Goal: Task Accomplishment & Management: Manage account settings

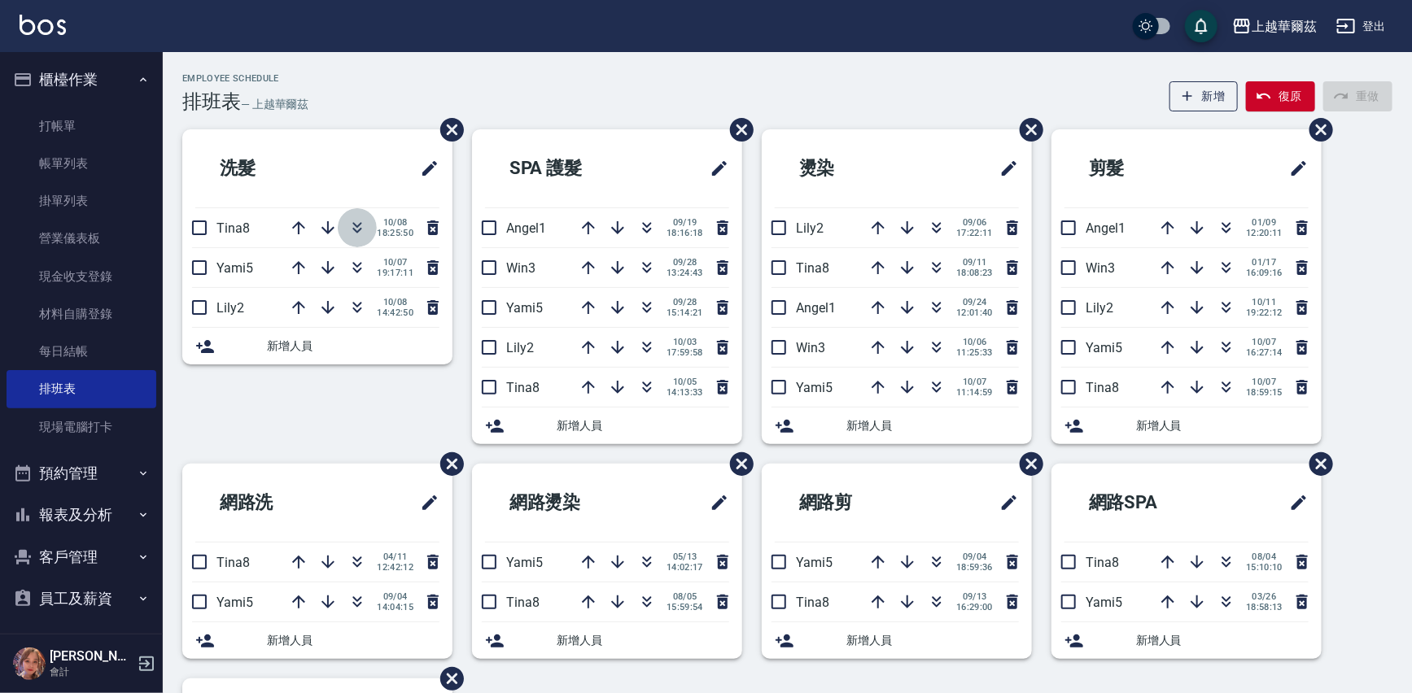
click at [360, 228] on icon "button" at bounding box center [357, 231] width 9 height 6
click at [78, 121] on link "打帳單" at bounding box center [82, 125] width 150 height 37
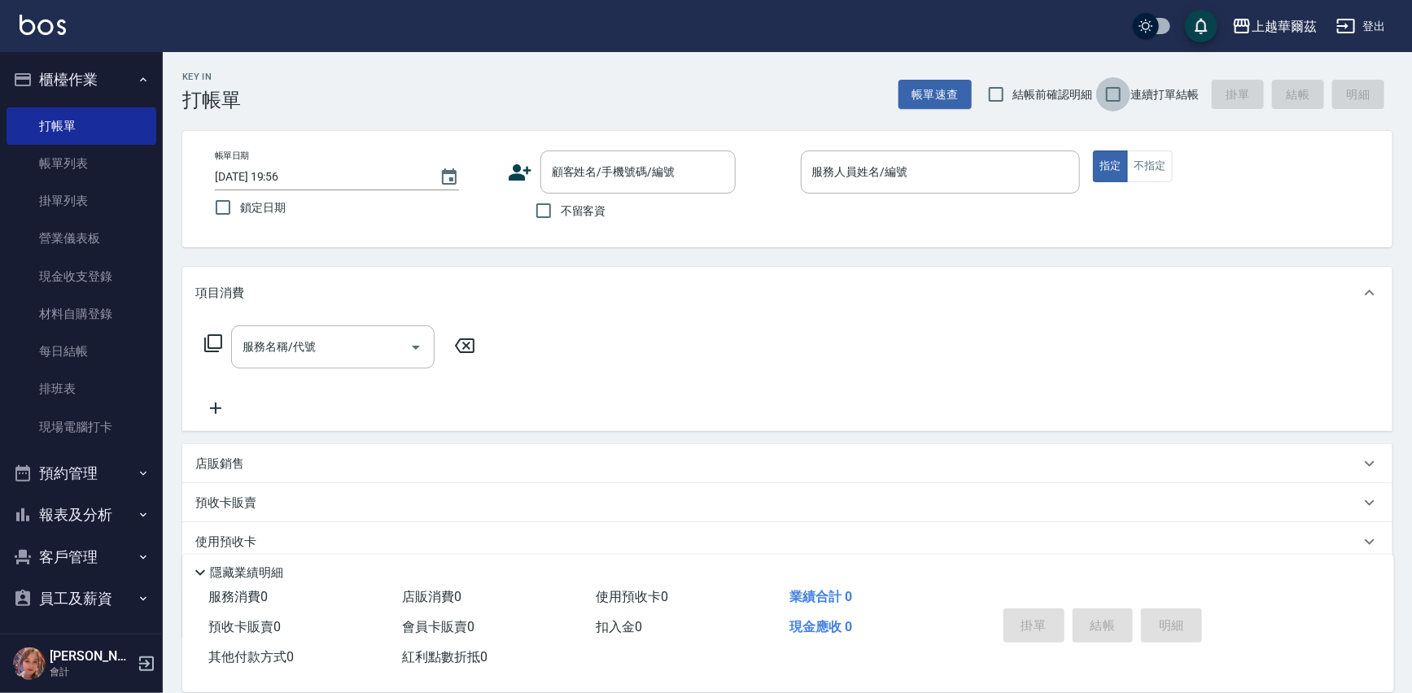
click at [1106, 97] on input "連續打單結帳" at bounding box center [1113, 94] width 34 height 34
checkbox input "true"
click at [543, 215] on input "不留客資" at bounding box center [543, 211] width 34 height 34
checkbox input "true"
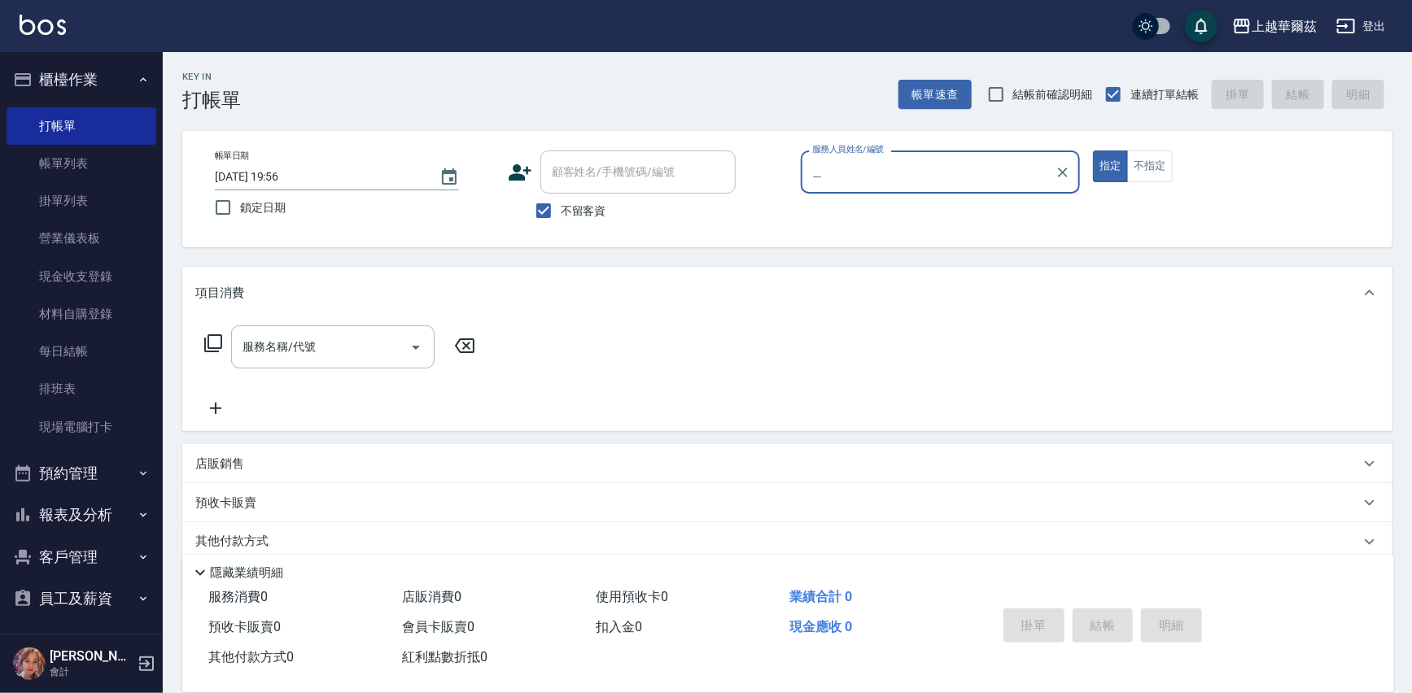
type input "套"
type input "Tina-8"
type button "true"
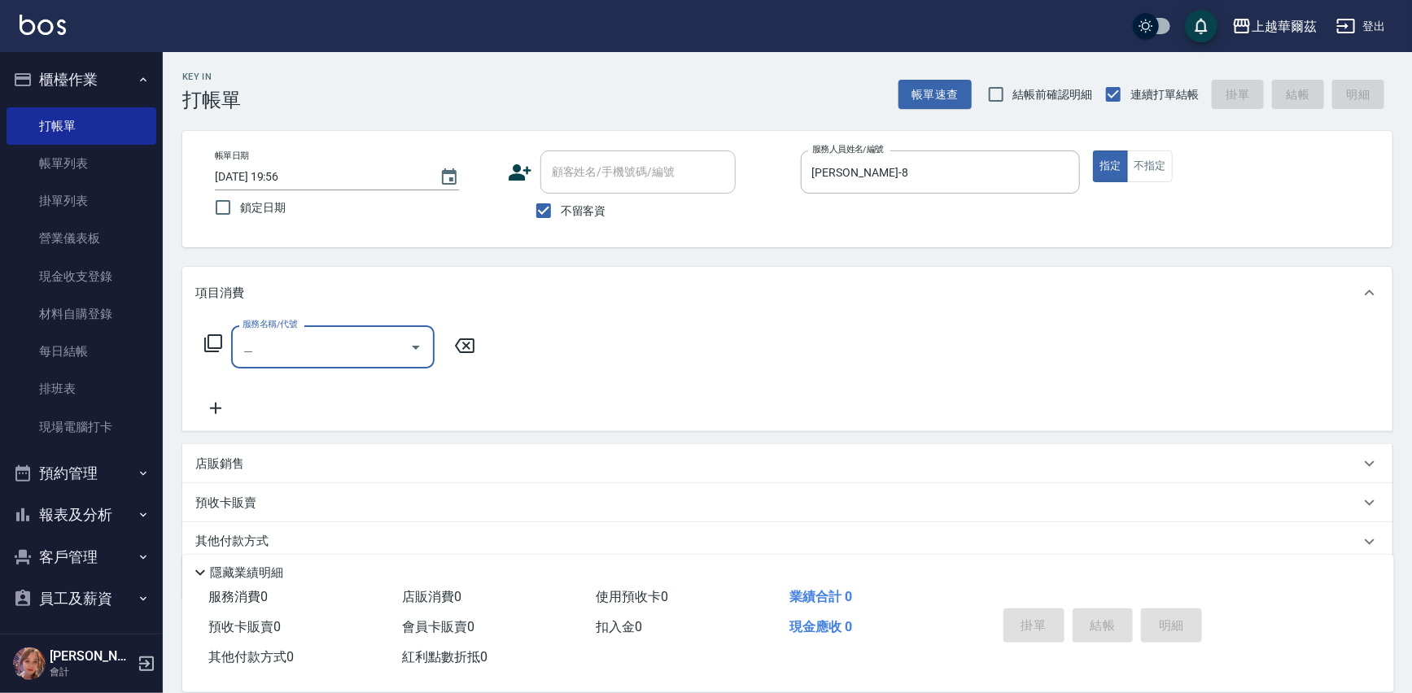
type input "燙"
type input "韓"
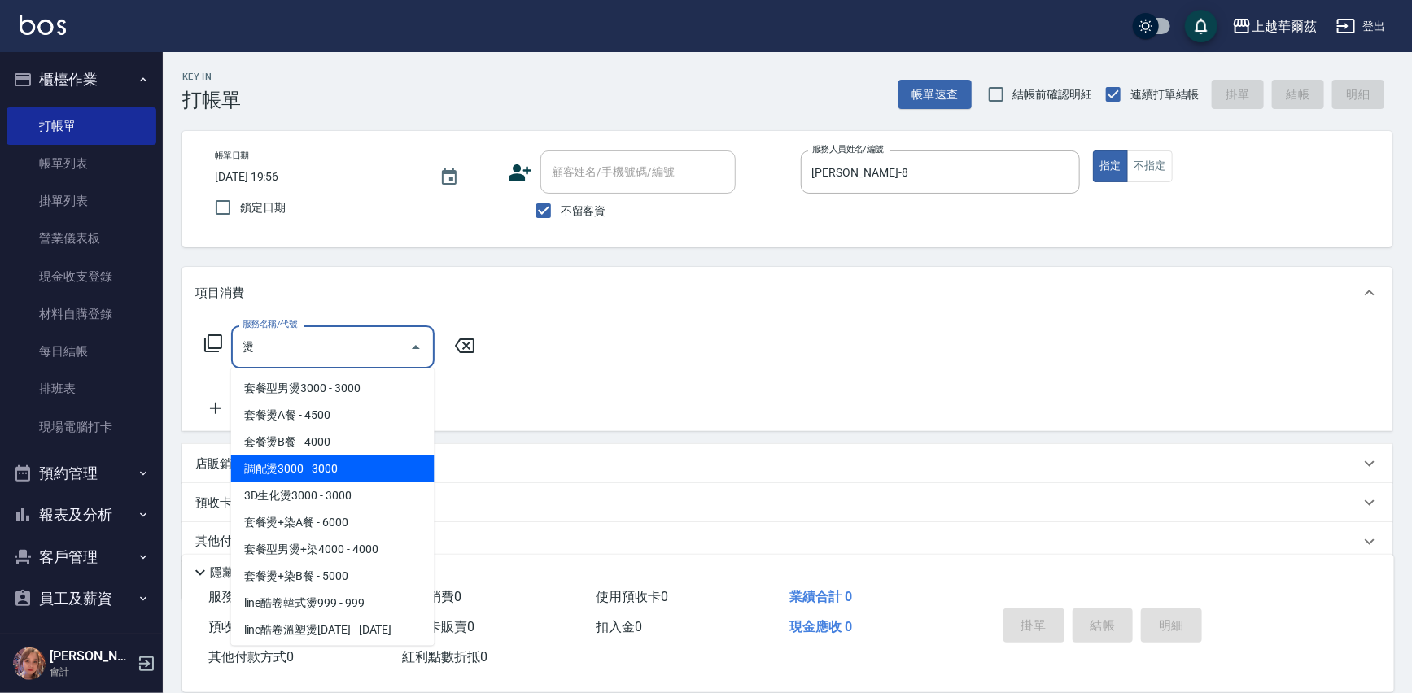
click at [373, 466] on span "調配燙3000 - 3000" at bounding box center [332, 469] width 203 height 27
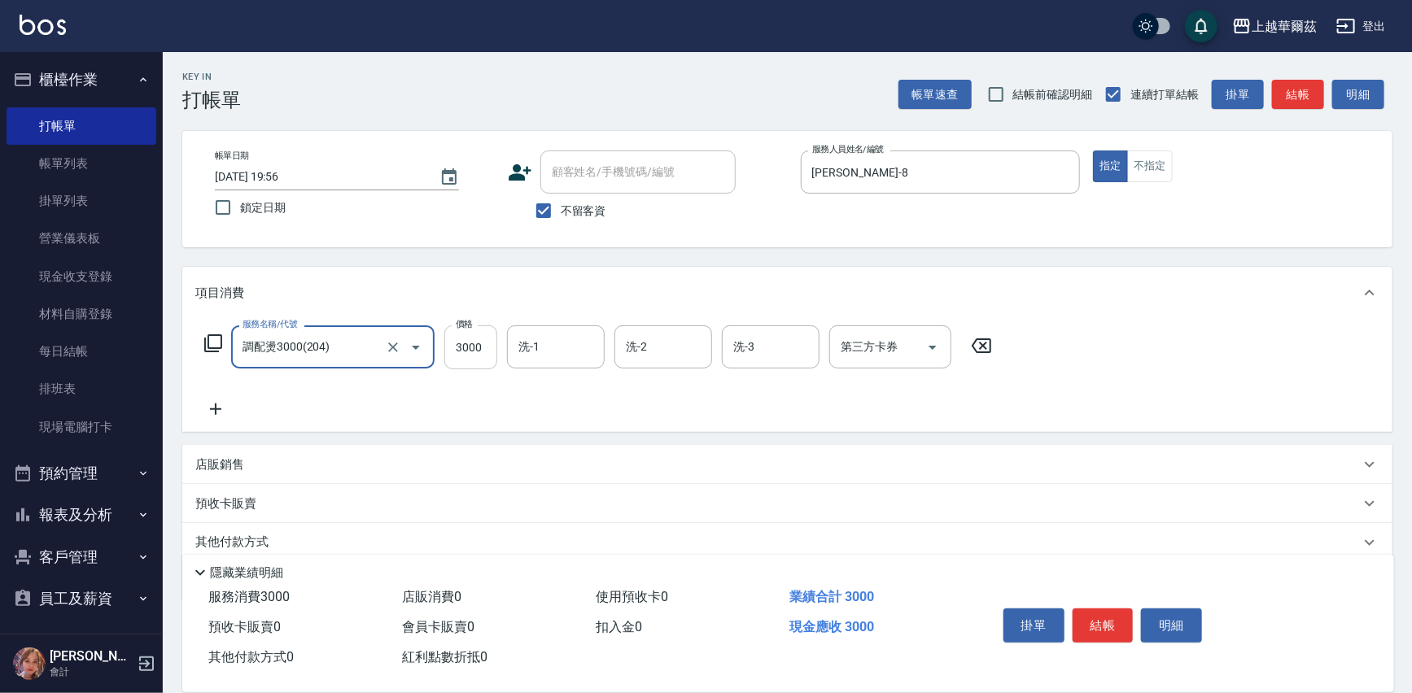
type input "調配燙3000(204)"
click at [474, 335] on input "3000" at bounding box center [470, 347] width 53 height 44
type input "4599"
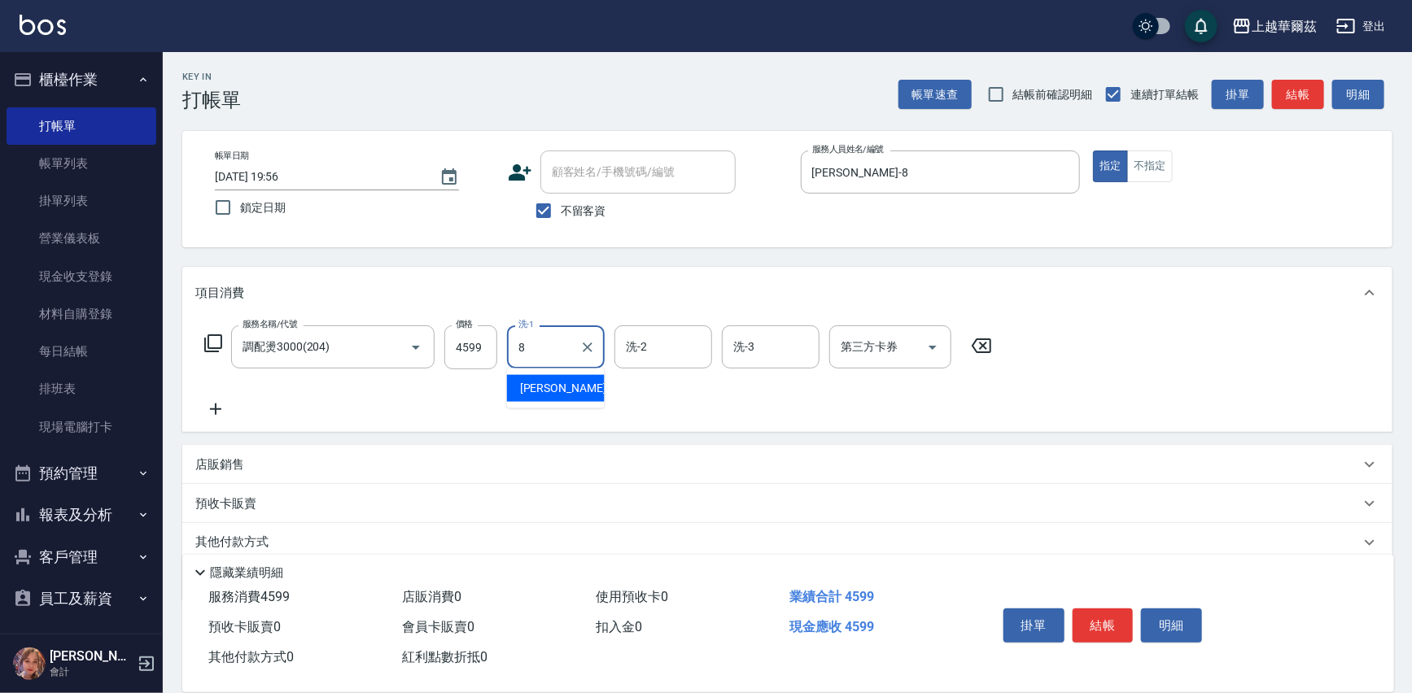
type input "Tina-8"
click at [1106, 613] on button "結帳" at bounding box center [1102, 626] width 61 height 34
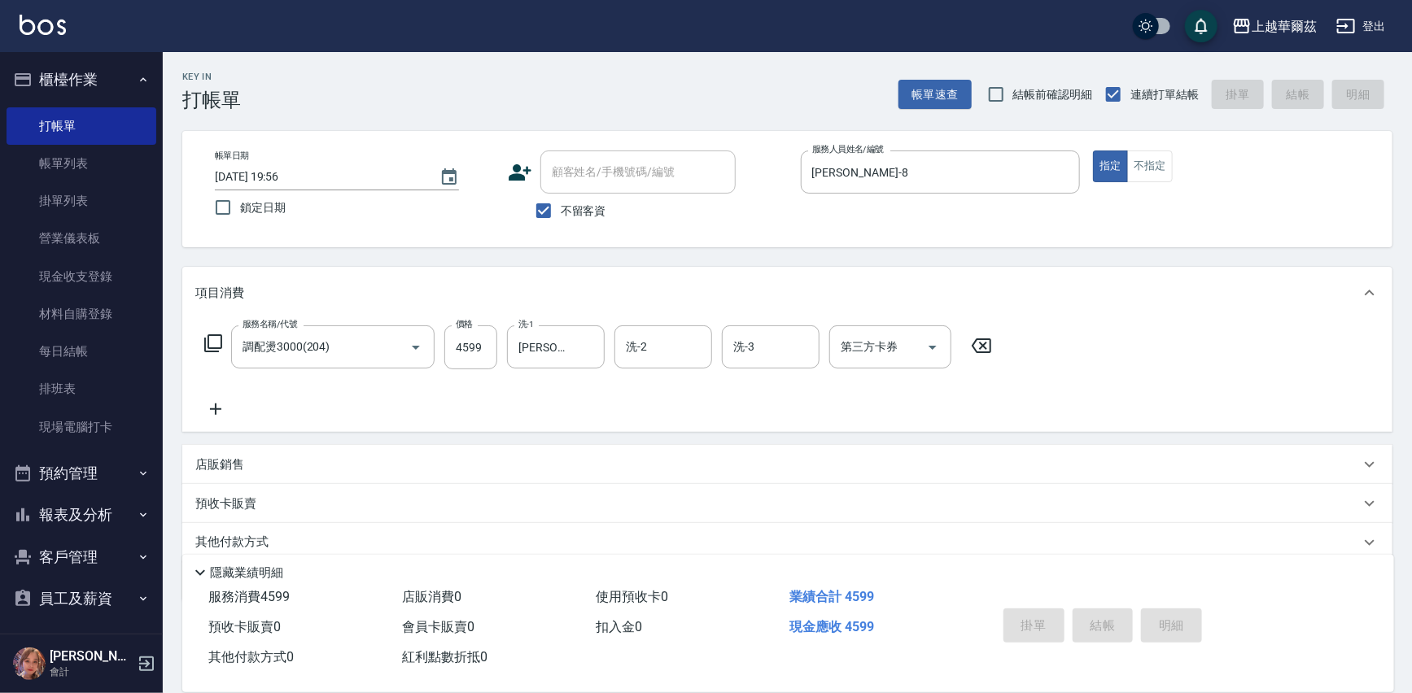
type input "2025/10/08 20:00"
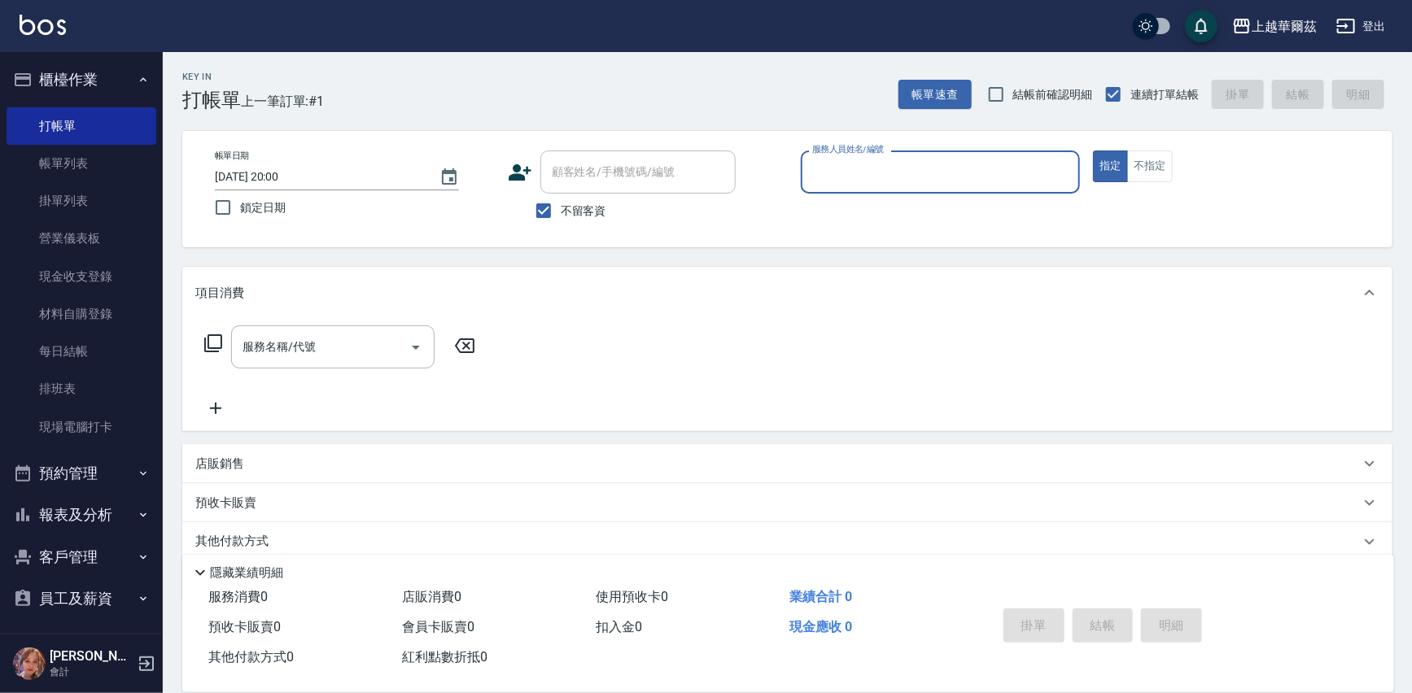
click at [825, 158] on input "服務人員姓名/編號" at bounding box center [940, 172] width 265 height 28
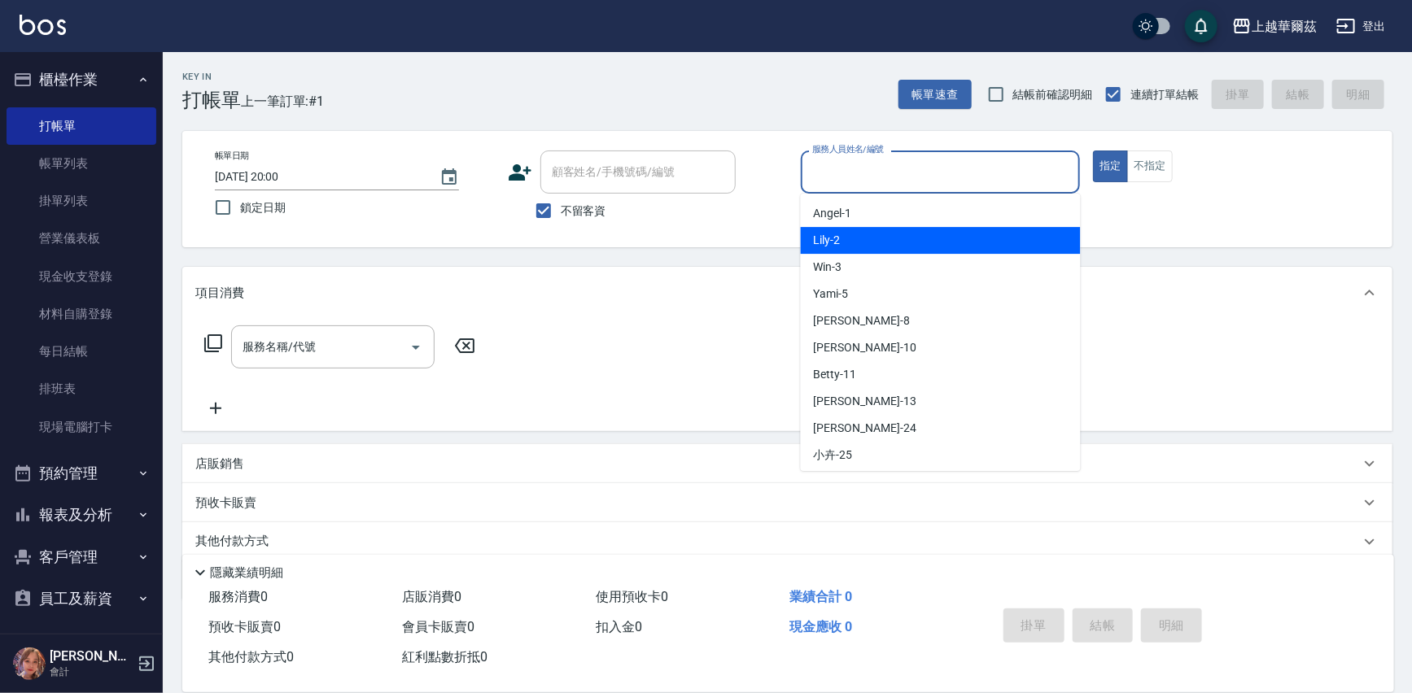
drag, startPoint x: 833, startPoint y: 221, endPoint x: 840, endPoint y: 237, distance: 16.8
click at [840, 237] on ul "Angel -1 Lily -2 Win -3 Yami -5 Tina -8 Polly -10 Betty -11 Stella -13 anna -24…" at bounding box center [941, 332] width 280 height 277
click at [840, 237] on div "Lily -2" at bounding box center [941, 240] width 280 height 27
type input "Lily-2"
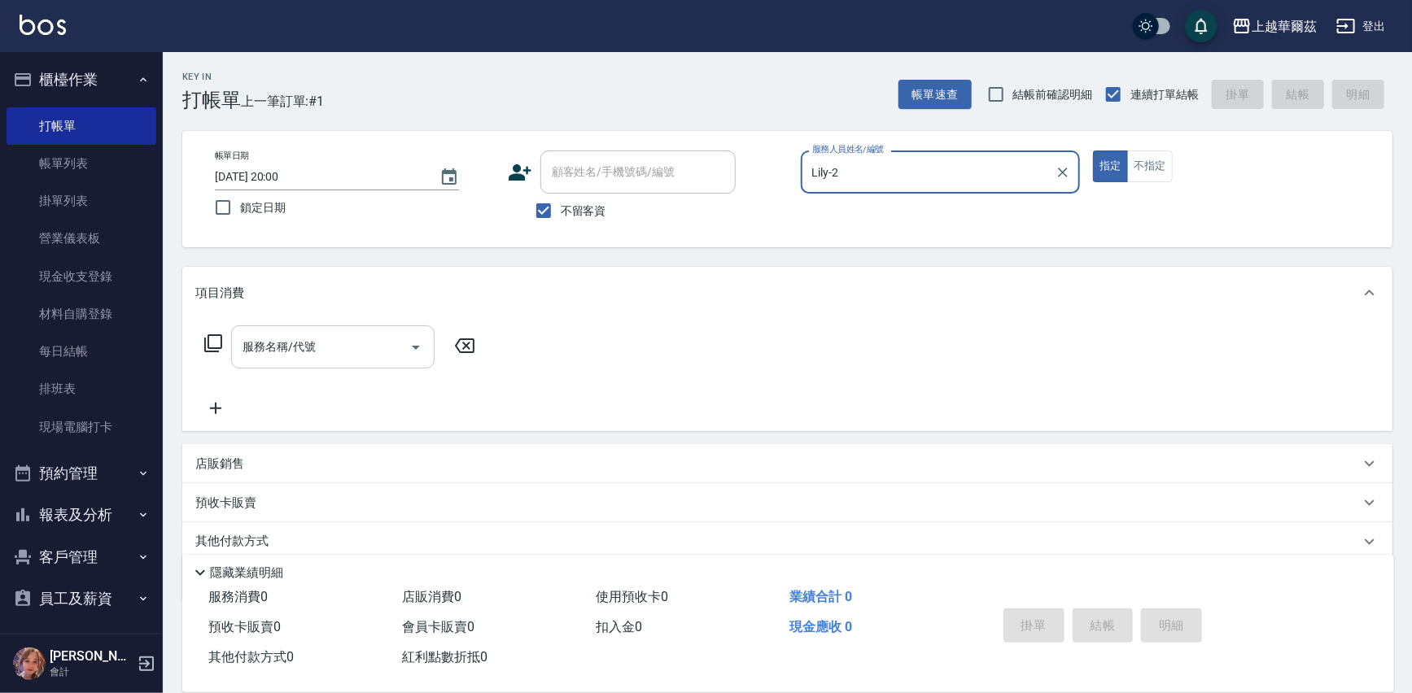
click at [332, 348] on input "服務名稱/代號" at bounding box center [320, 347] width 164 height 28
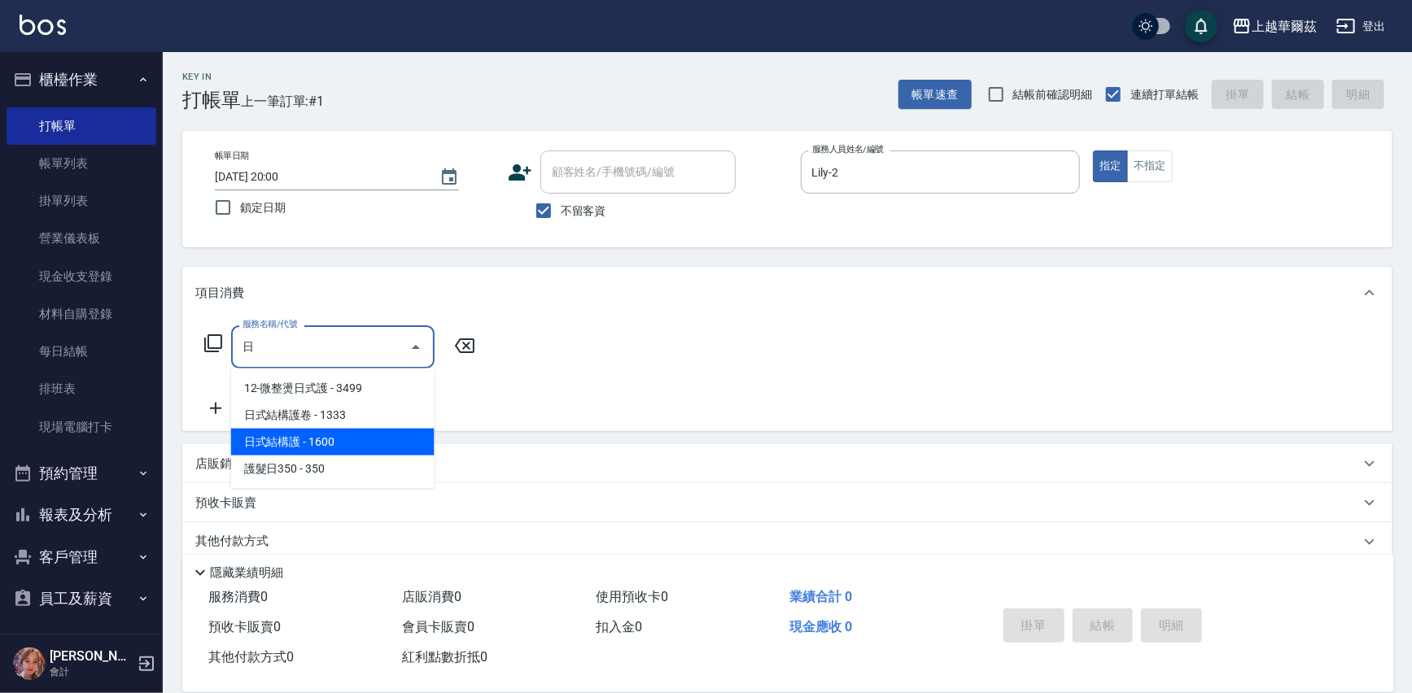
click at [330, 443] on span "日式結構護 - 1600" at bounding box center [332, 442] width 203 height 27
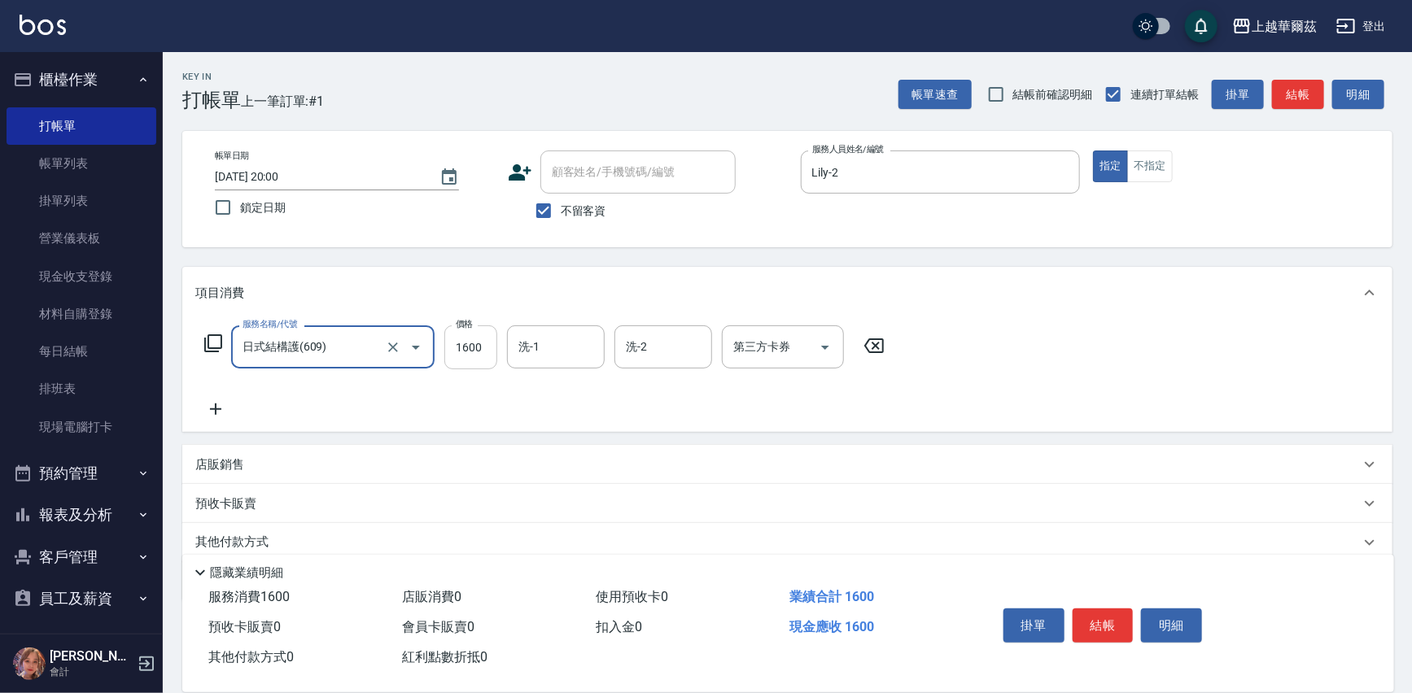
type input "日式結構護(609)"
click at [468, 345] on input "1600" at bounding box center [470, 347] width 53 height 44
type input "2000"
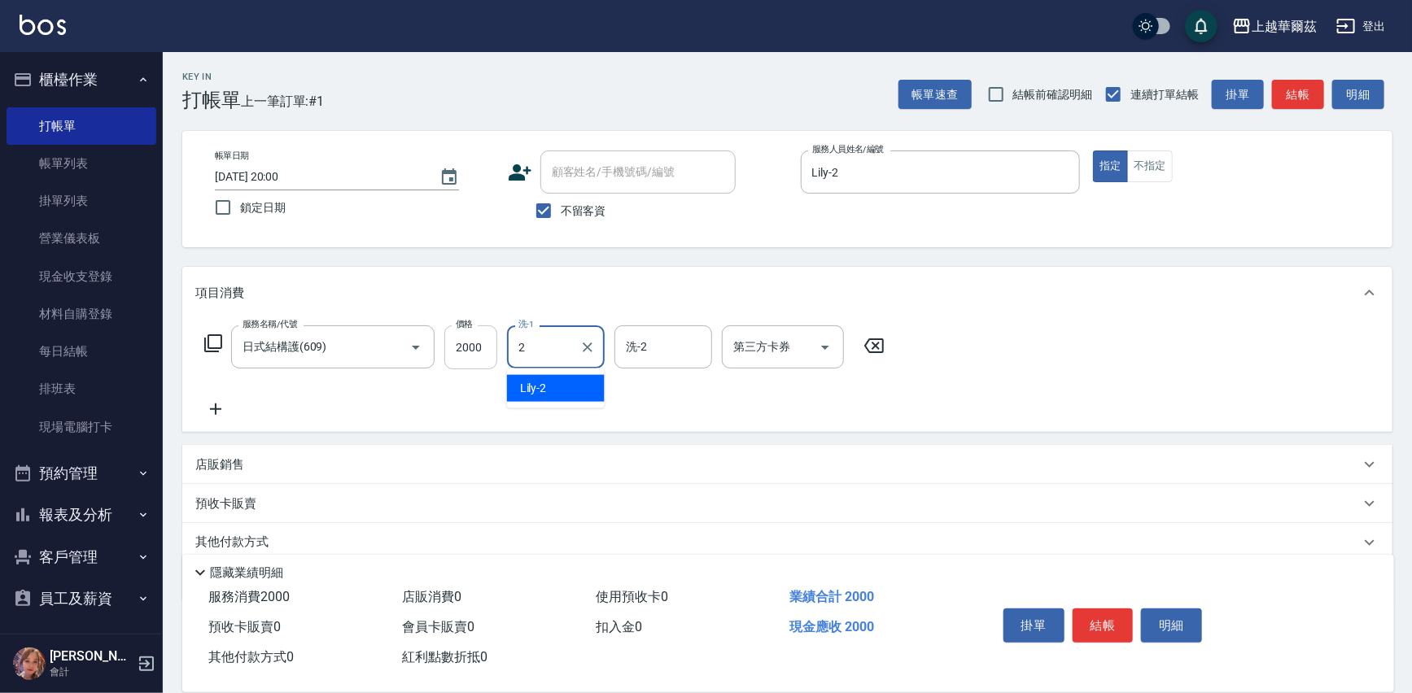
type input "Lily-2"
click at [219, 404] on icon at bounding box center [215, 409] width 41 height 20
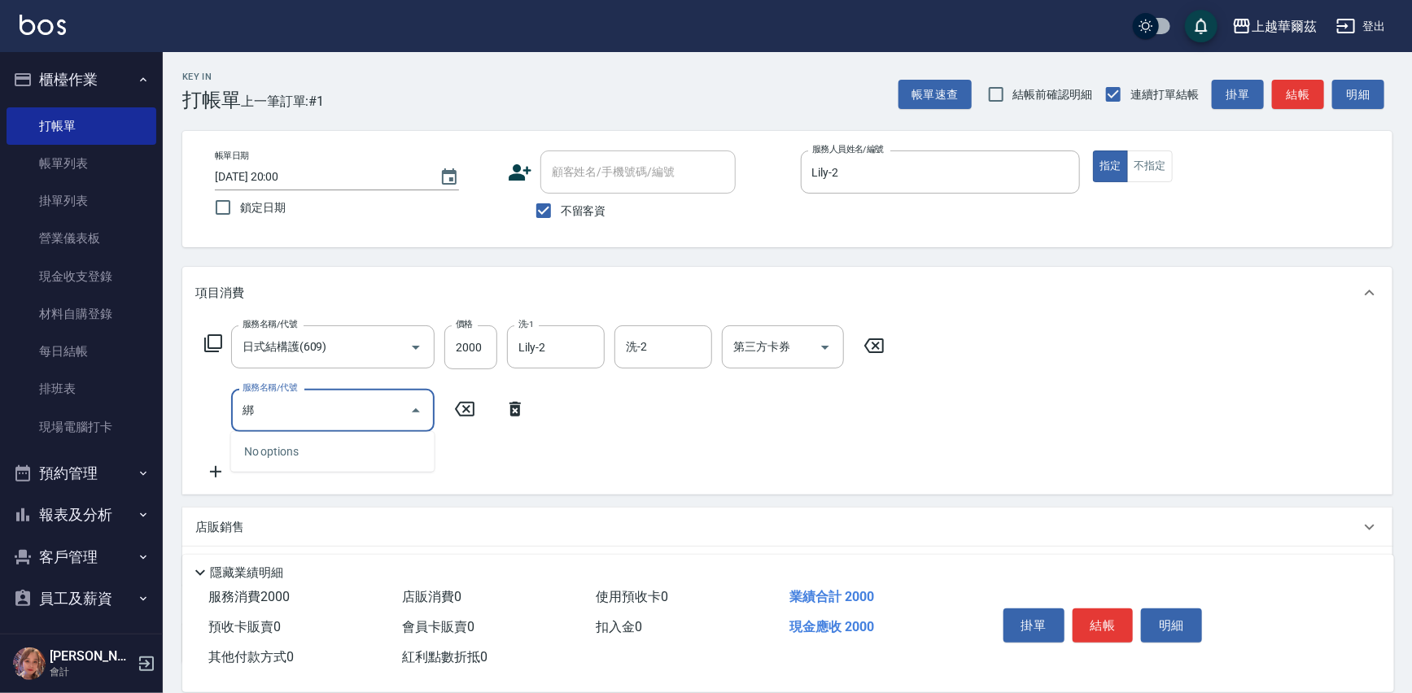
type input "綁"
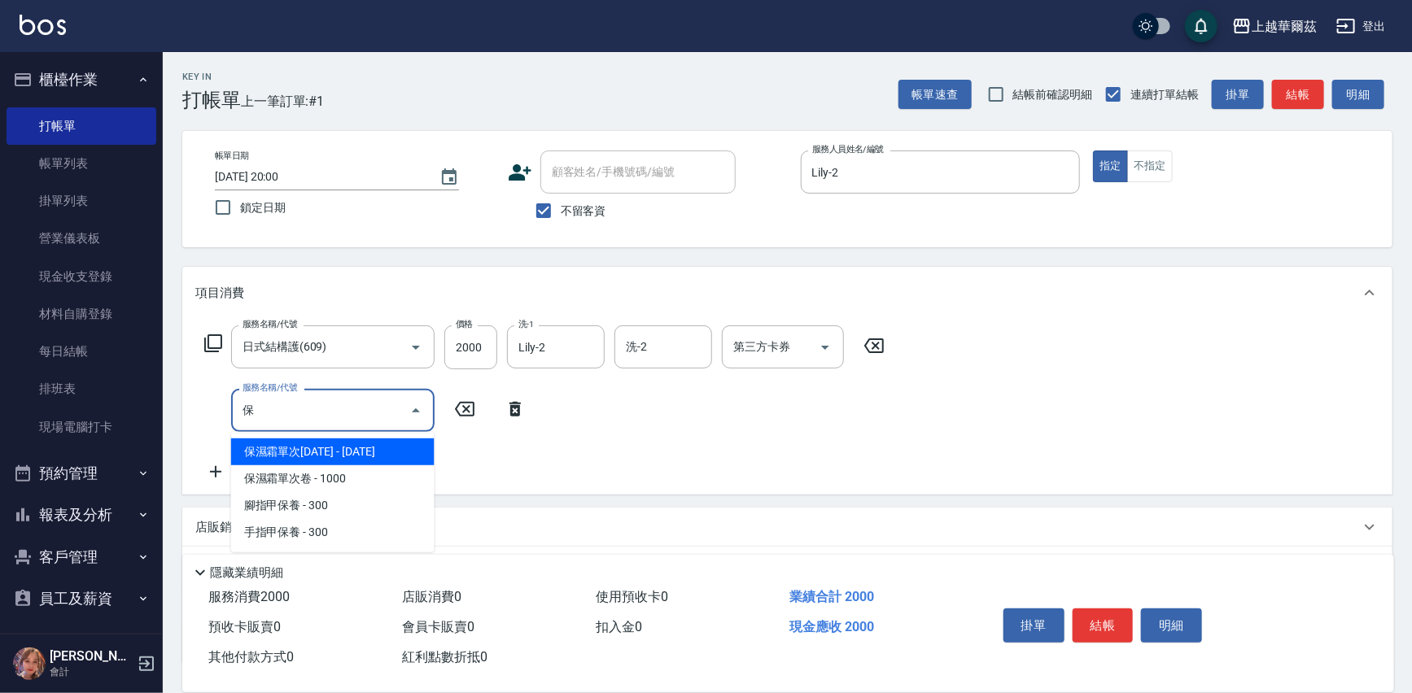
click at [355, 452] on span "保濕霜單次1500 - 1500" at bounding box center [332, 452] width 203 height 27
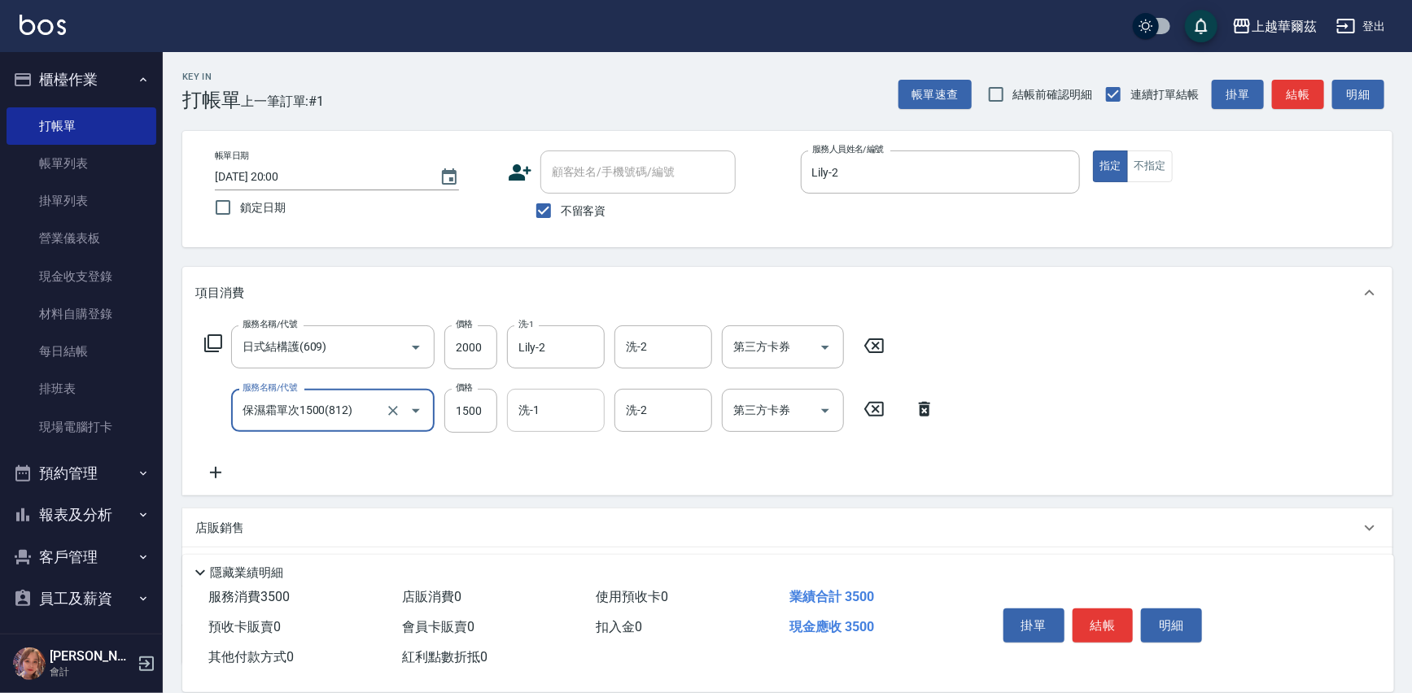
type input "保濕霜單次1500(812)"
click at [569, 408] on input "洗-1" at bounding box center [555, 410] width 83 height 28
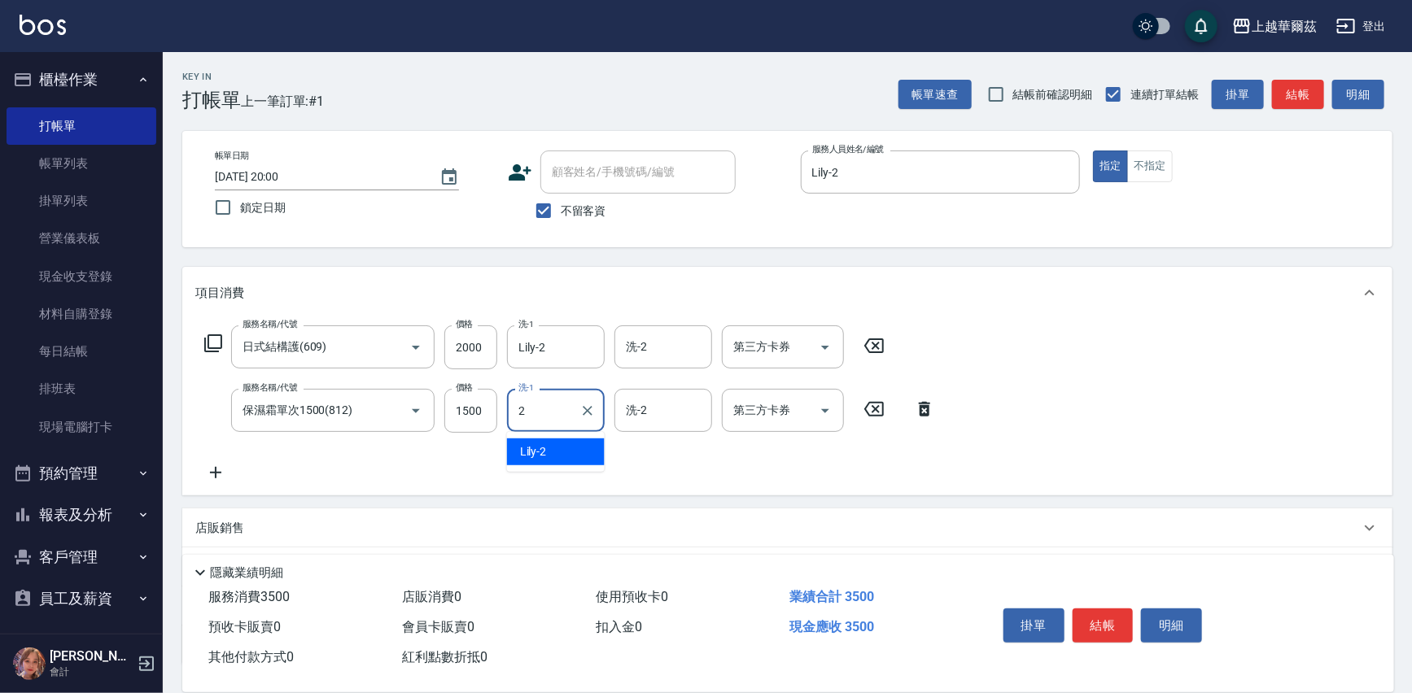
type input "Lily-2"
click at [1119, 619] on button "結帳" at bounding box center [1102, 626] width 61 height 34
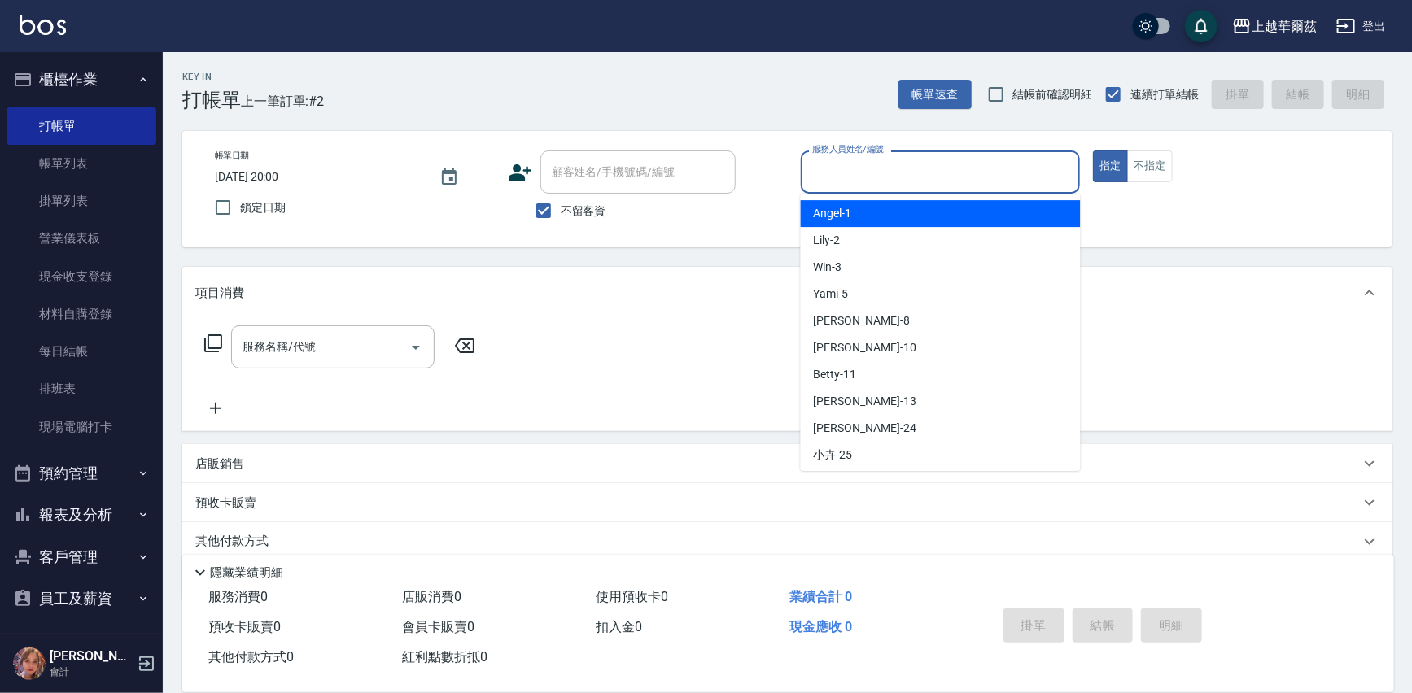
click at [864, 178] on input "服務人員姓名/編號" at bounding box center [940, 172] width 265 height 28
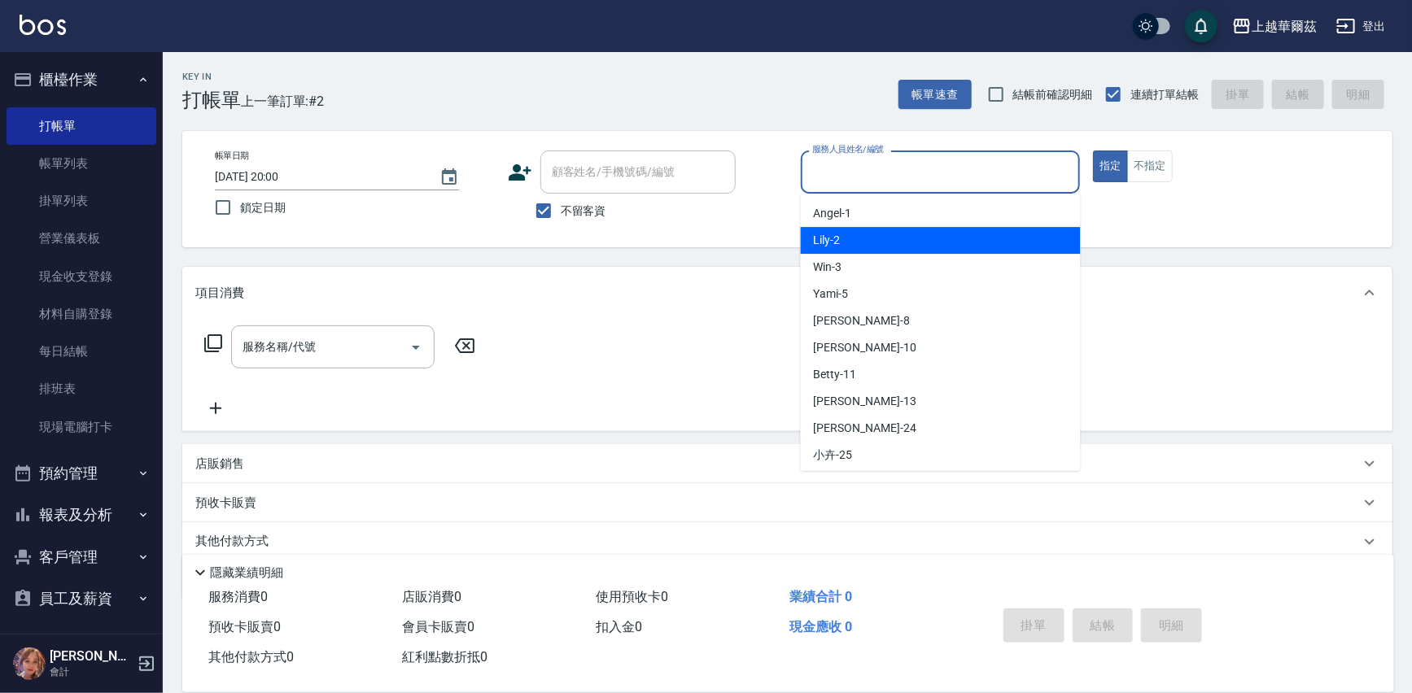
click at [872, 244] on div "Lily -2" at bounding box center [941, 240] width 280 height 27
type input "Lily-2"
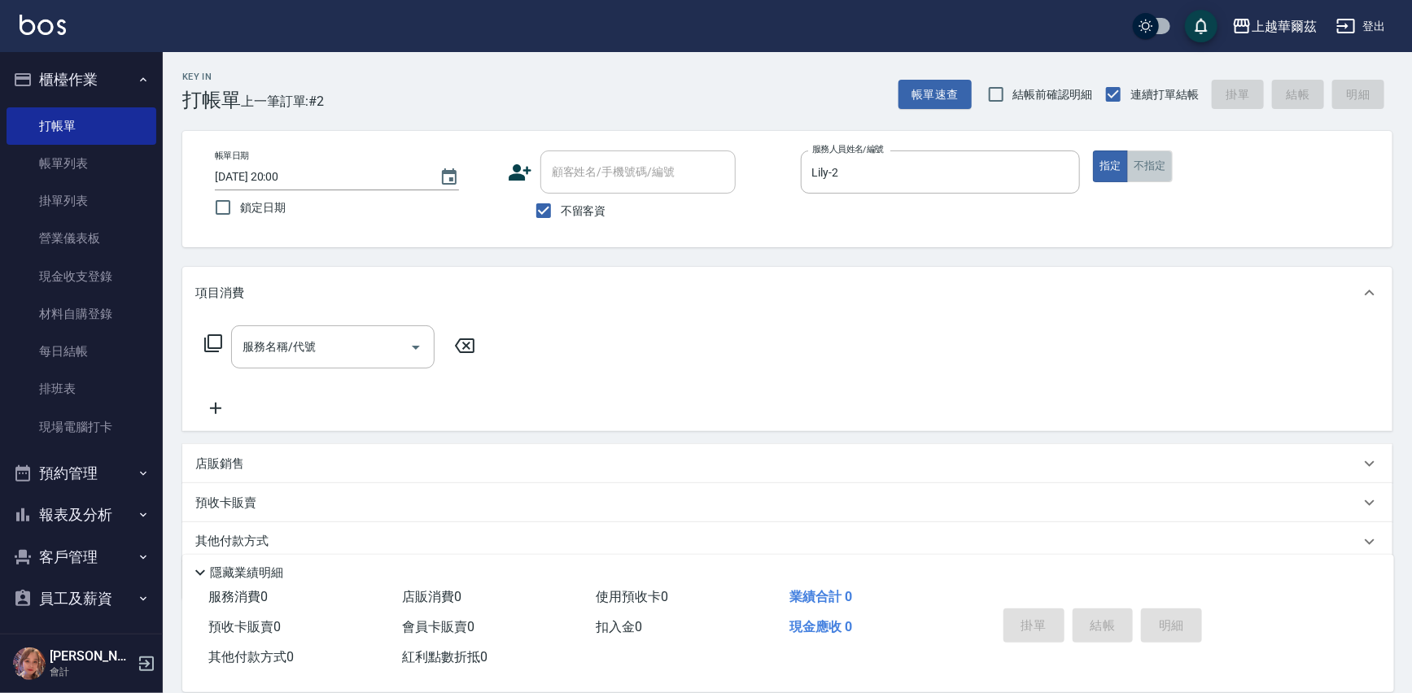
click at [1163, 174] on button "不指定" at bounding box center [1150, 167] width 46 height 32
click at [291, 351] on div "服務名稱/代號 服務名稱/代號" at bounding box center [332, 346] width 203 height 43
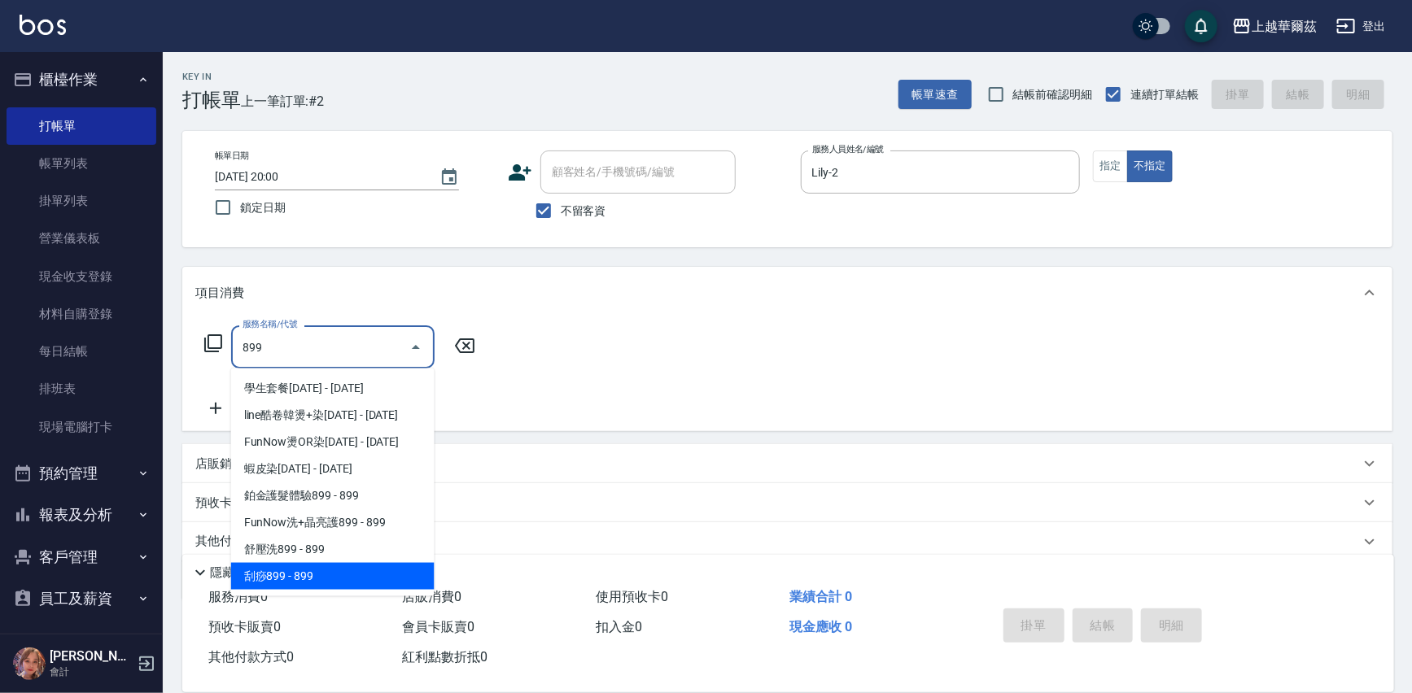
click at [353, 566] on span "刮痧899 - 899" at bounding box center [332, 576] width 203 height 27
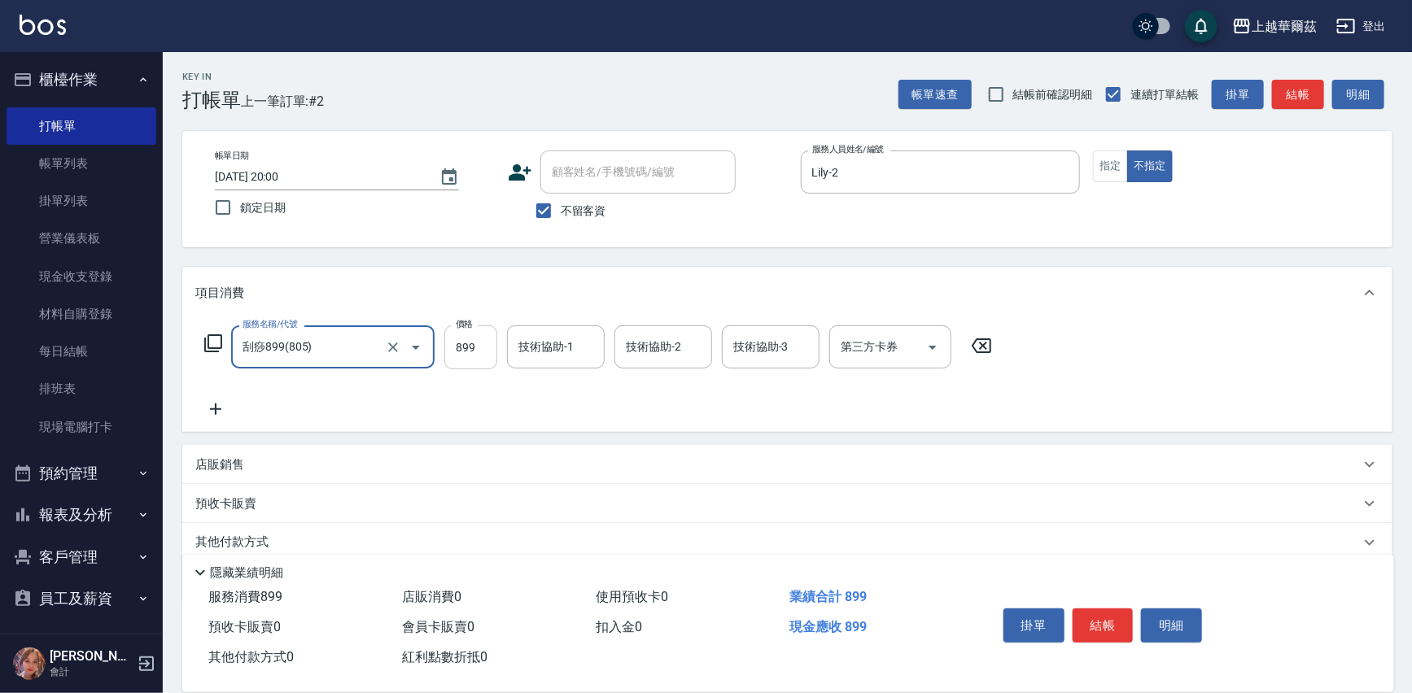
type input "刮痧899(805)"
click at [488, 350] on input "899" at bounding box center [470, 347] width 53 height 44
type input "1099"
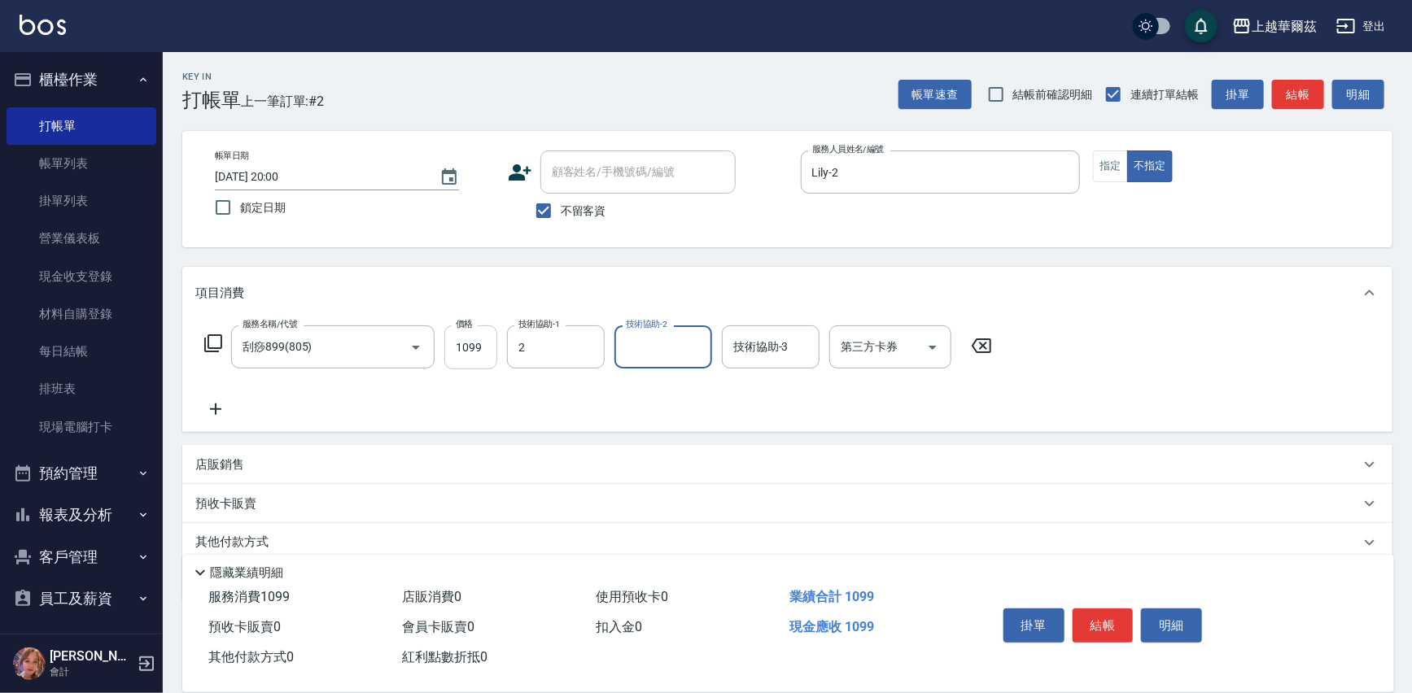
type input "Lily-2"
click at [1112, 629] on button "結帳" at bounding box center [1102, 626] width 61 height 34
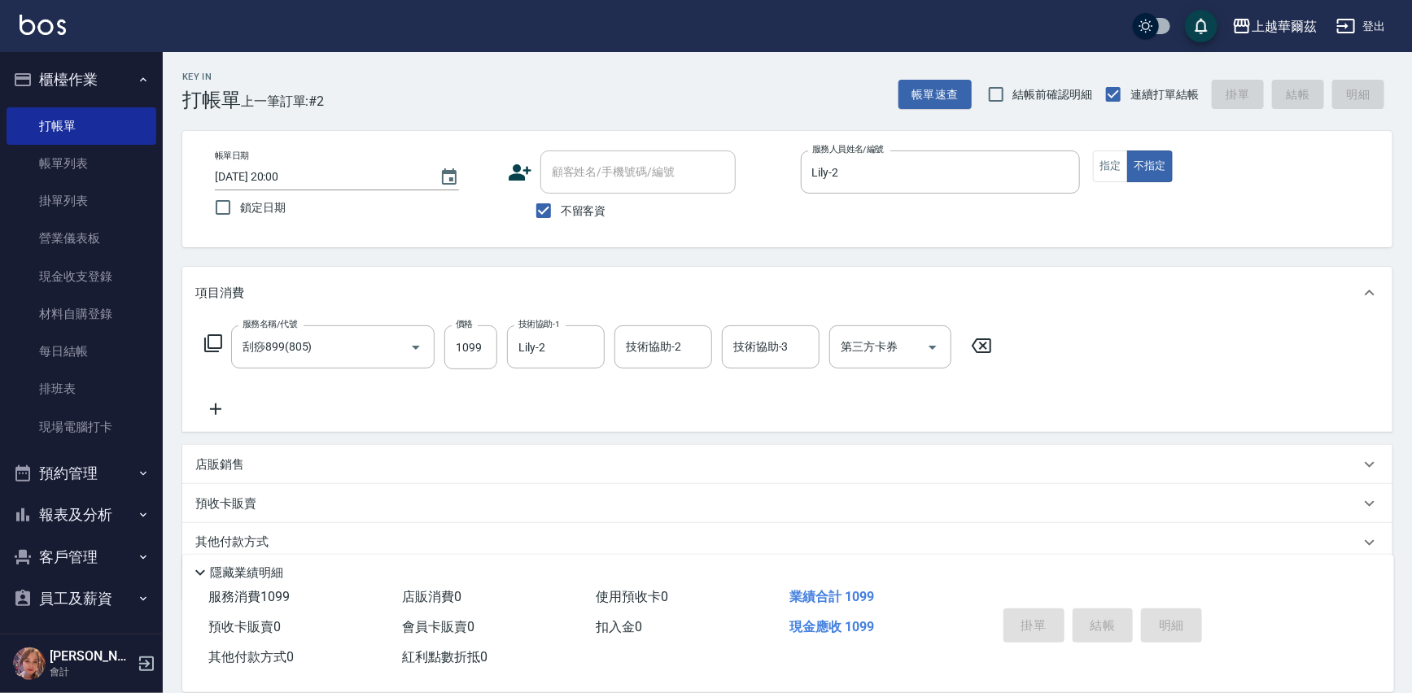
type input "2025/10/08 20:01"
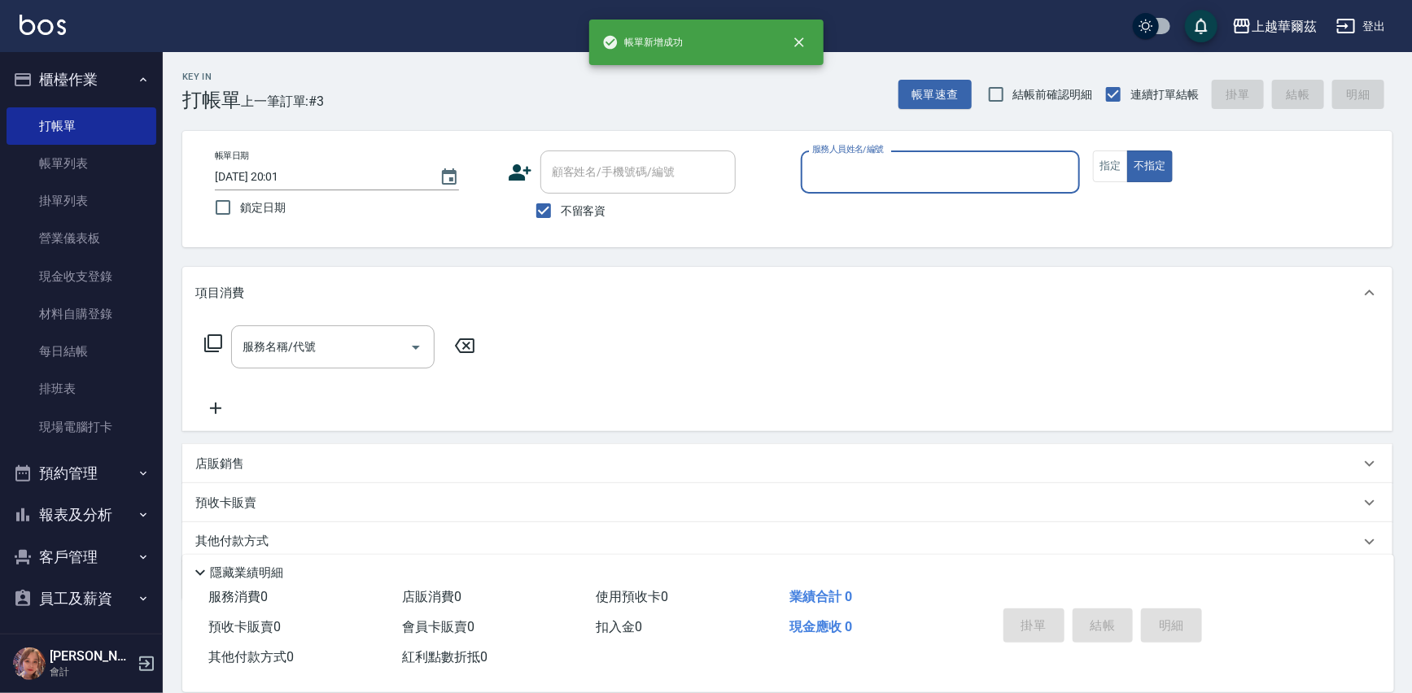
click at [848, 183] on input "服務人員姓名/編號" at bounding box center [940, 172] width 265 height 28
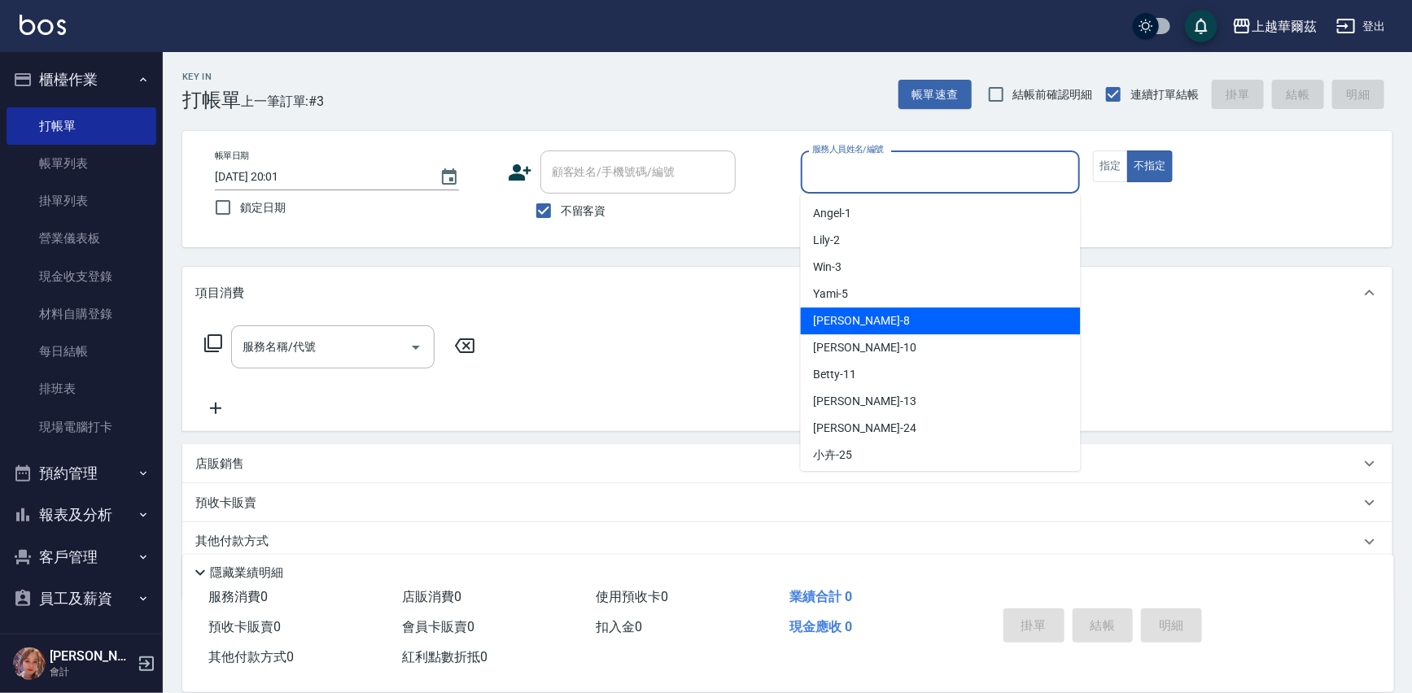
drag, startPoint x: 852, startPoint y: 312, endPoint x: 499, endPoint y: 363, distance: 356.7
click at [851, 312] on div "Tina -8" at bounding box center [941, 321] width 280 height 27
type input "Tina-8"
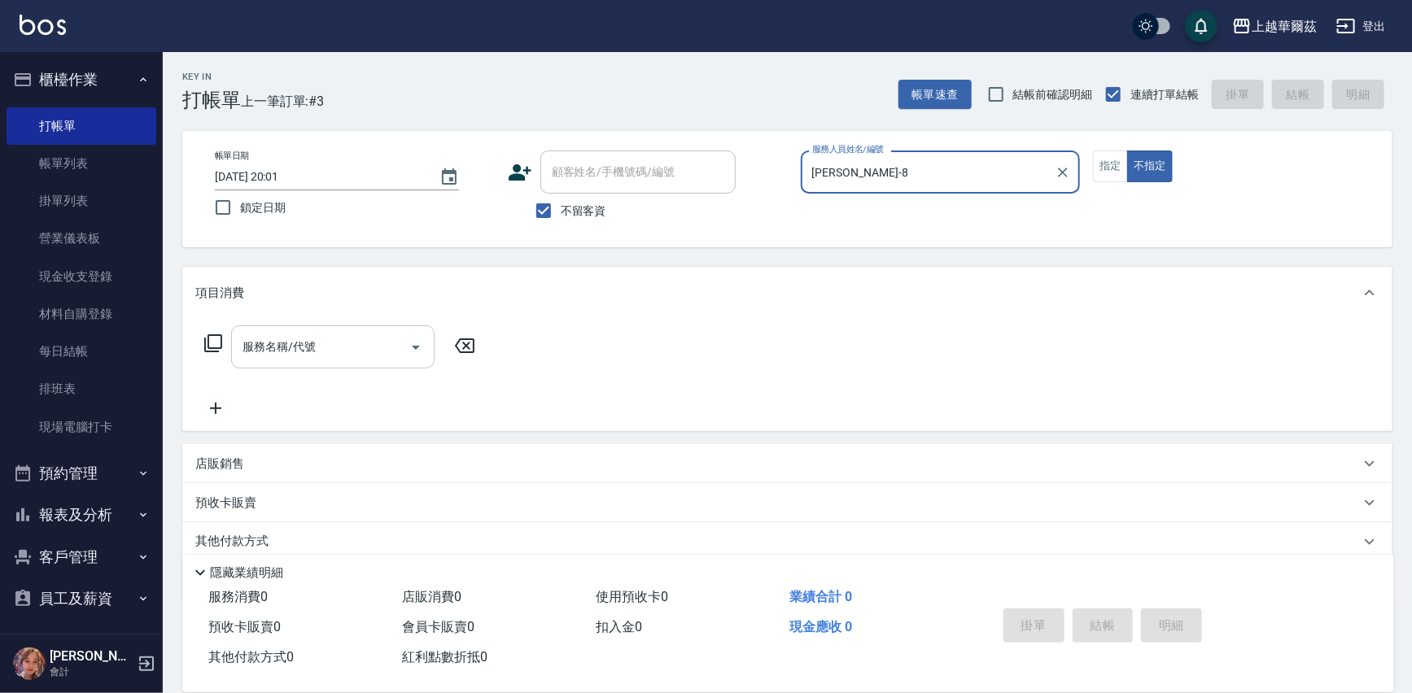
click at [360, 347] on input "服務名稱/代號" at bounding box center [320, 347] width 164 height 28
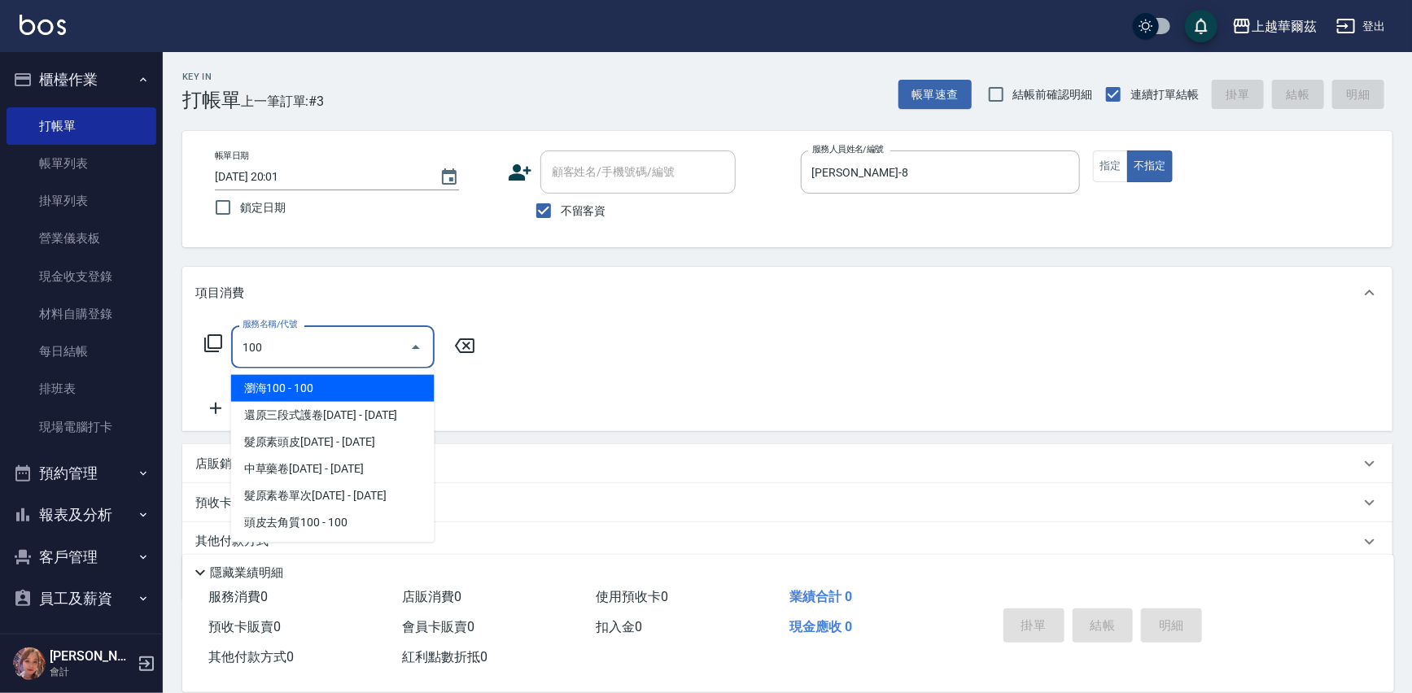
click at [351, 384] on span "瀏海100 - 100" at bounding box center [332, 388] width 203 height 27
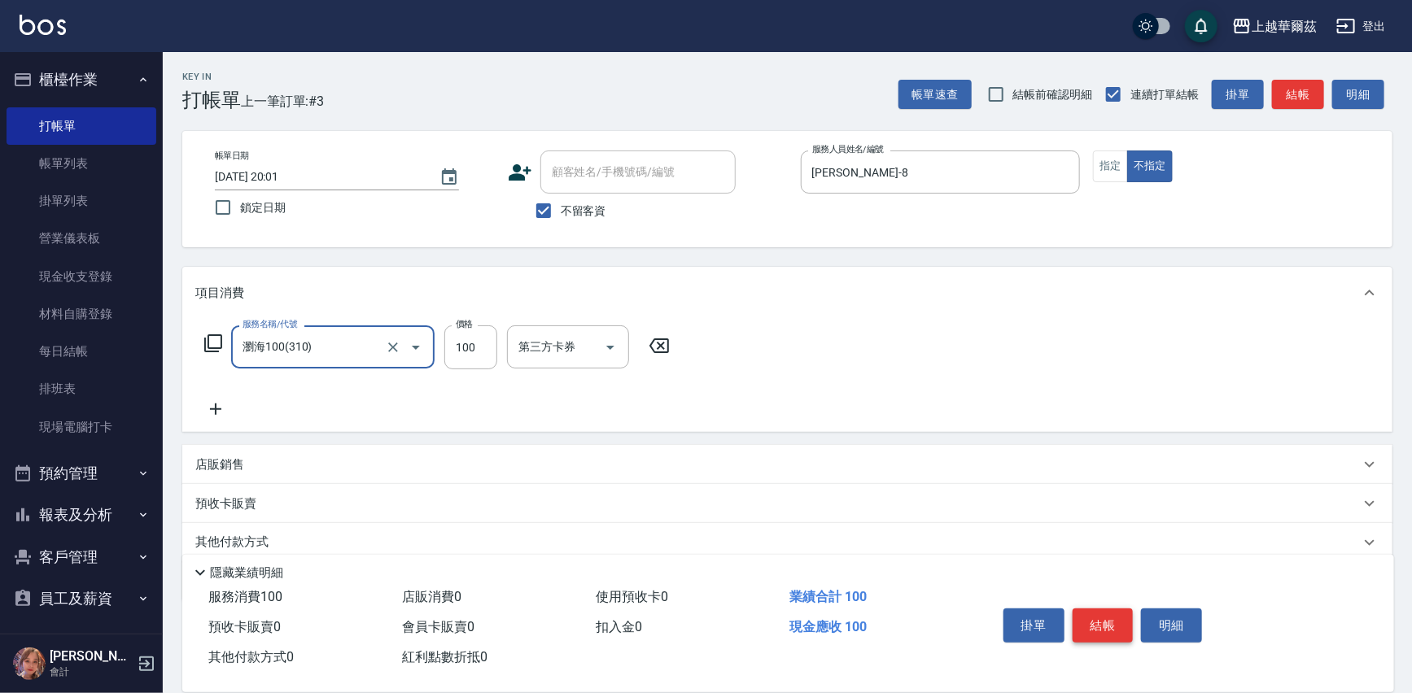
type input "瀏海100(310)"
click at [1102, 619] on button "結帳" at bounding box center [1102, 626] width 61 height 34
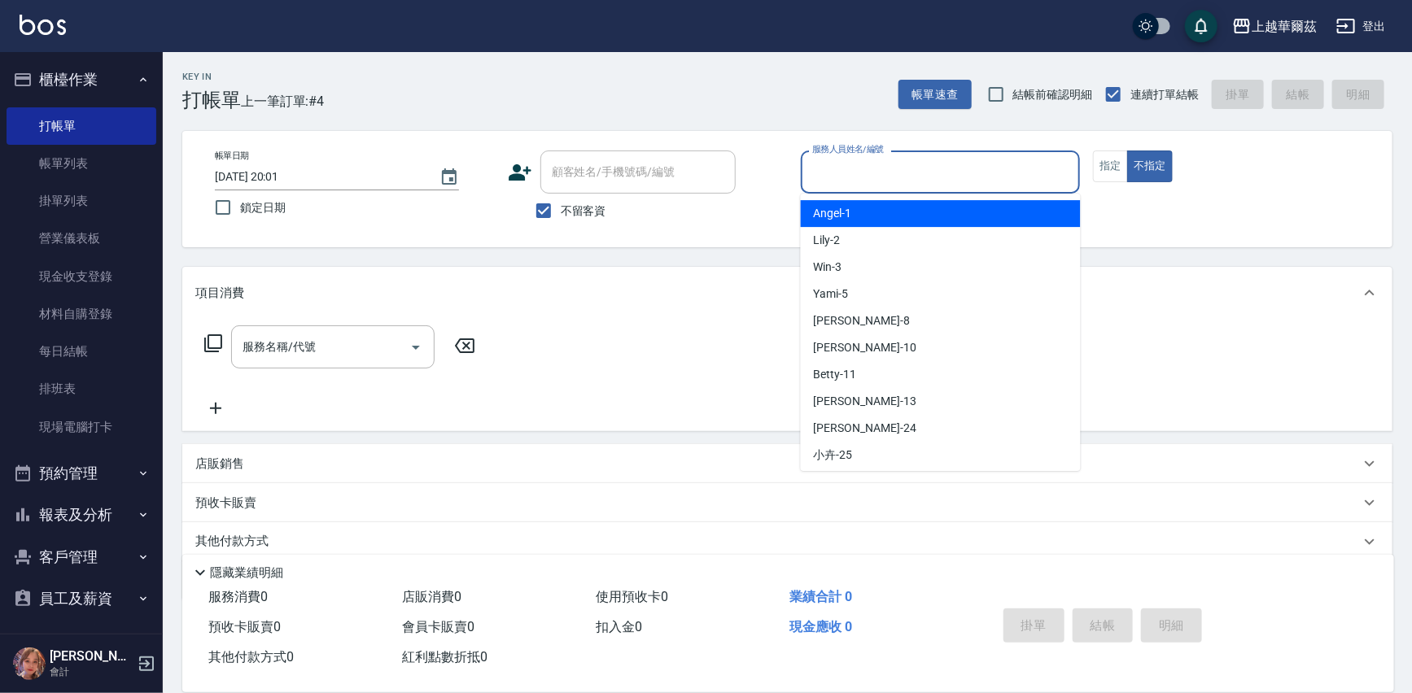
click at [919, 169] on input "服務人員姓名/編號" at bounding box center [940, 172] width 265 height 28
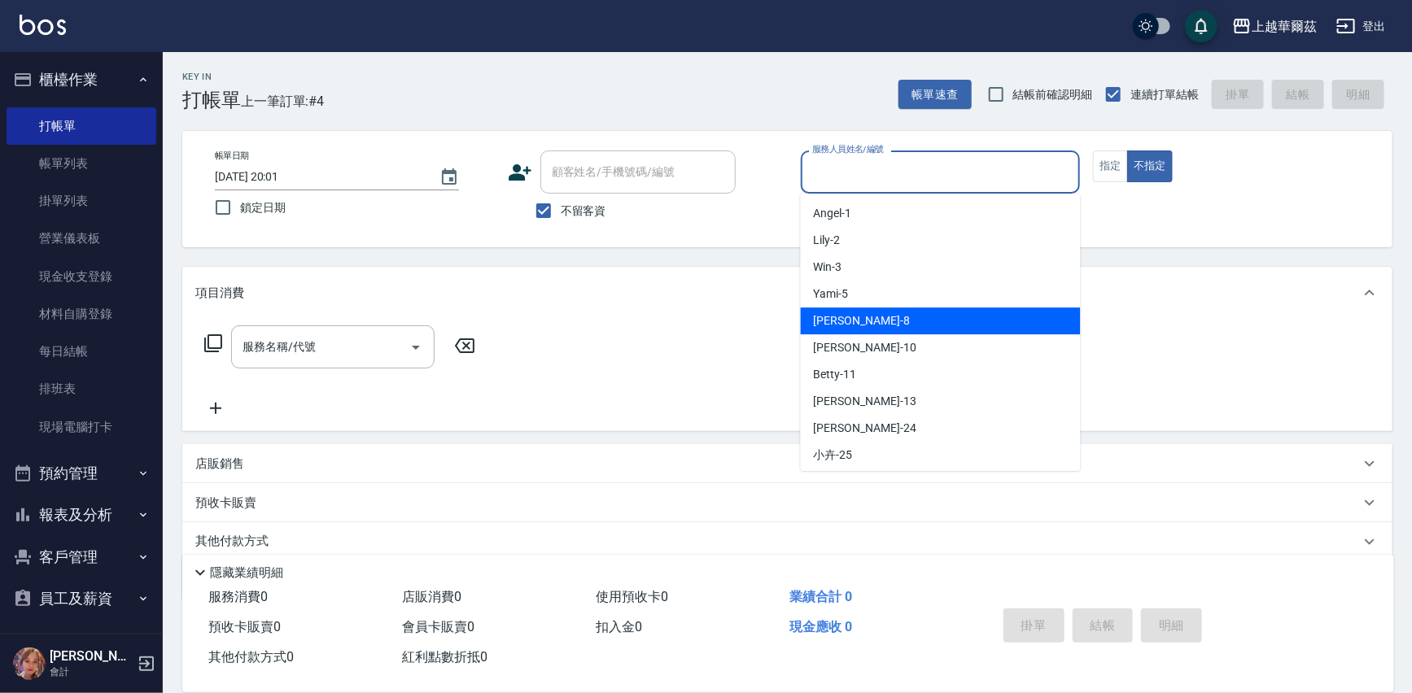
click at [892, 323] on div "Tina -8" at bounding box center [941, 321] width 280 height 27
type input "Tina-8"
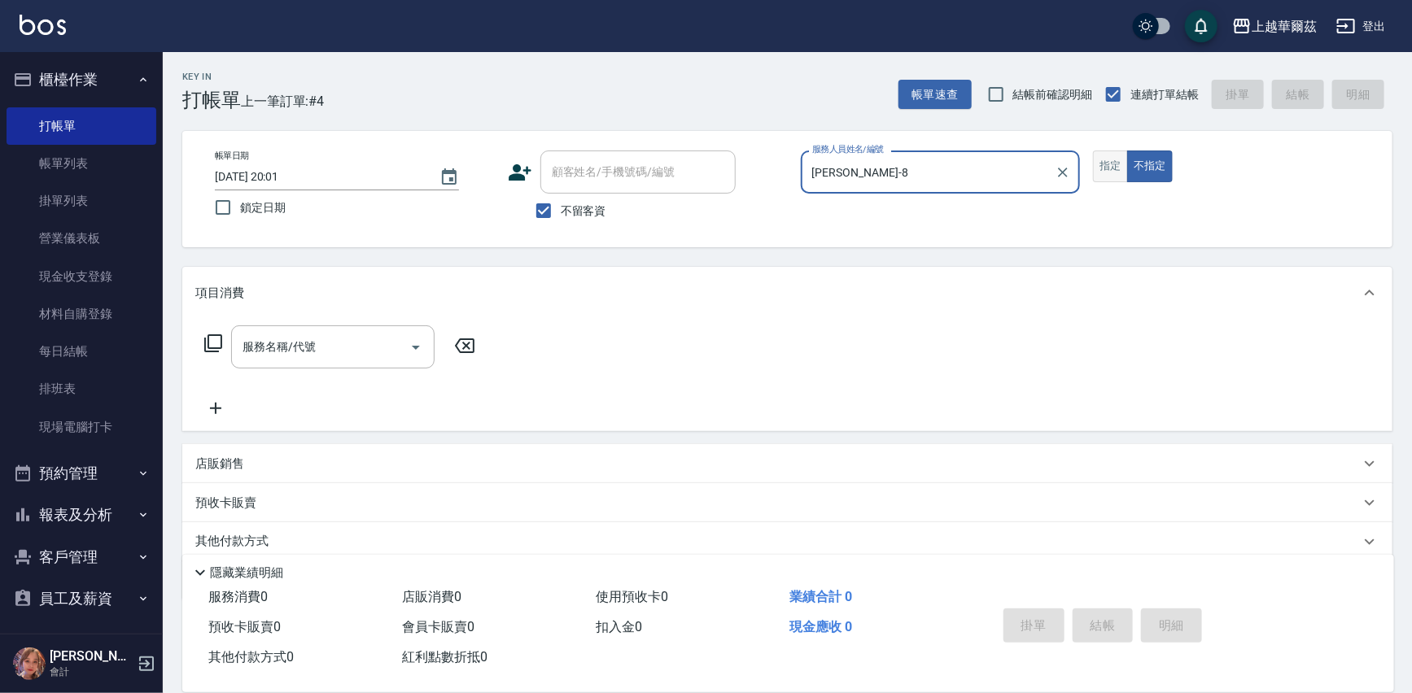
click at [1096, 164] on button "指定" at bounding box center [1110, 167] width 35 height 32
click at [347, 349] on input "服務名稱/代號" at bounding box center [320, 347] width 164 height 28
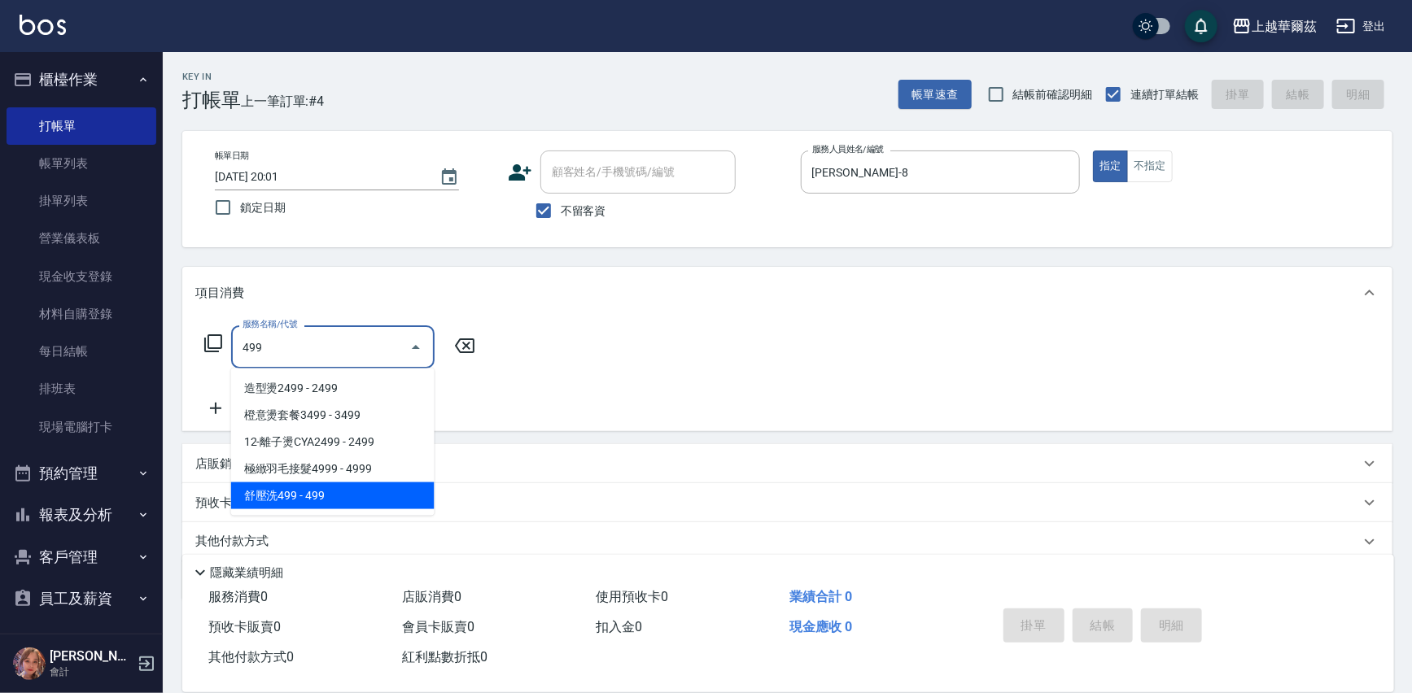
click at [382, 494] on span "舒壓洗499 - 499" at bounding box center [332, 495] width 203 height 27
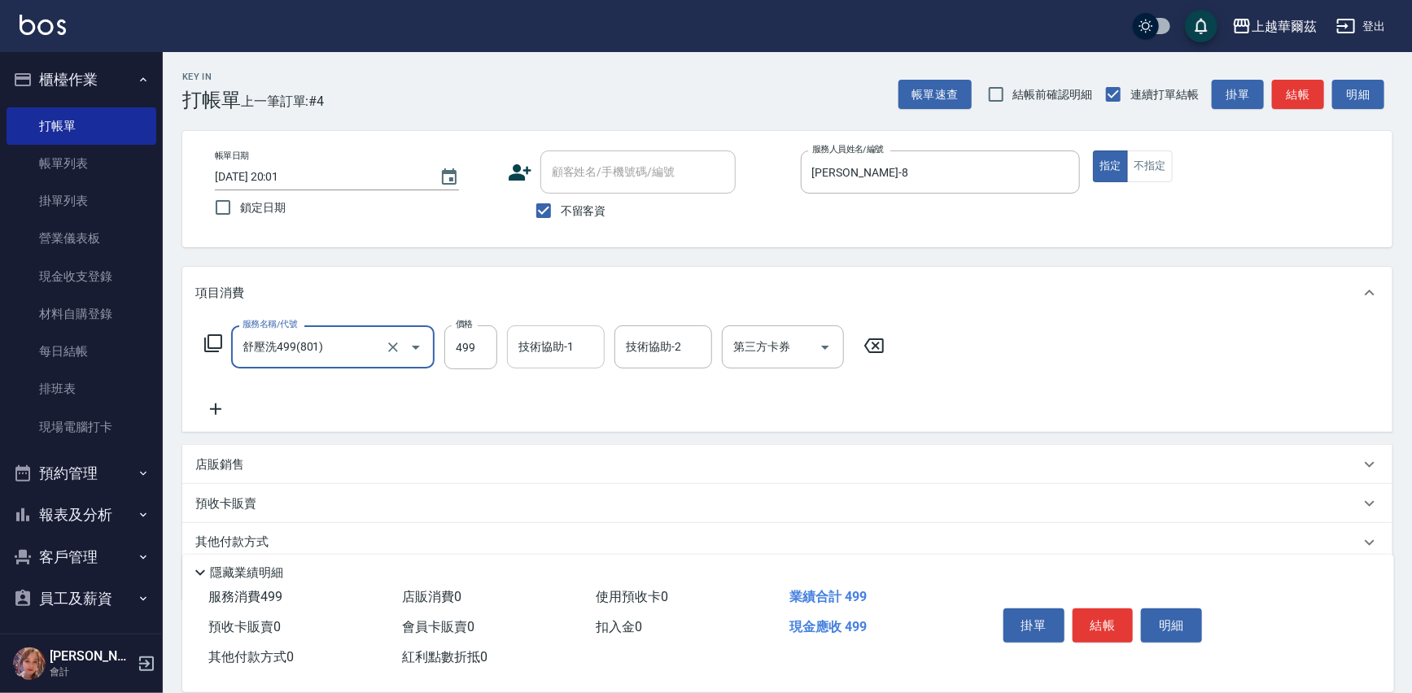
type input "舒壓洗499(801)"
click at [574, 351] on input "技術協助-1" at bounding box center [555, 347] width 83 height 28
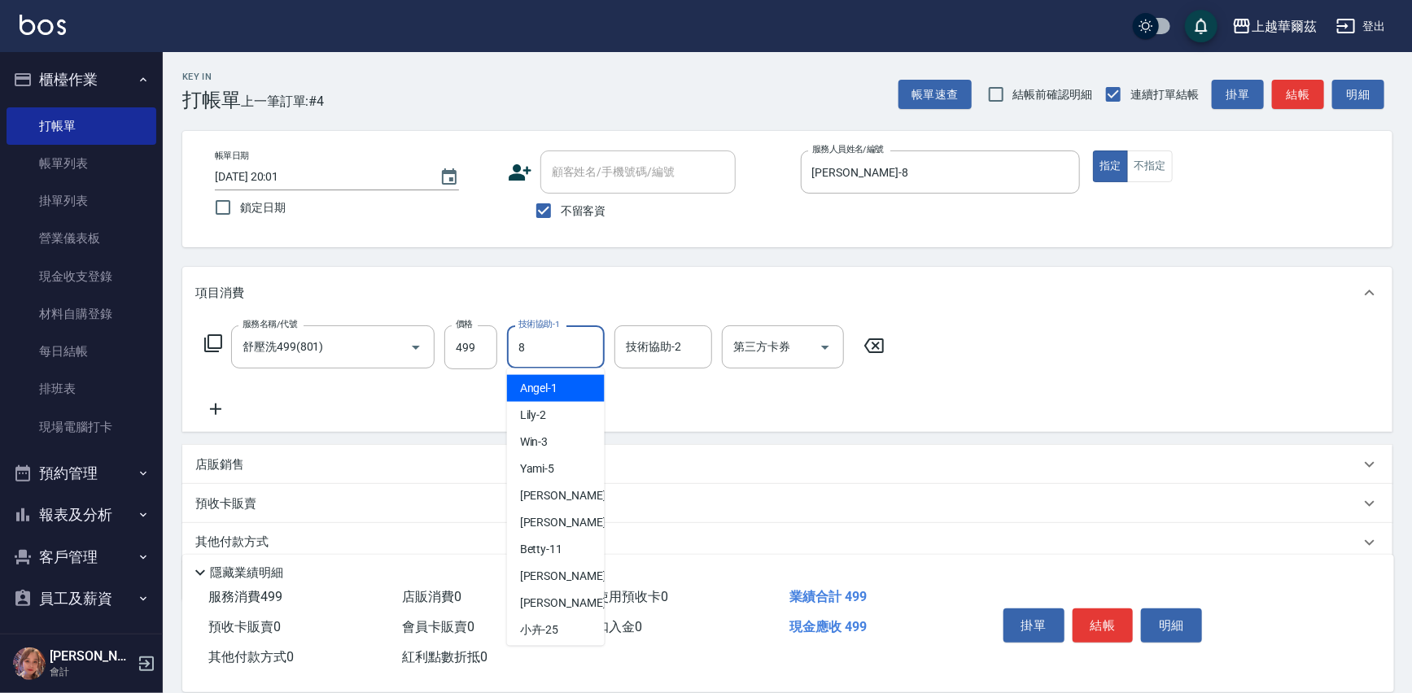
type input "Tina-8"
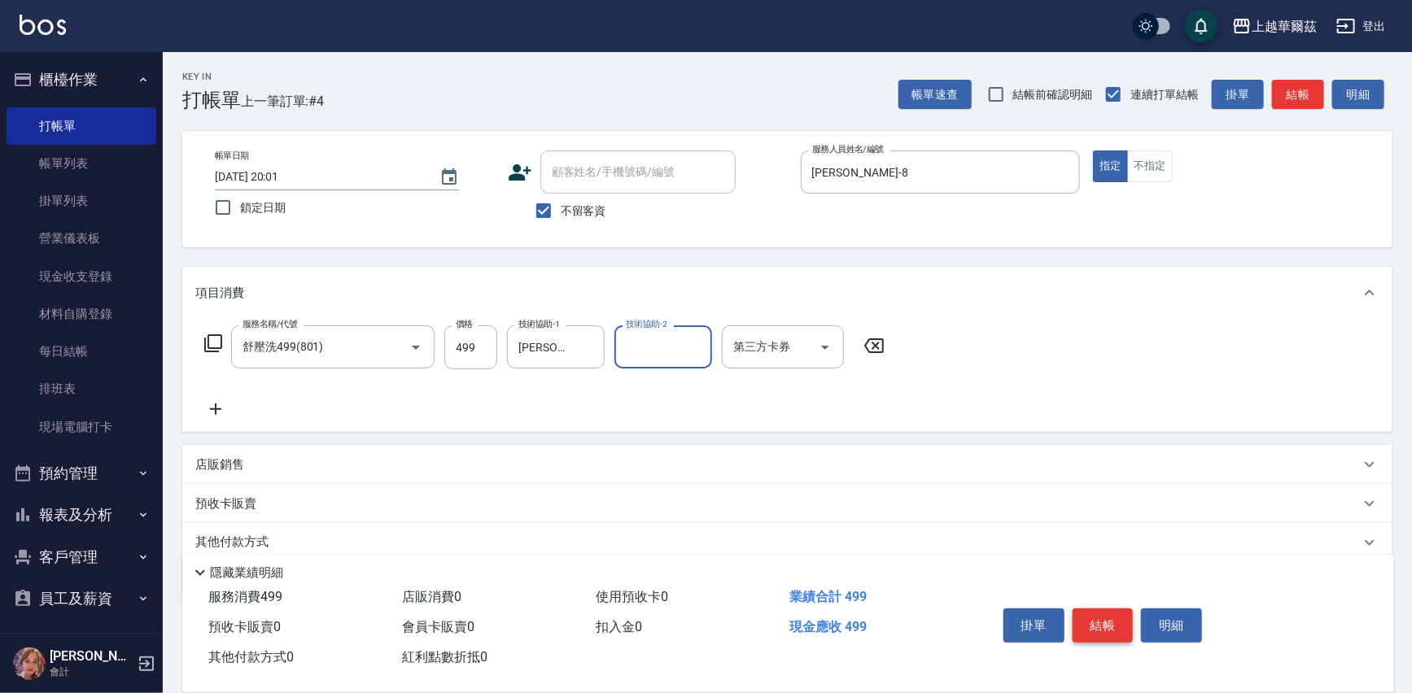
click at [1097, 627] on button "結帳" at bounding box center [1102, 626] width 61 height 34
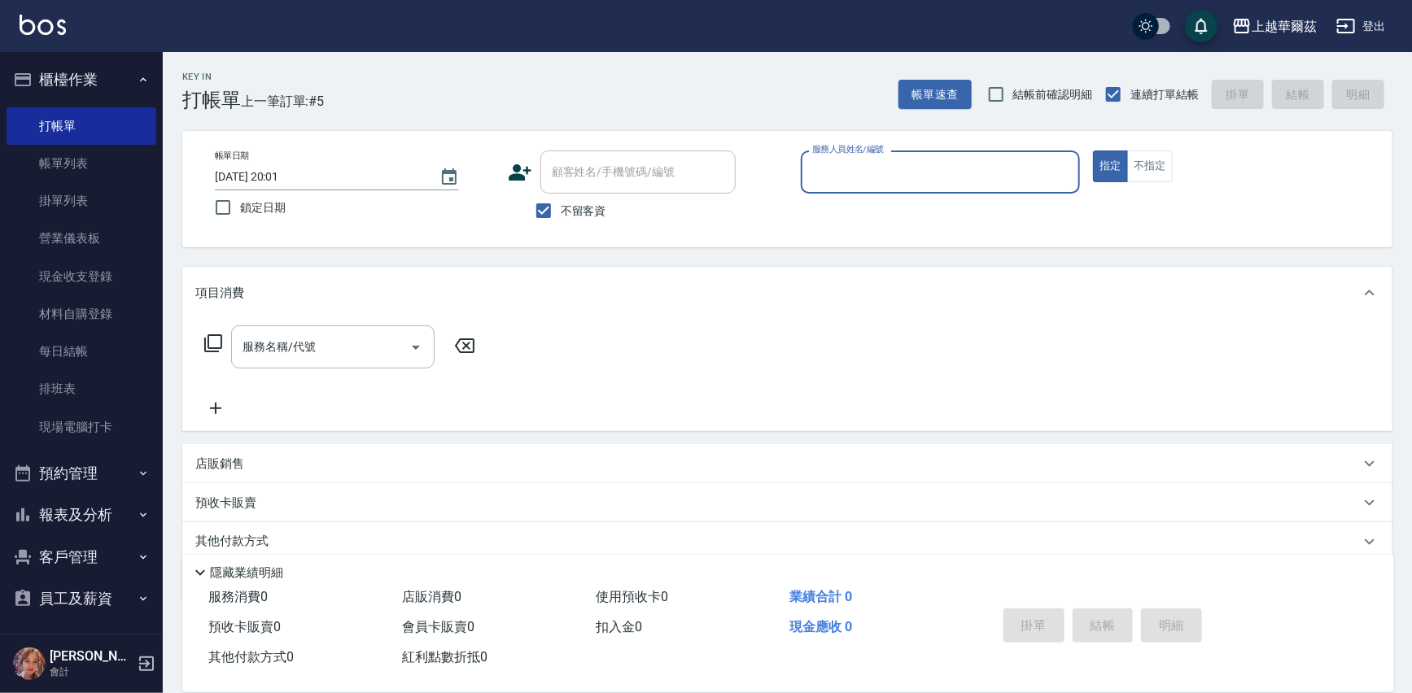
click at [854, 172] on input "服務人員姓名/編號" at bounding box center [940, 172] width 265 height 28
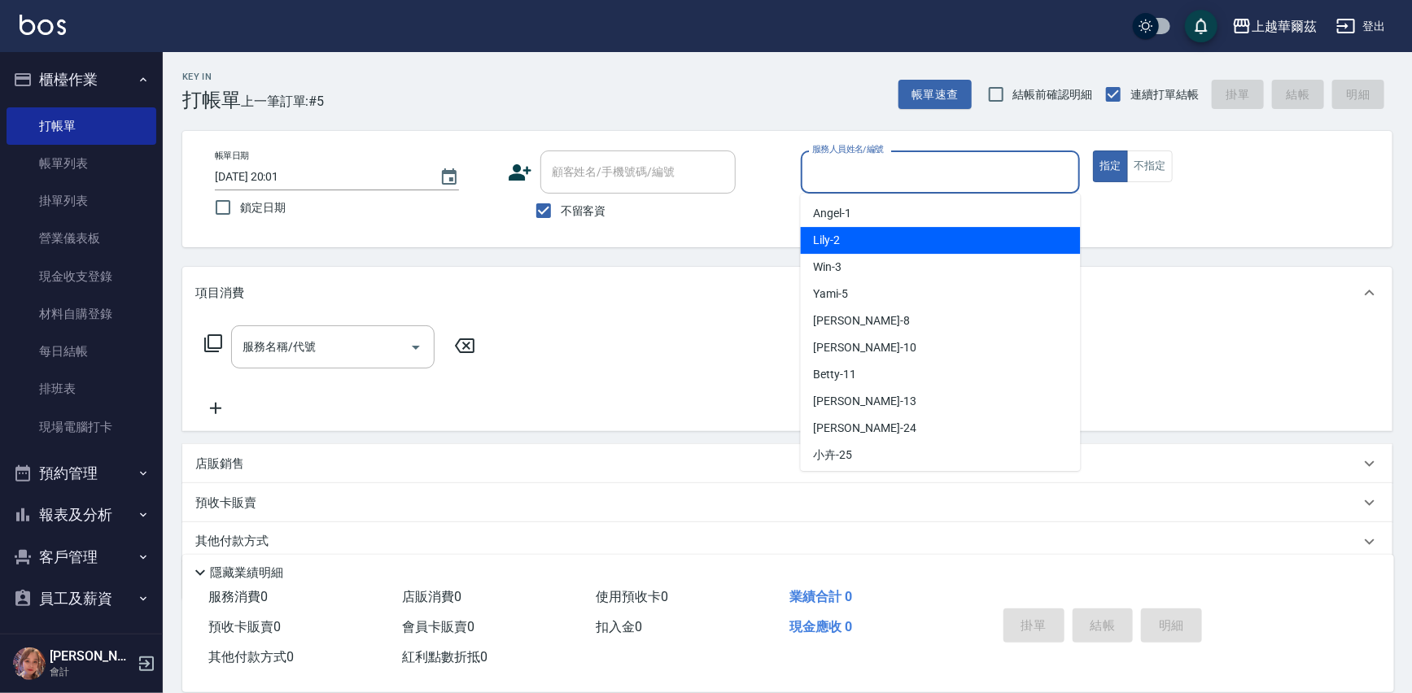
click at [855, 232] on div "Lily -2" at bounding box center [941, 240] width 280 height 27
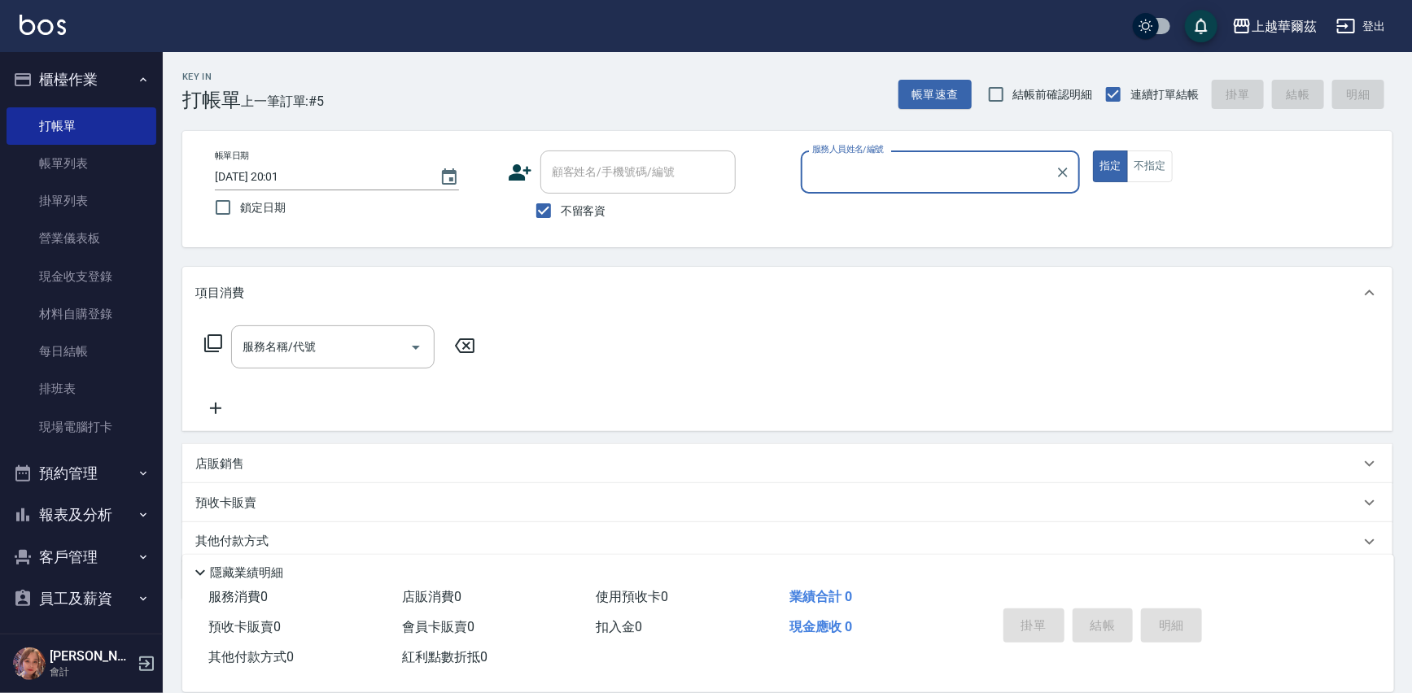
type input "Lily-2"
click at [307, 341] on div "服務名稱/代號 服務名稱/代號" at bounding box center [332, 346] width 203 height 43
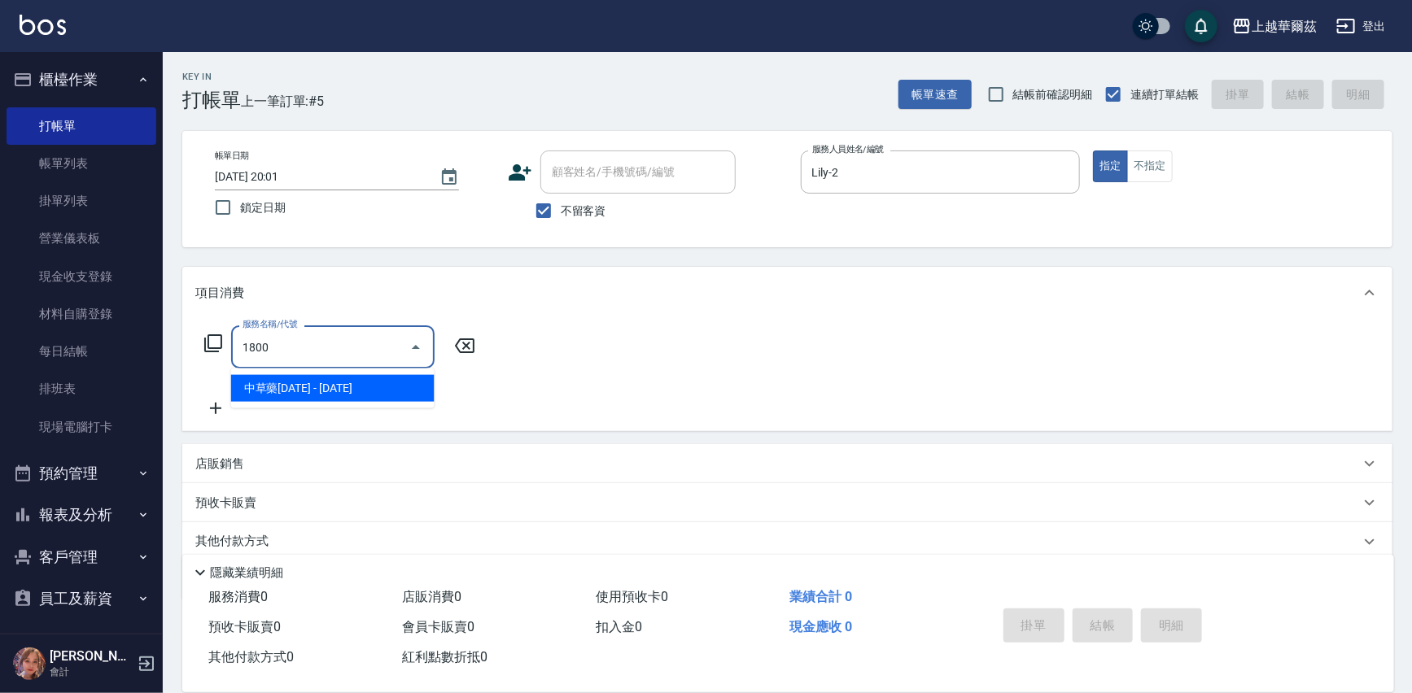
click at [323, 384] on span "中草藥1800 - 1800" at bounding box center [332, 388] width 203 height 27
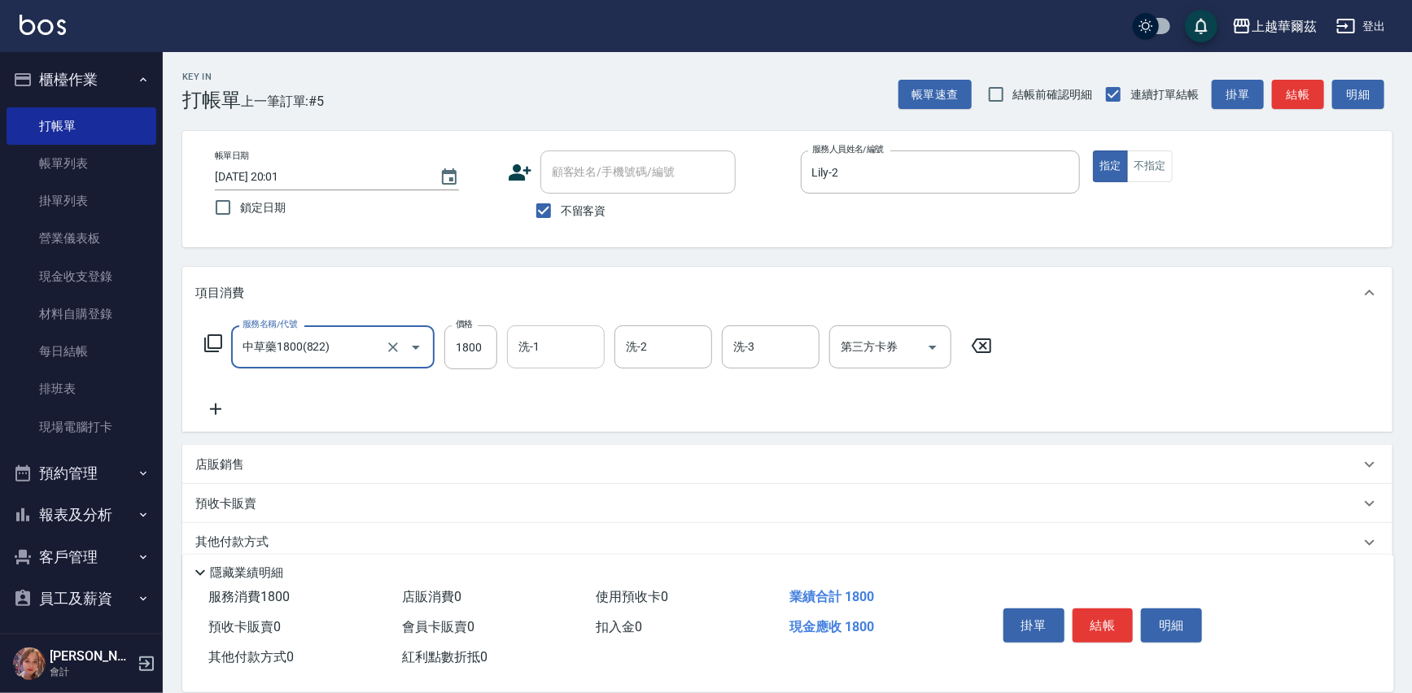
type input "中草藥1800(822)"
click at [561, 337] on input "洗-1" at bounding box center [555, 347] width 83 height 28
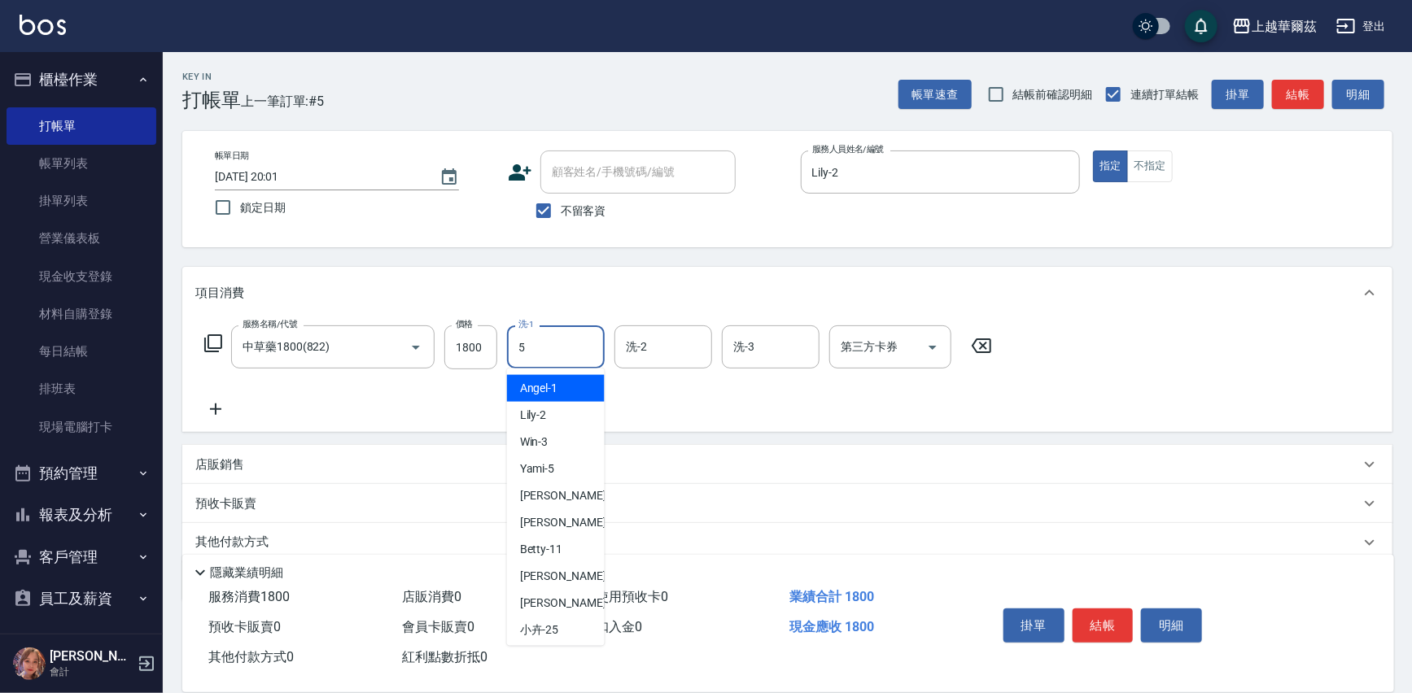
type input "Yami-5"
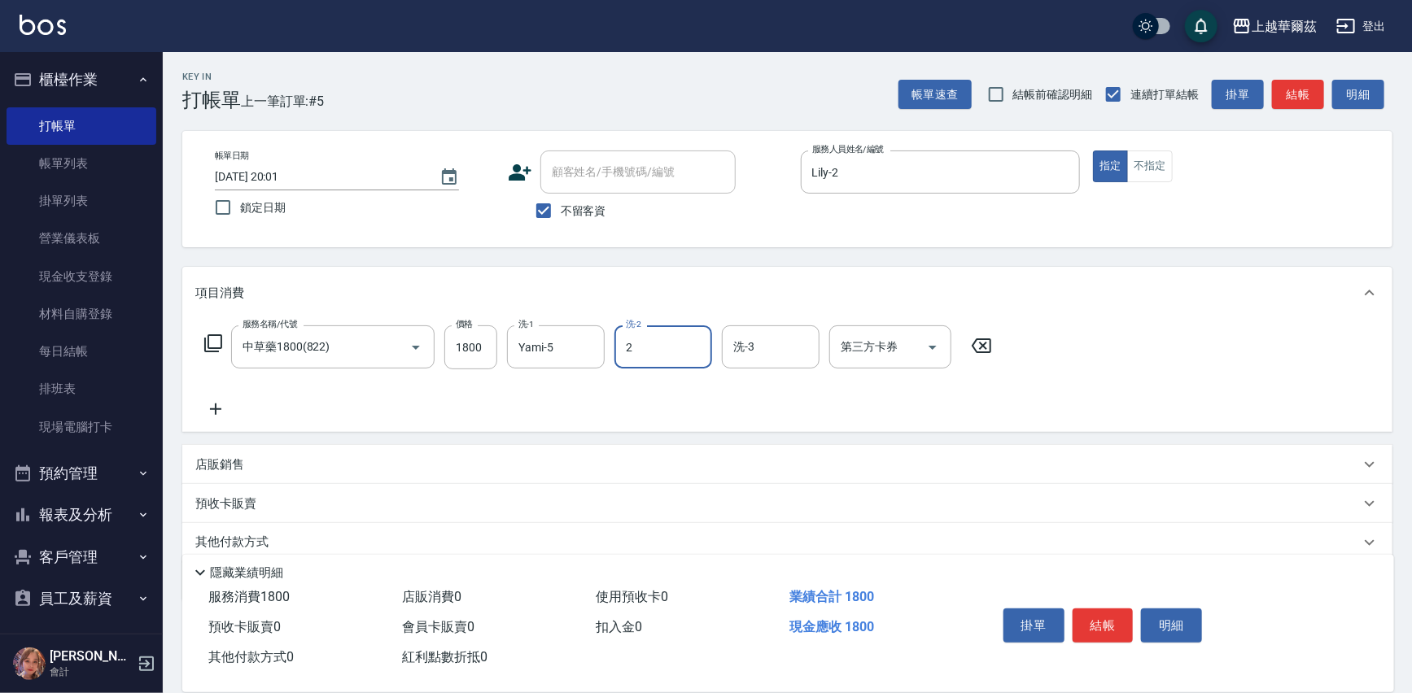
type input "Lily-2"
click at [1106, 618] on button "結帳" at bounding box center [1102, 626] width 61 height 34
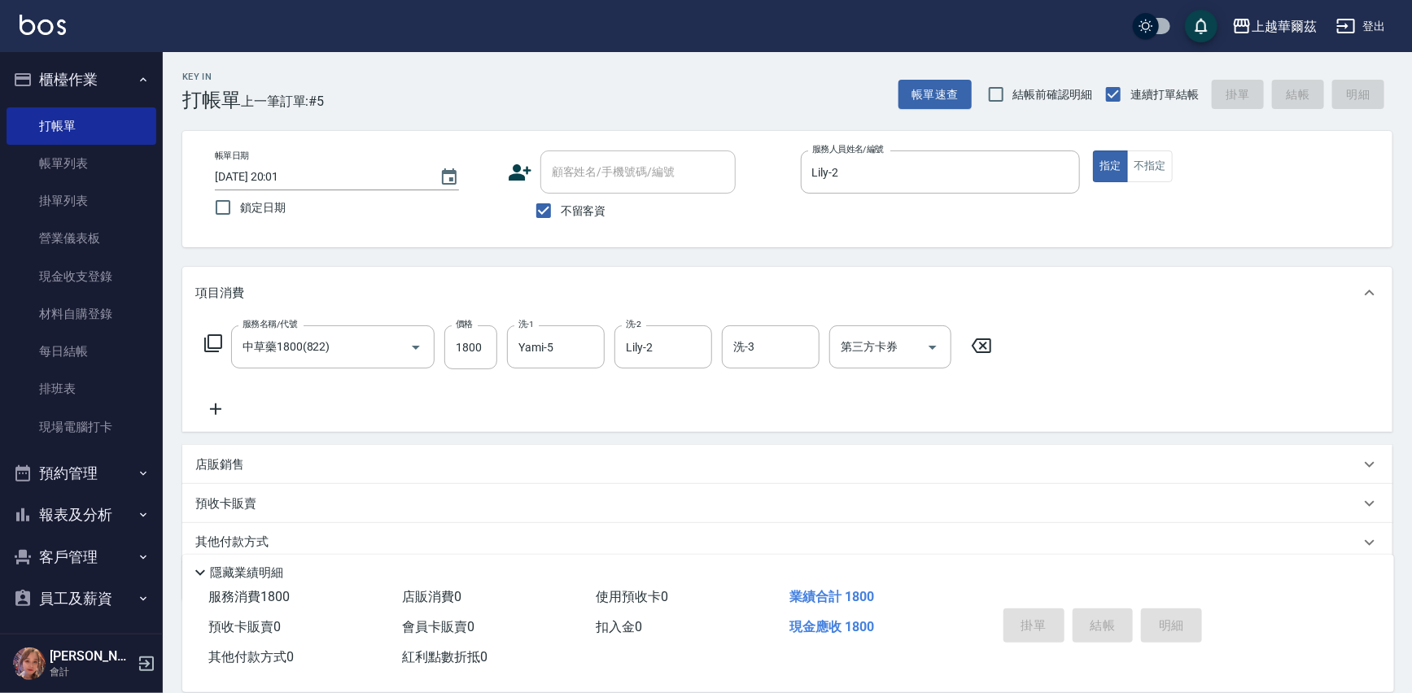
type input "2025/10/08 20:02"
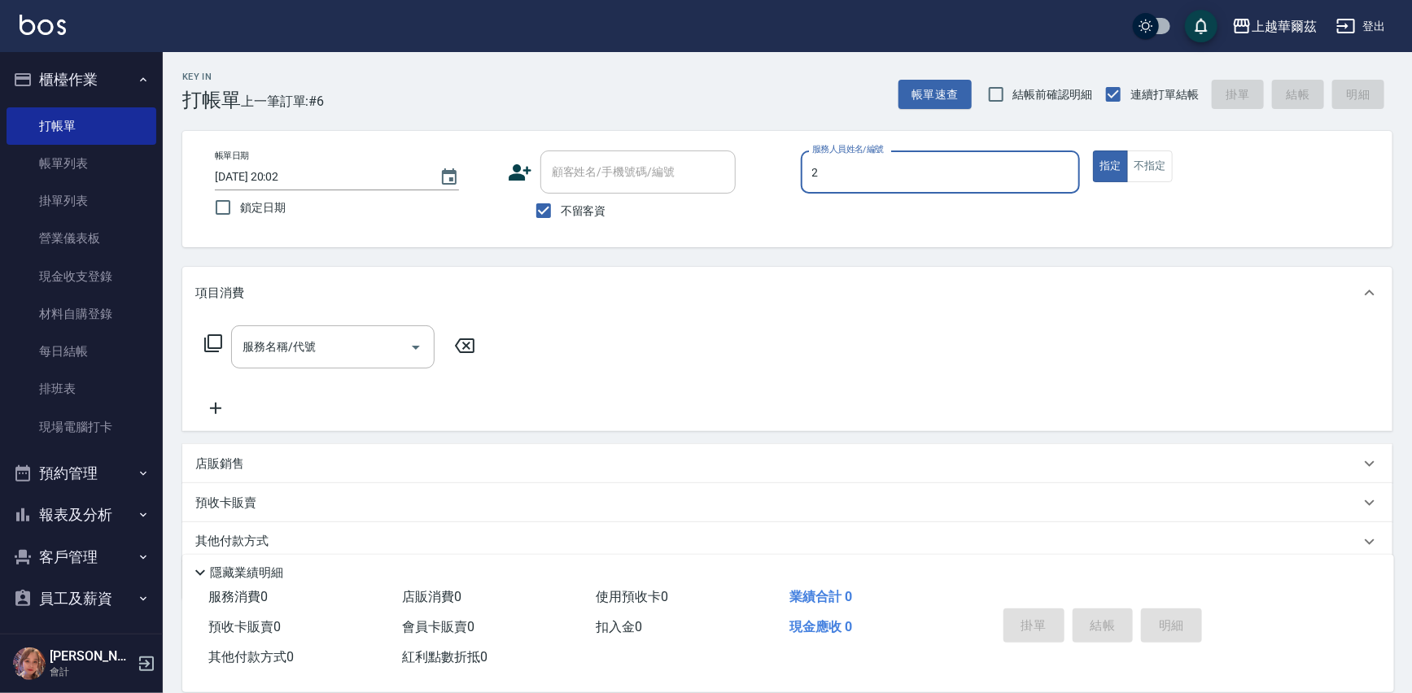
type input "Lily-2"
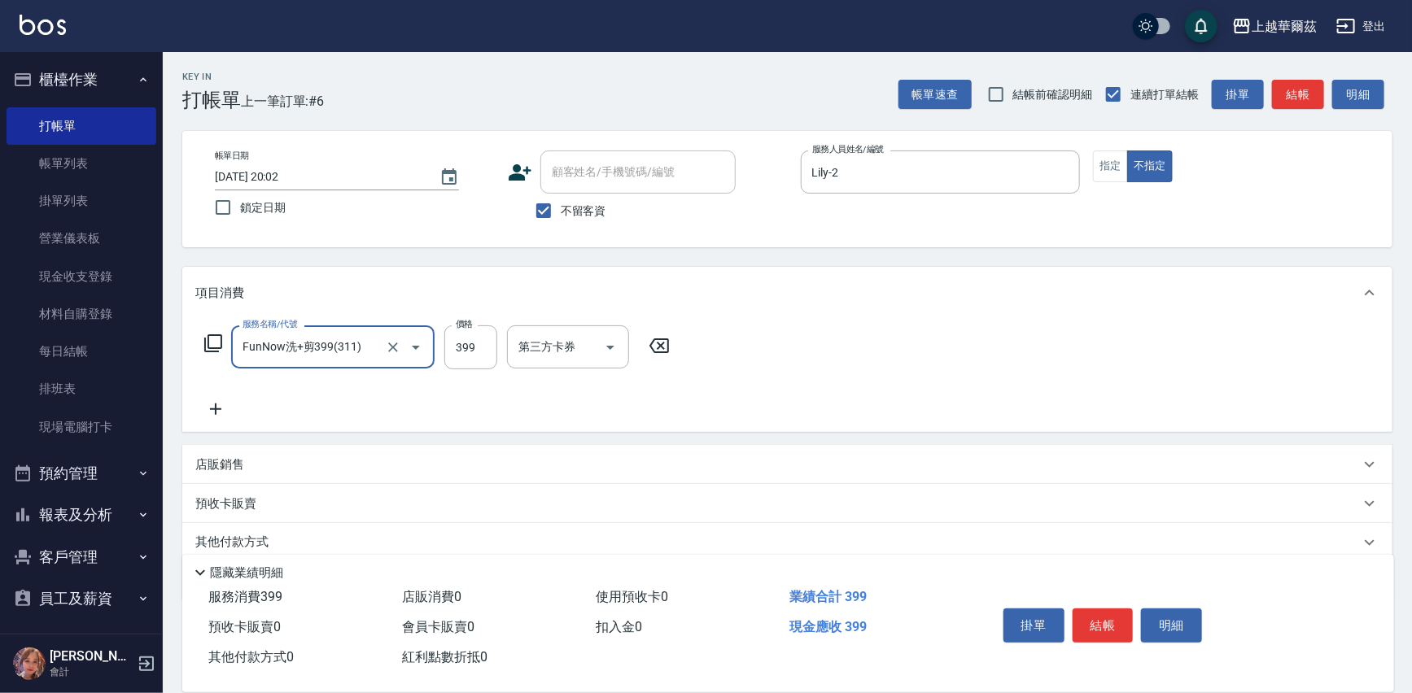
type input "FunNow洗+剪399(311)"
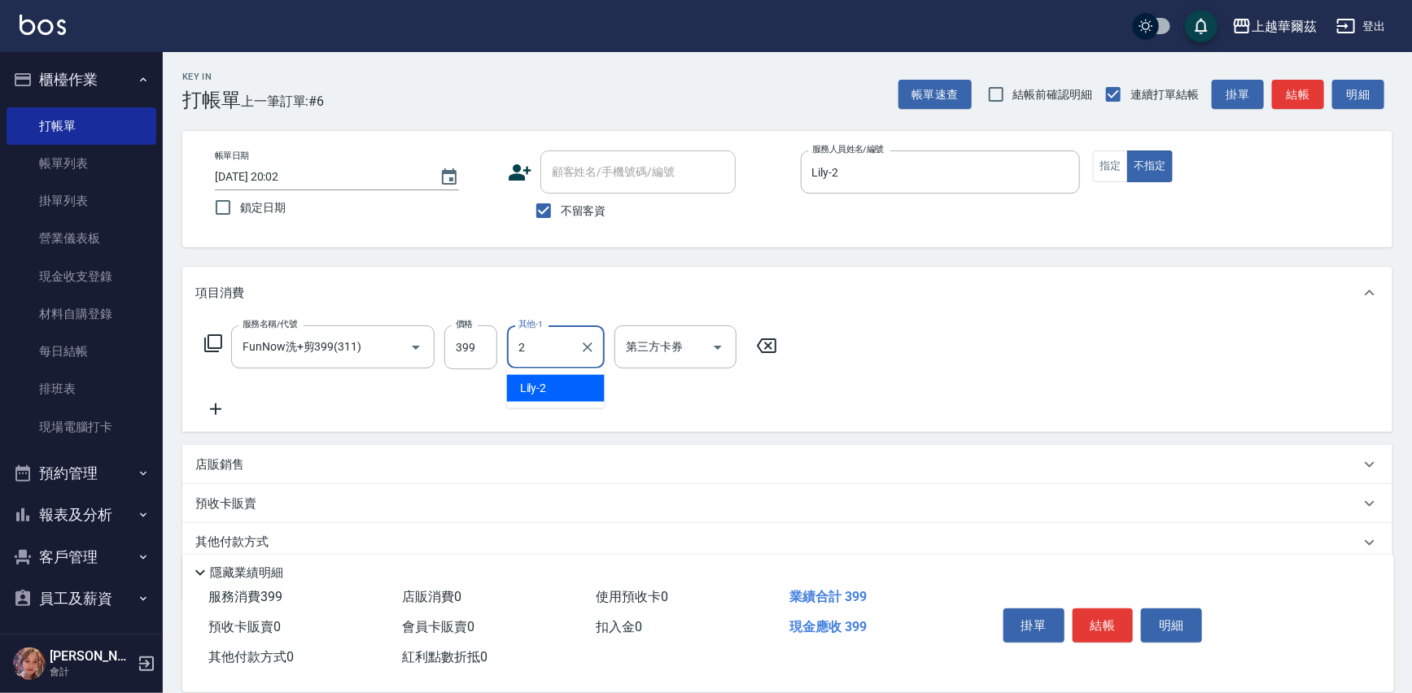
type input "Lily-2"
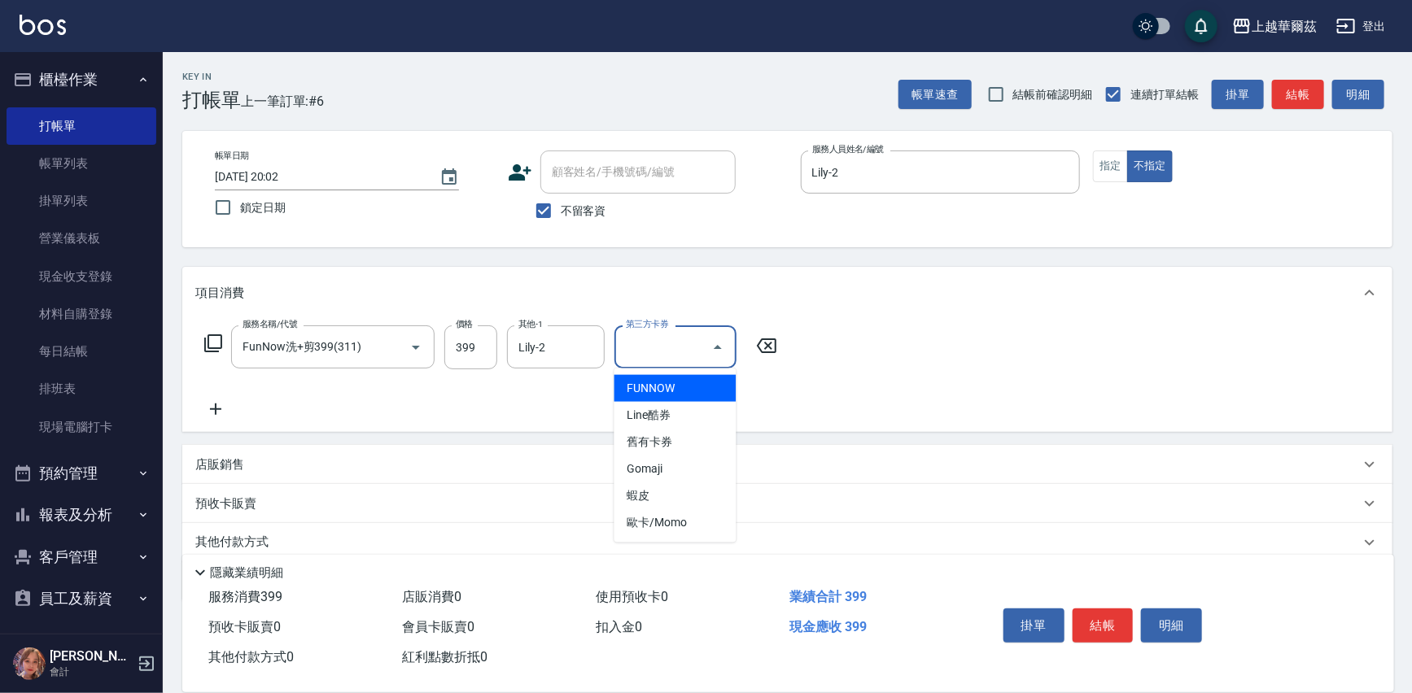
type input "FUNNOW"
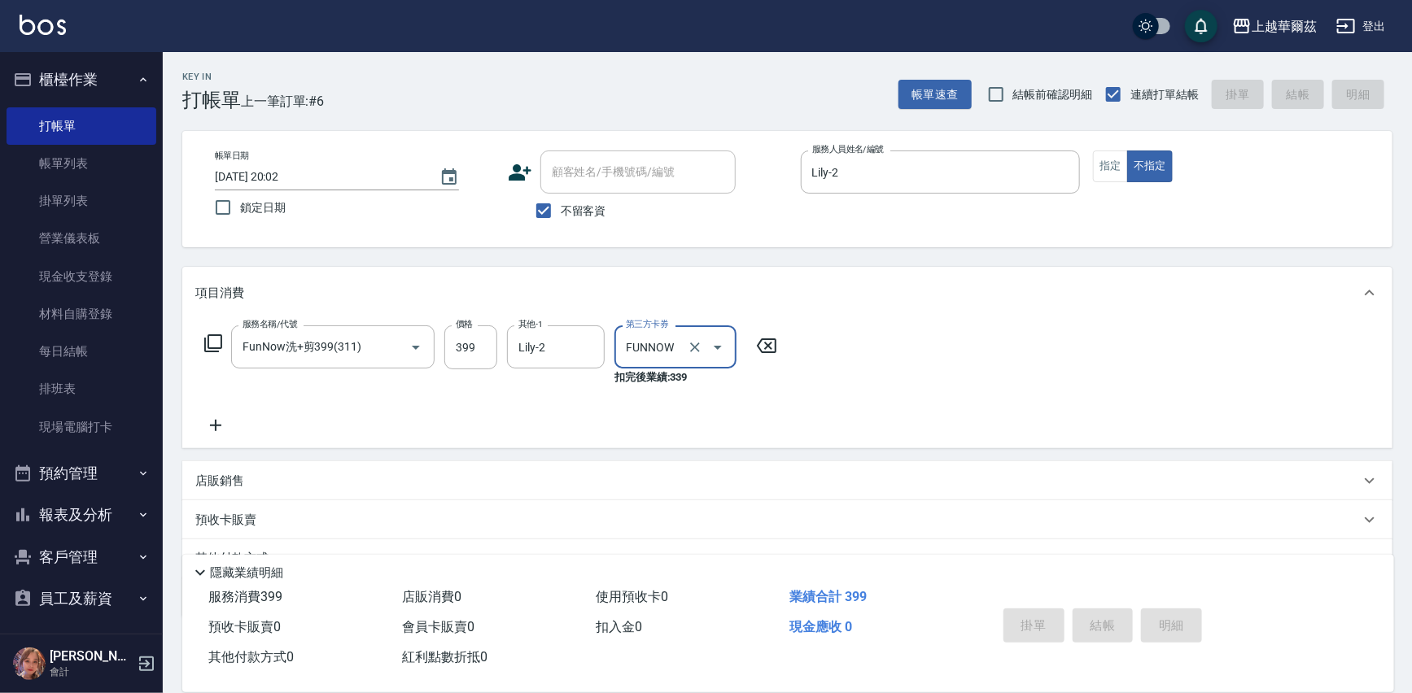
type input "2025/10/08 20:08"
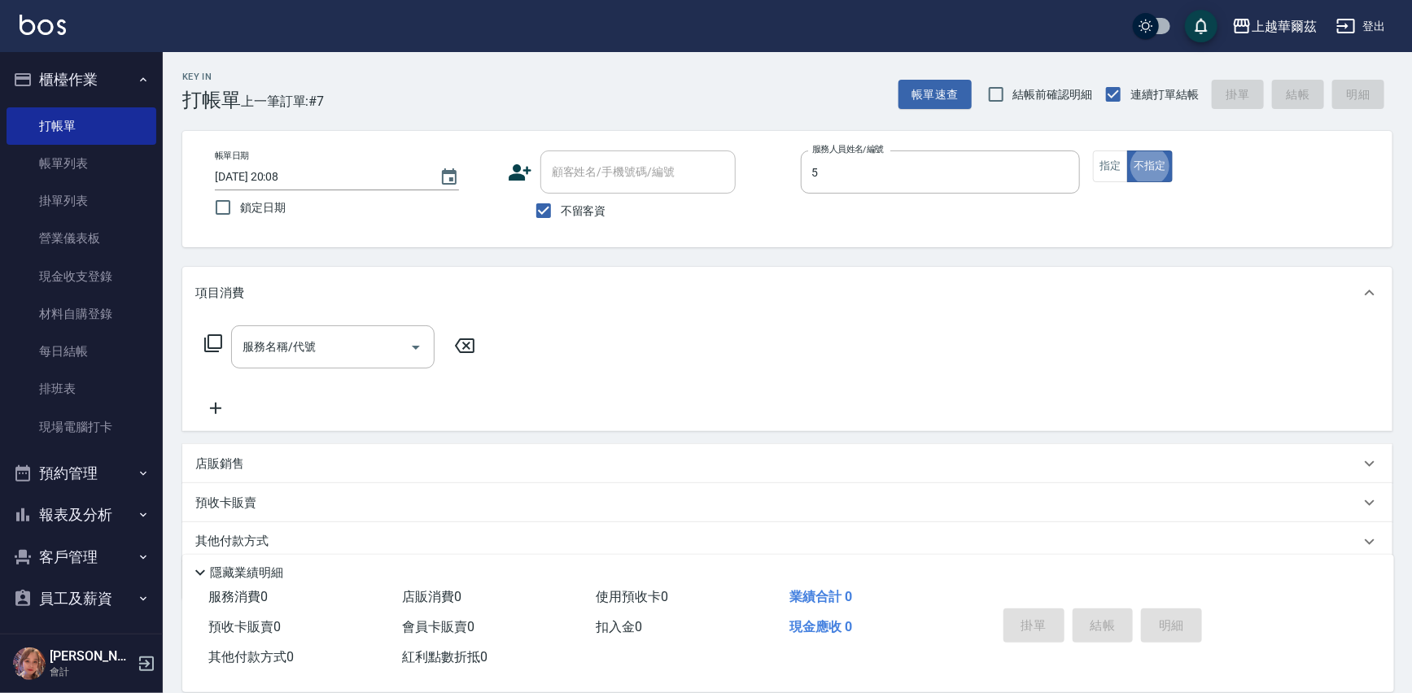
type input "Yami-5"
type button "false"
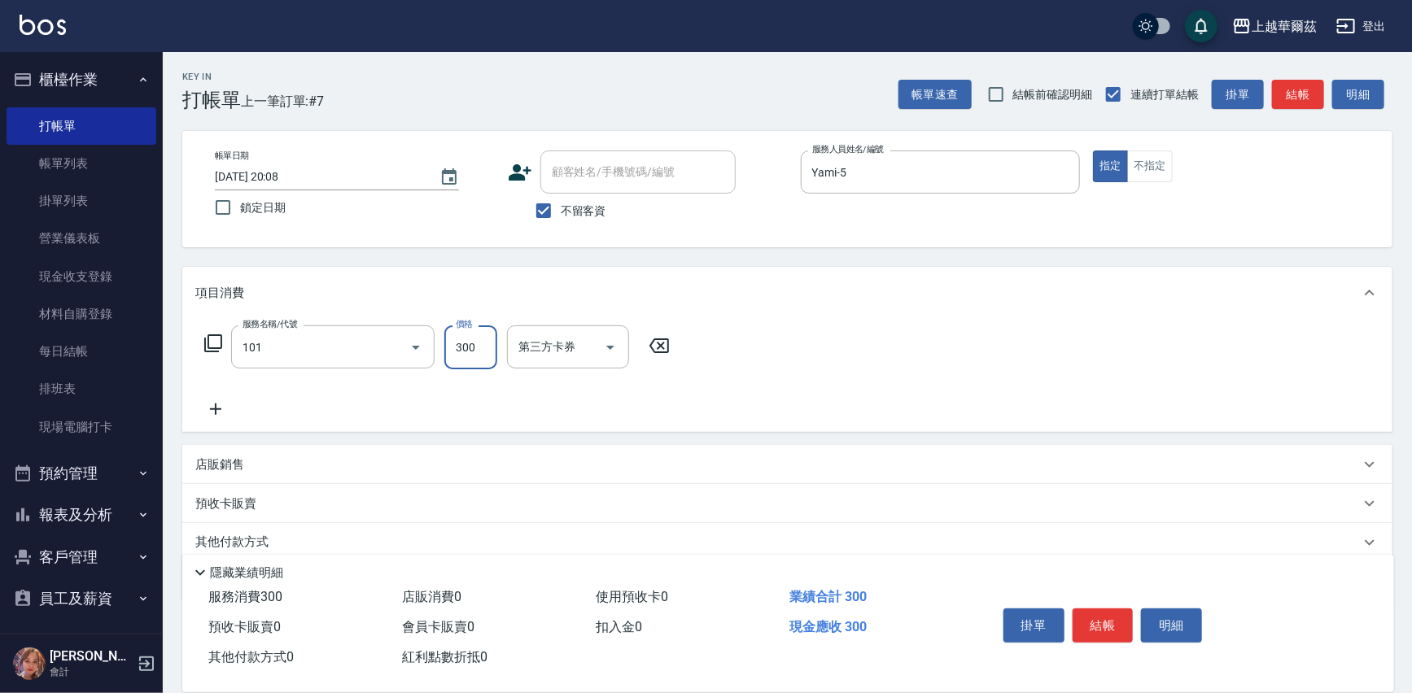
type input "洗髮300(101)"
type input "Yami-5"
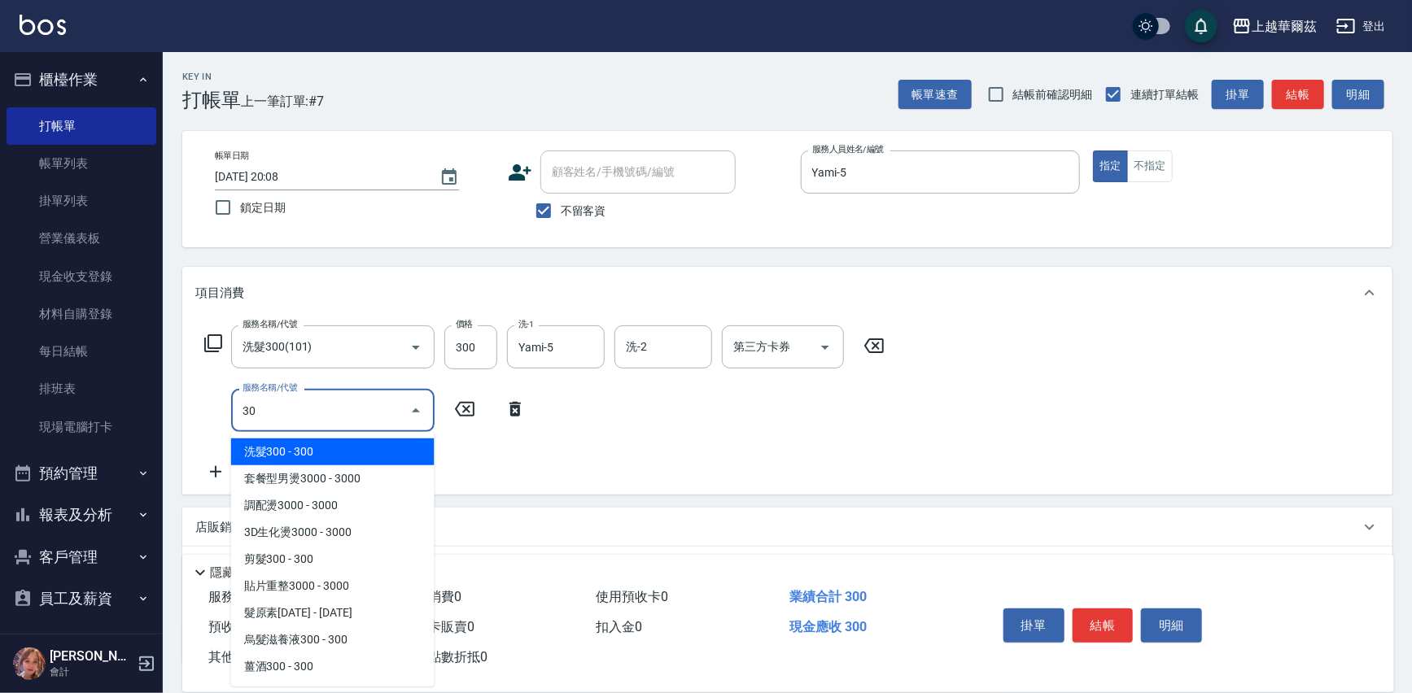
type input "304"
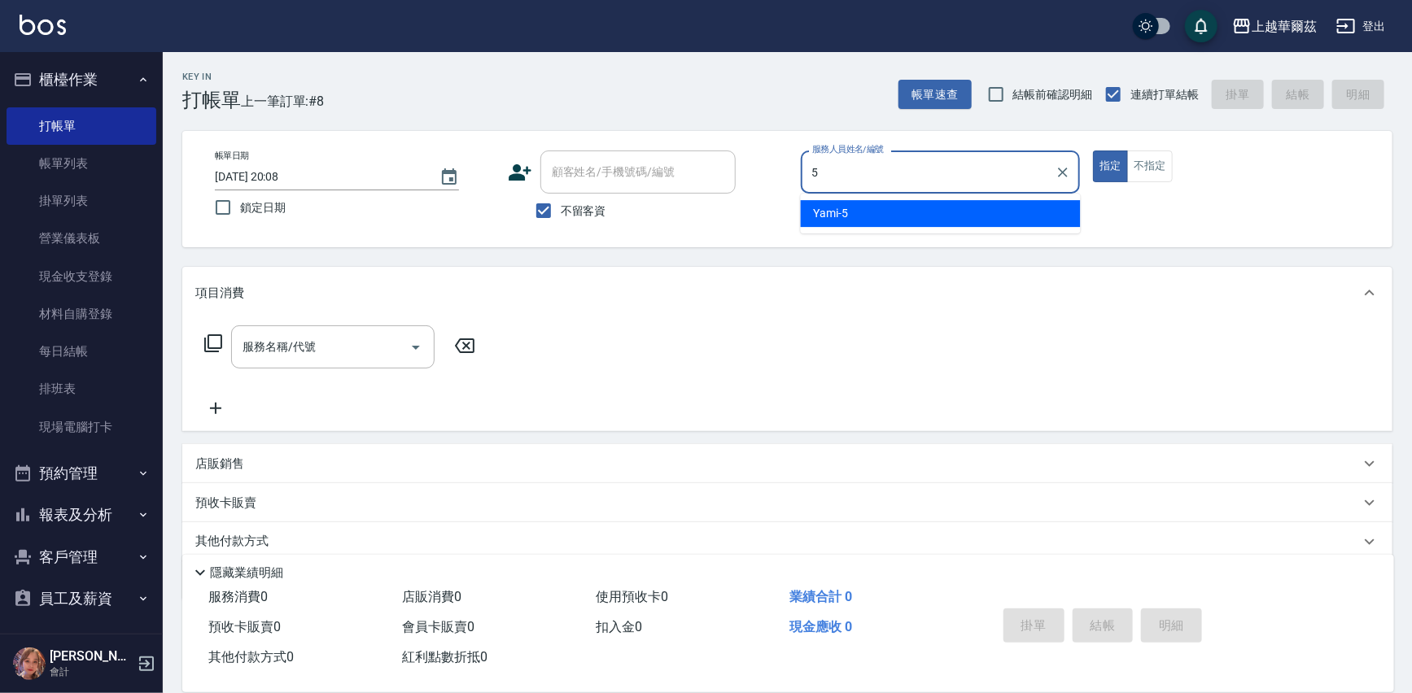
type input "Yami-5"
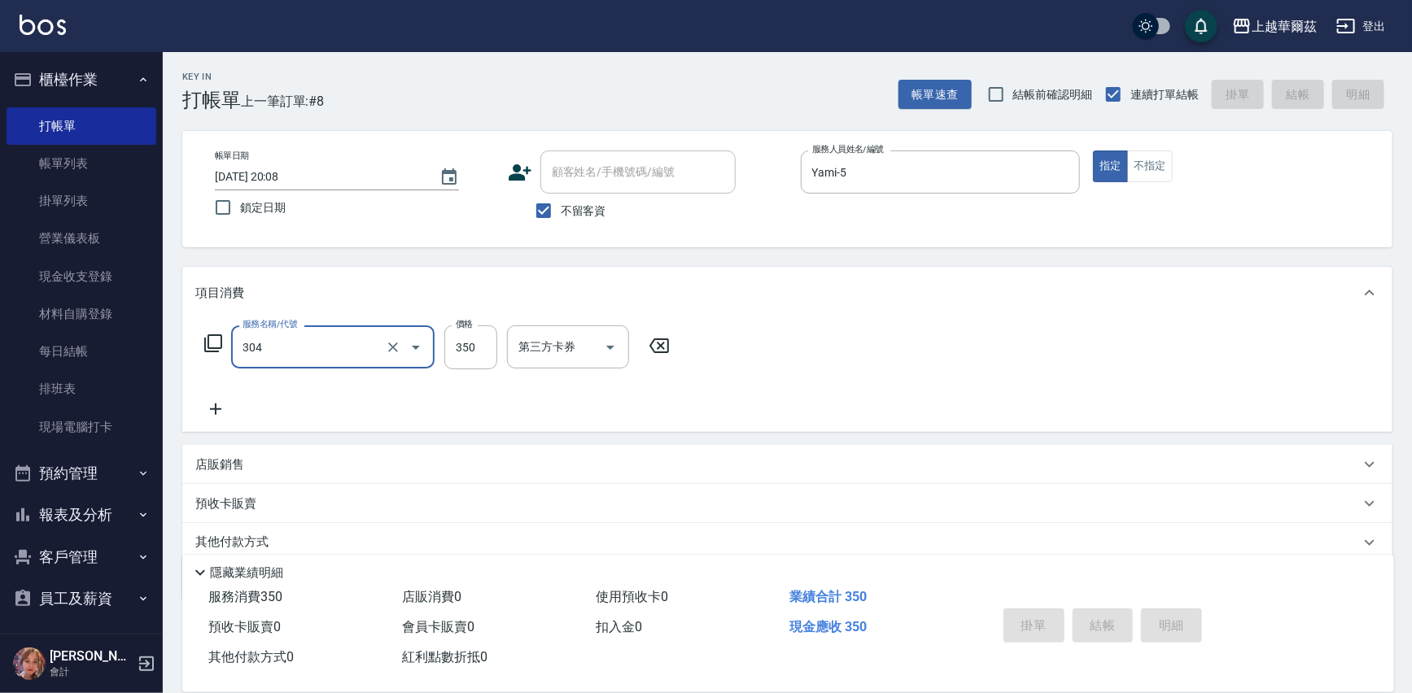
type input "304"
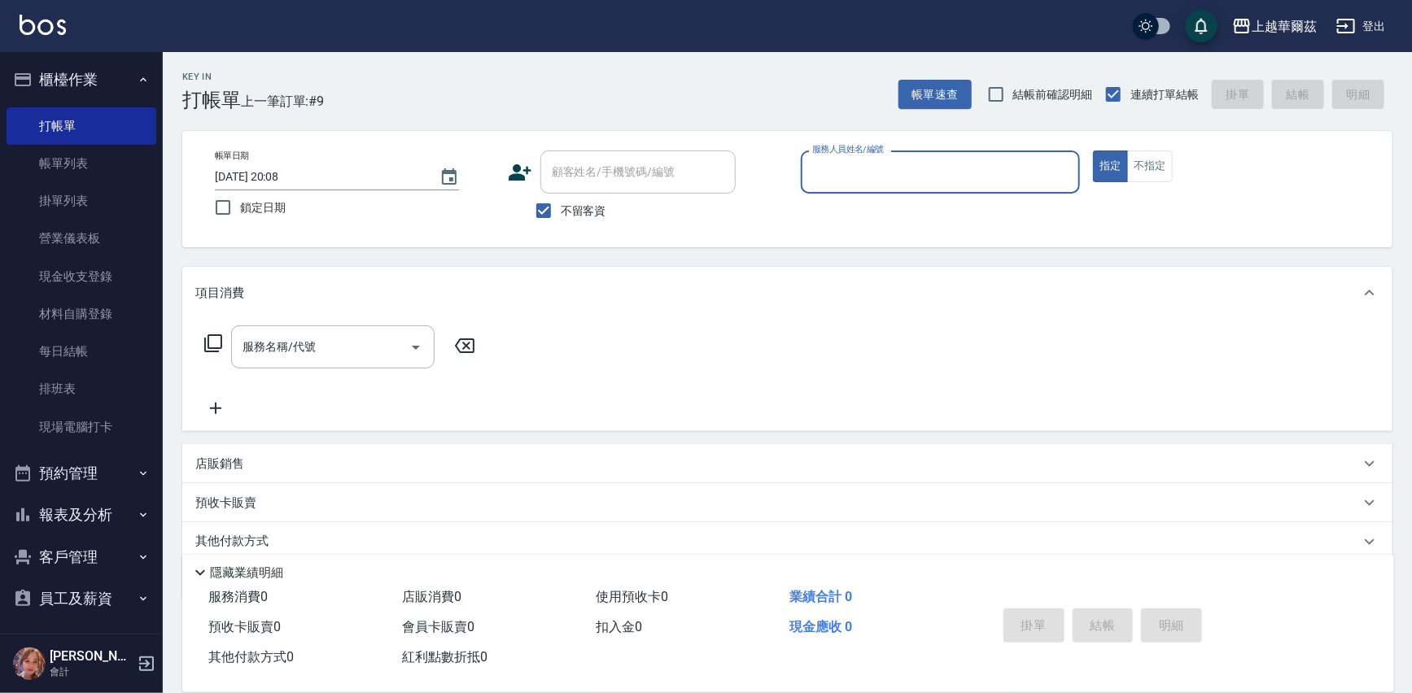
click at [61, 80] on button "櫃檯作業" at bounding box center [82, 80] width 150 height 42
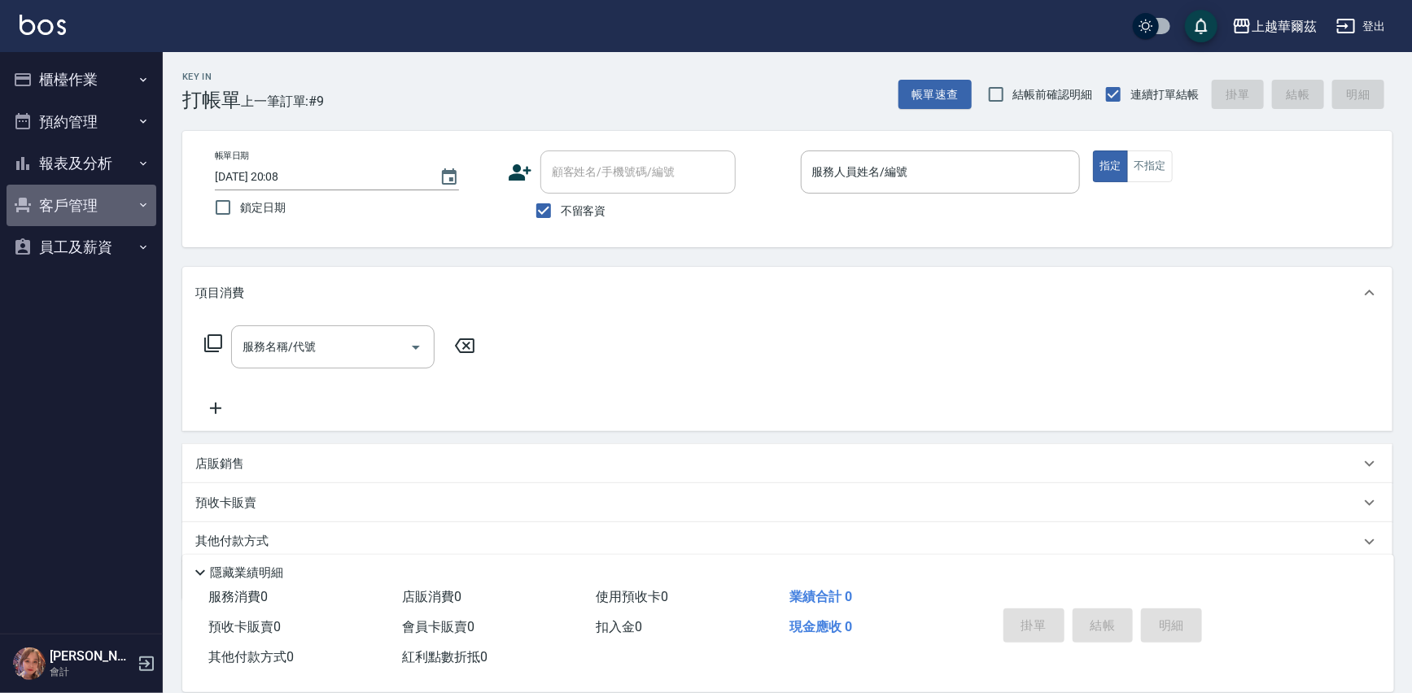
click at [84, 189] on button "客戶管理" at bounding box center [82, 206] width 150 height 42
click at [88, 174] on button "報表及分析" at bounding box center [82, 163] width 150 height 42
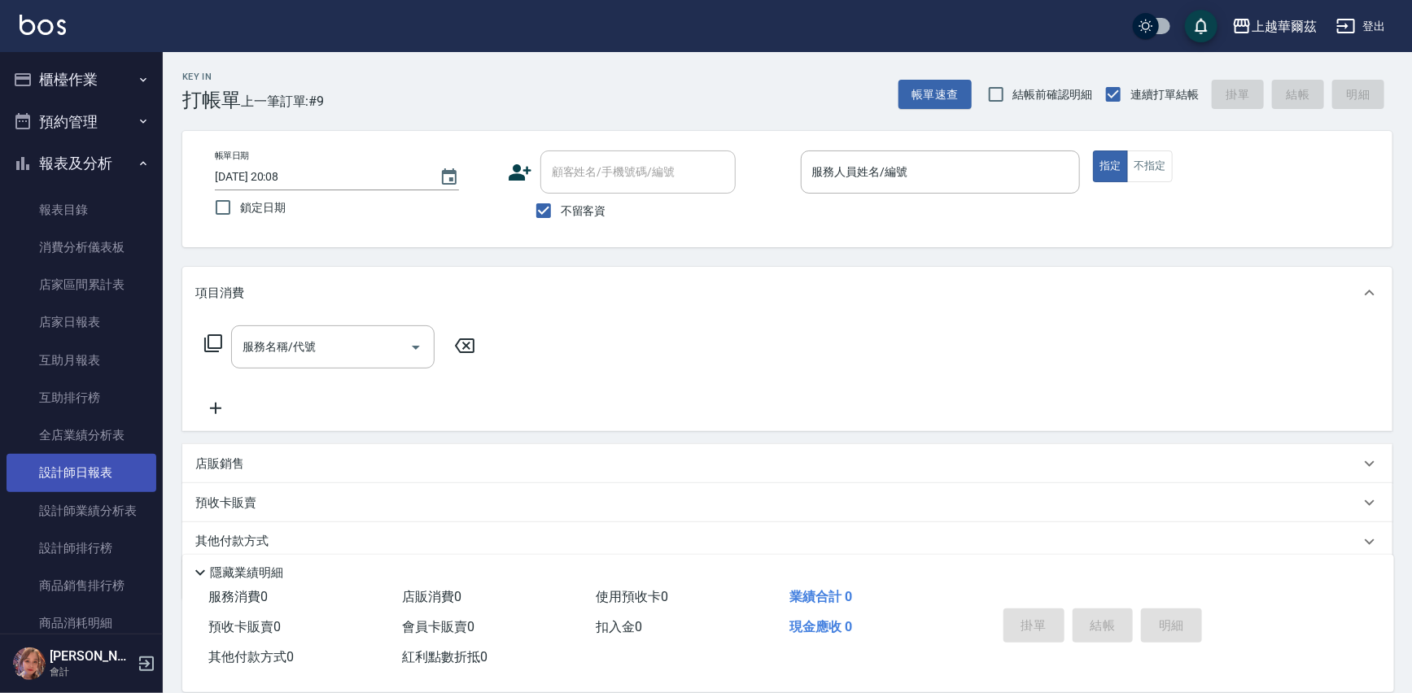
click at [113, 463] on link "設計師日報表" at bounding box center [82, 472] width 150 height 37
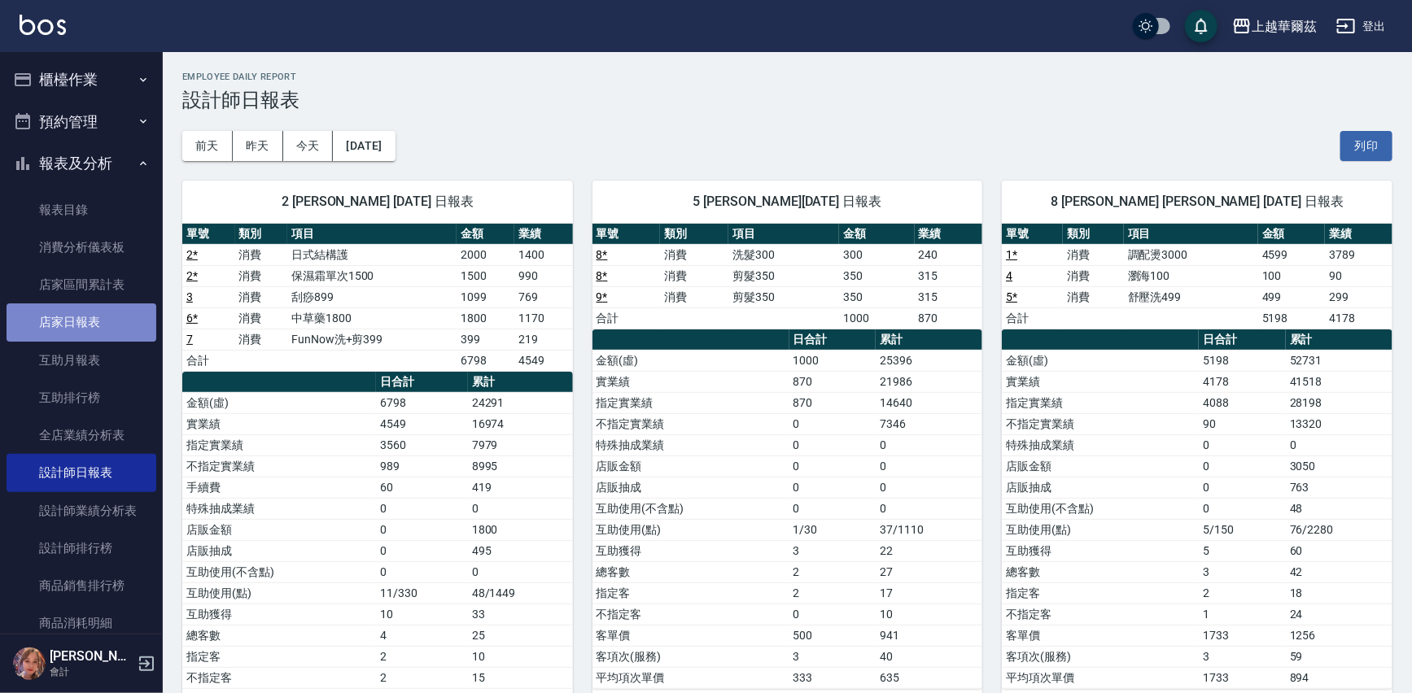
click at [92, 314] on link "店家日報表" at bounding box center [82, 321] width 150 height 37
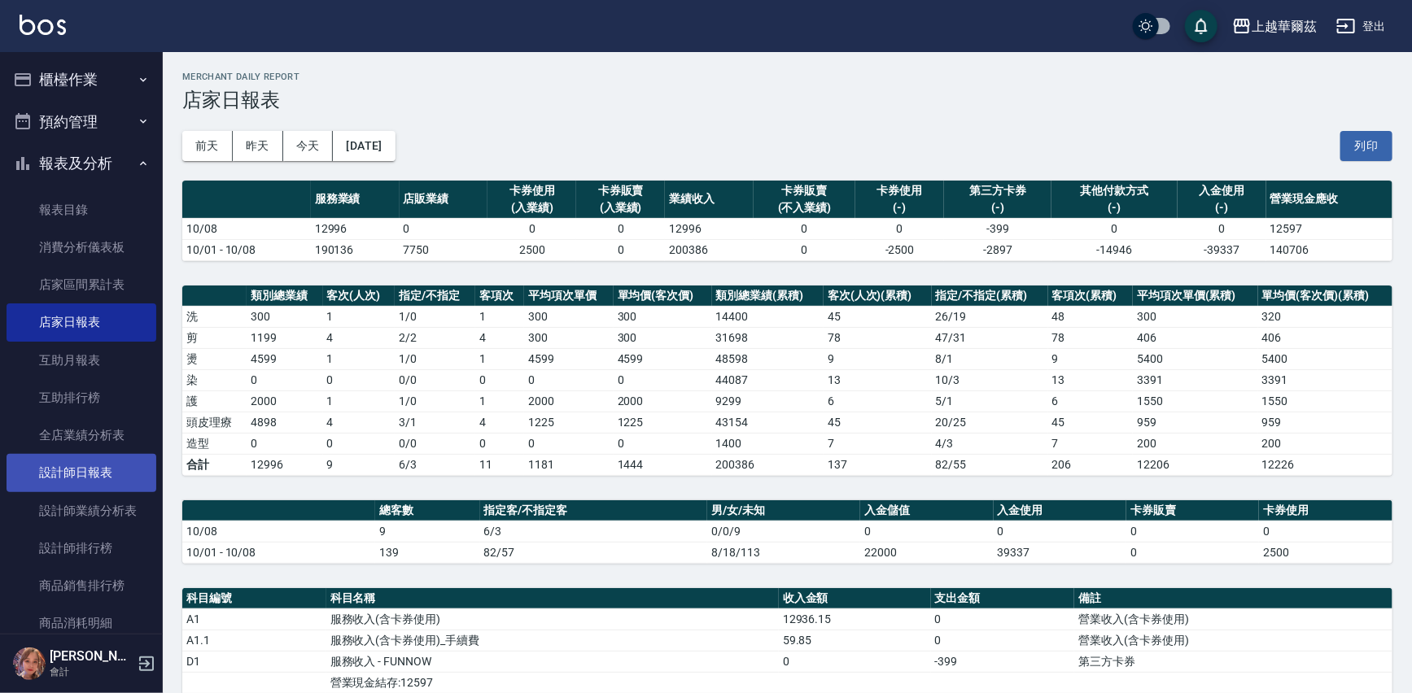
click at [97, 472] on link "設計師日報表" at bounding box center [82, 472] width 150 height 37
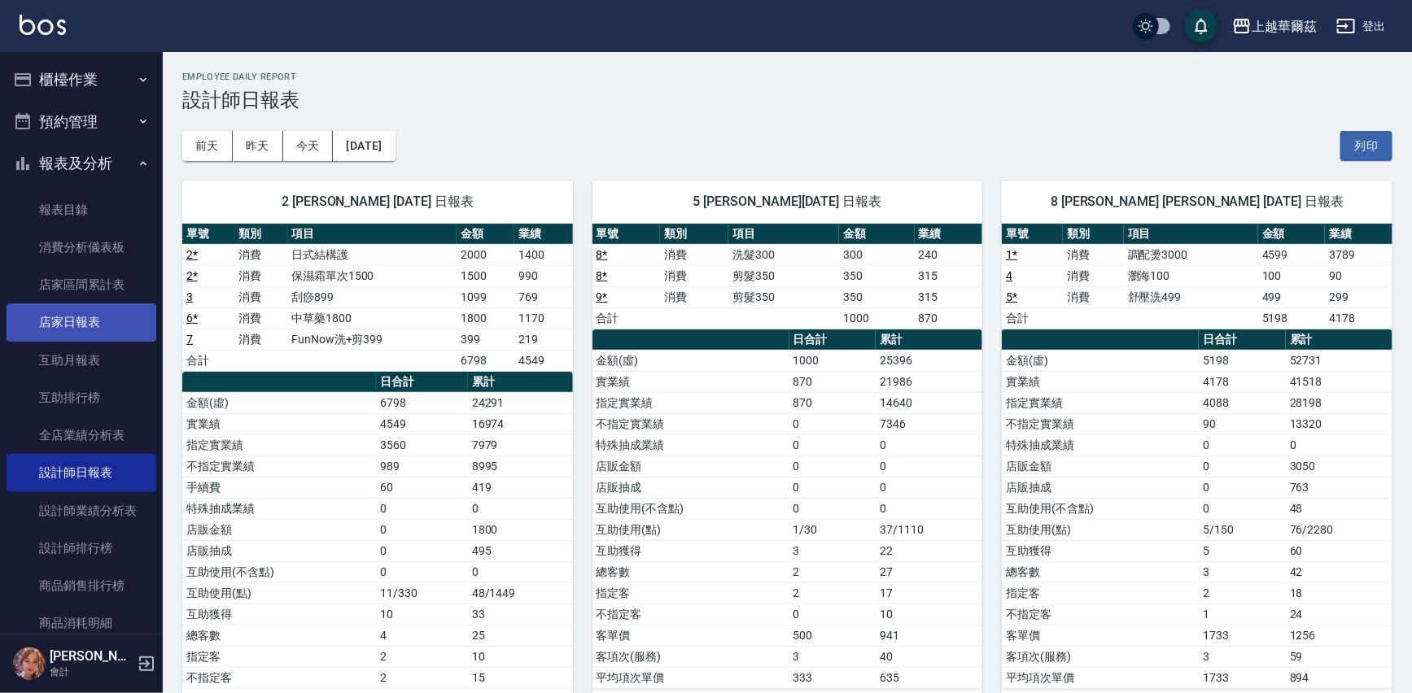
click at [108, 325] on link "店家日報表" at bounding box center [82, 321] width 150 height 37
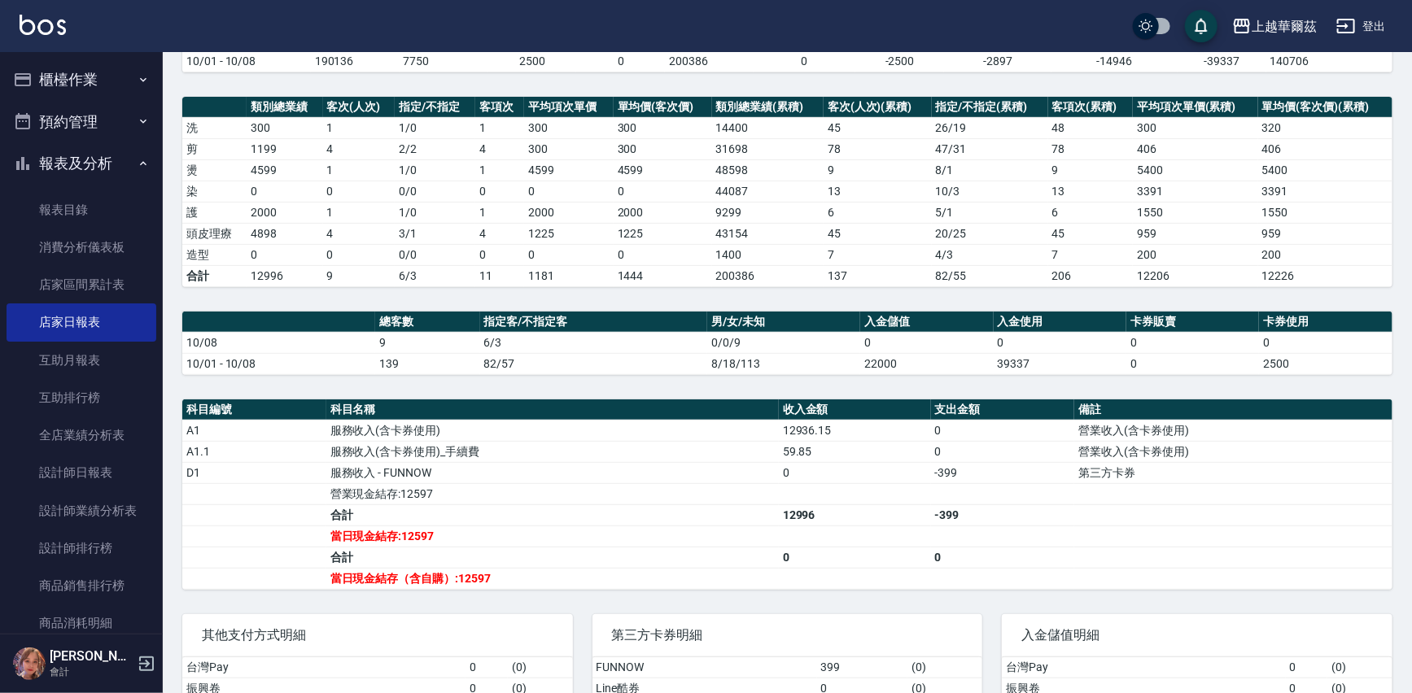
scroll to position [336, 0]
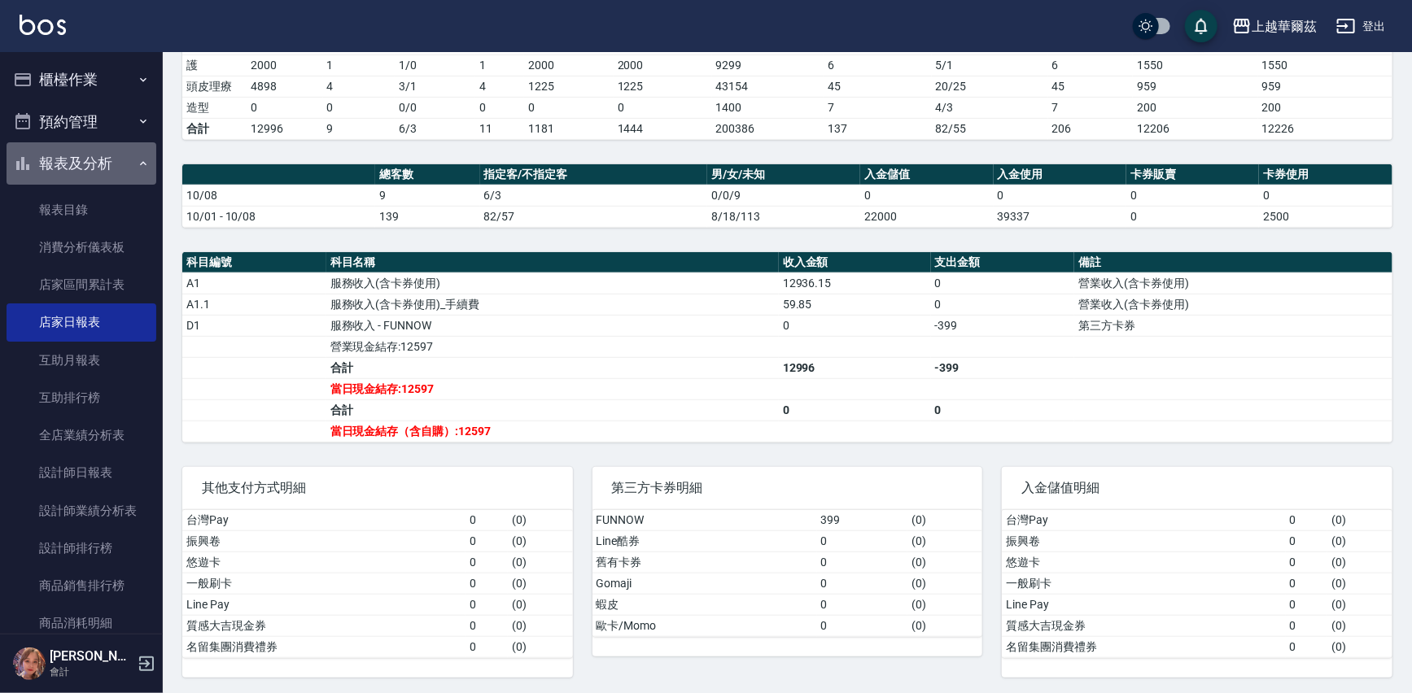
click at [94, 145] on button "報表及分析" at bounding box center [82, 163] width 150 height 42
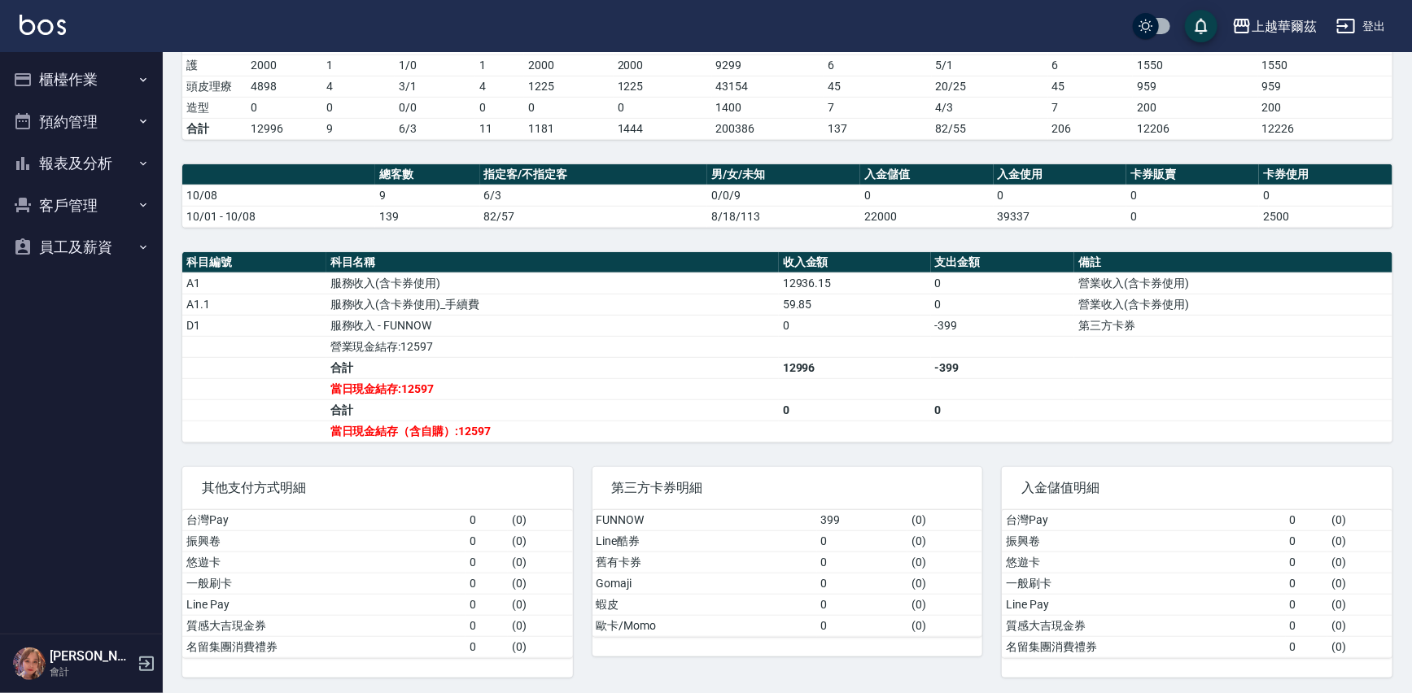
click at [98, 76] on button "櫃檯作業" at bounding box center [82, 80] width 150 height 42
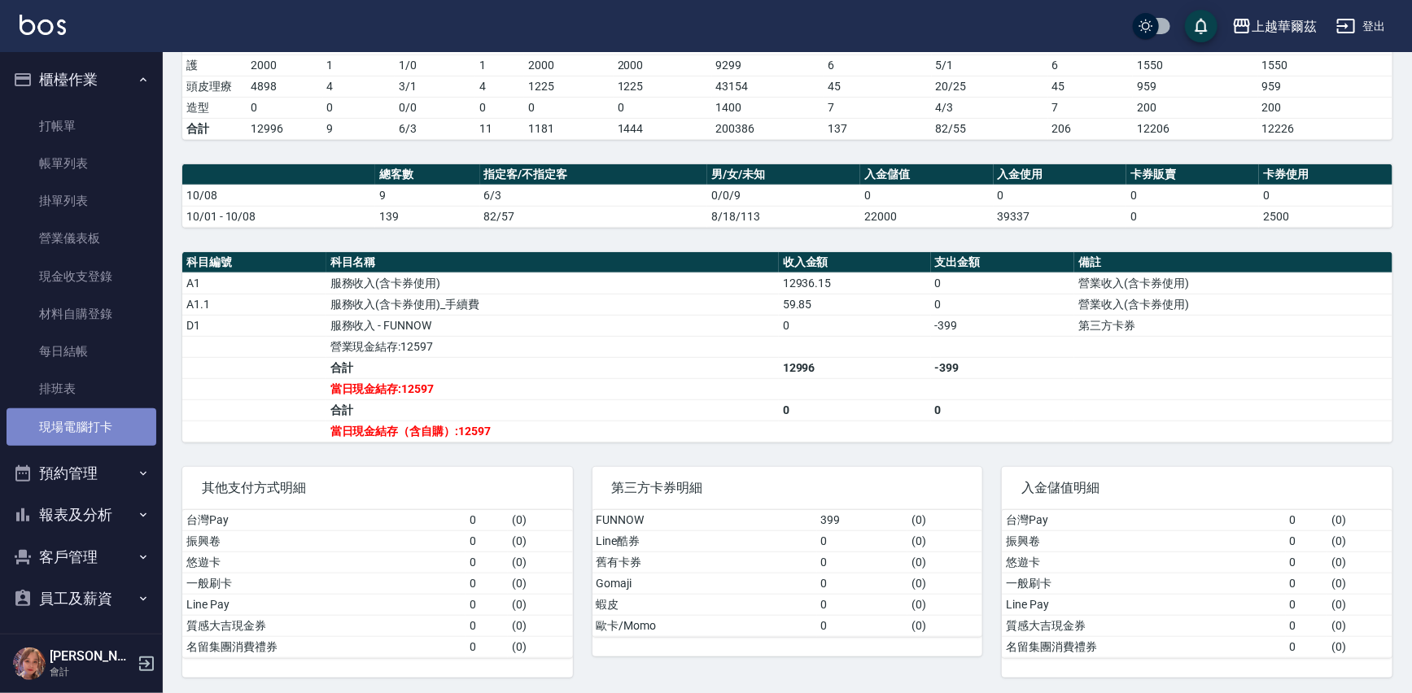
click at [89, 423] on link "現場電腦打卡" at bounding box center [82, 426] width 150 height 37
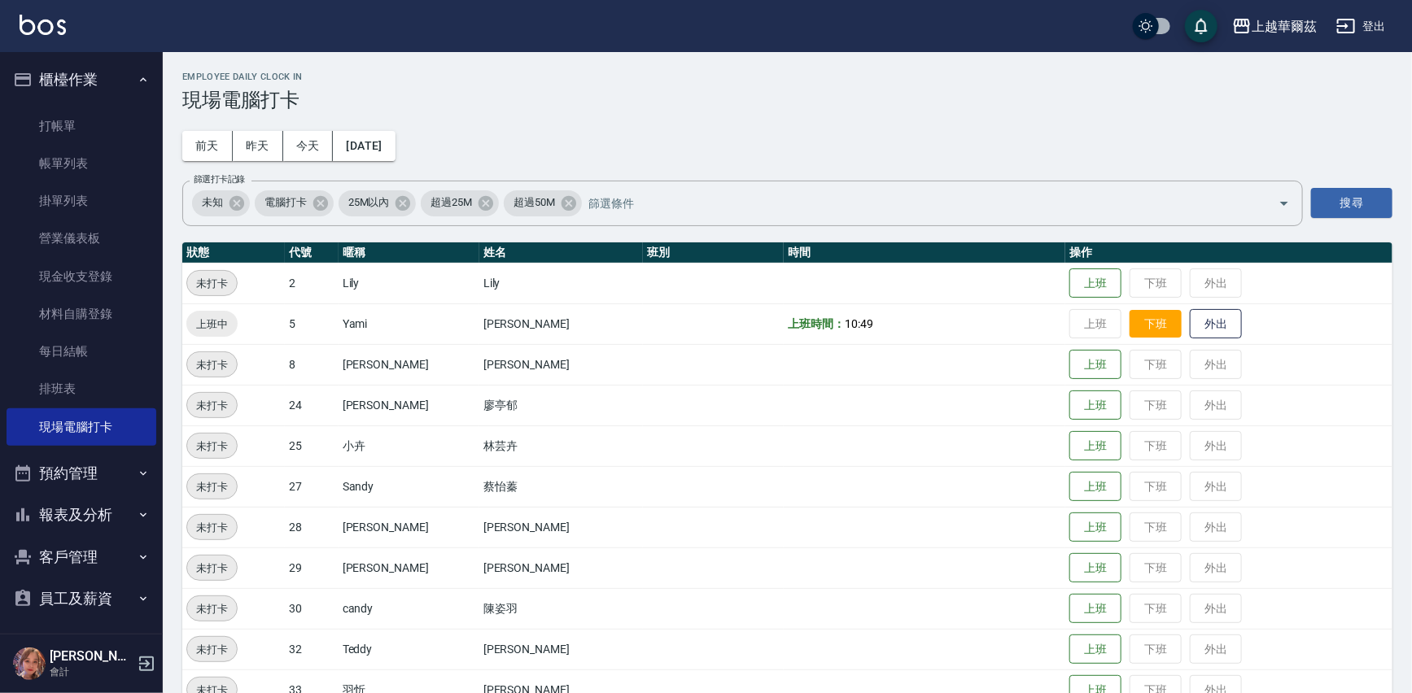
click at [1132, 318] on button "下班" at bounding box center [1155, 324] width 52 height 28
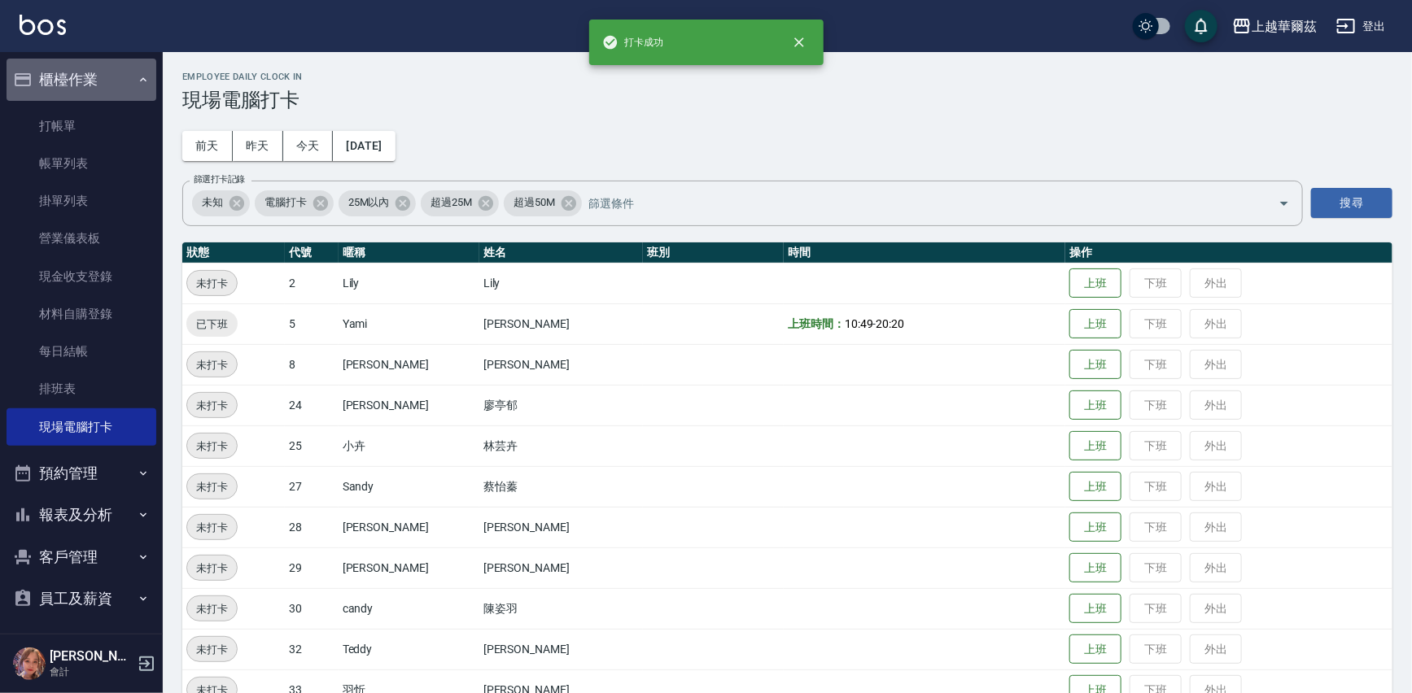
click at [100, 71] on button "櫃檯作業" at bounding box center [82, 80] width 150 height 42
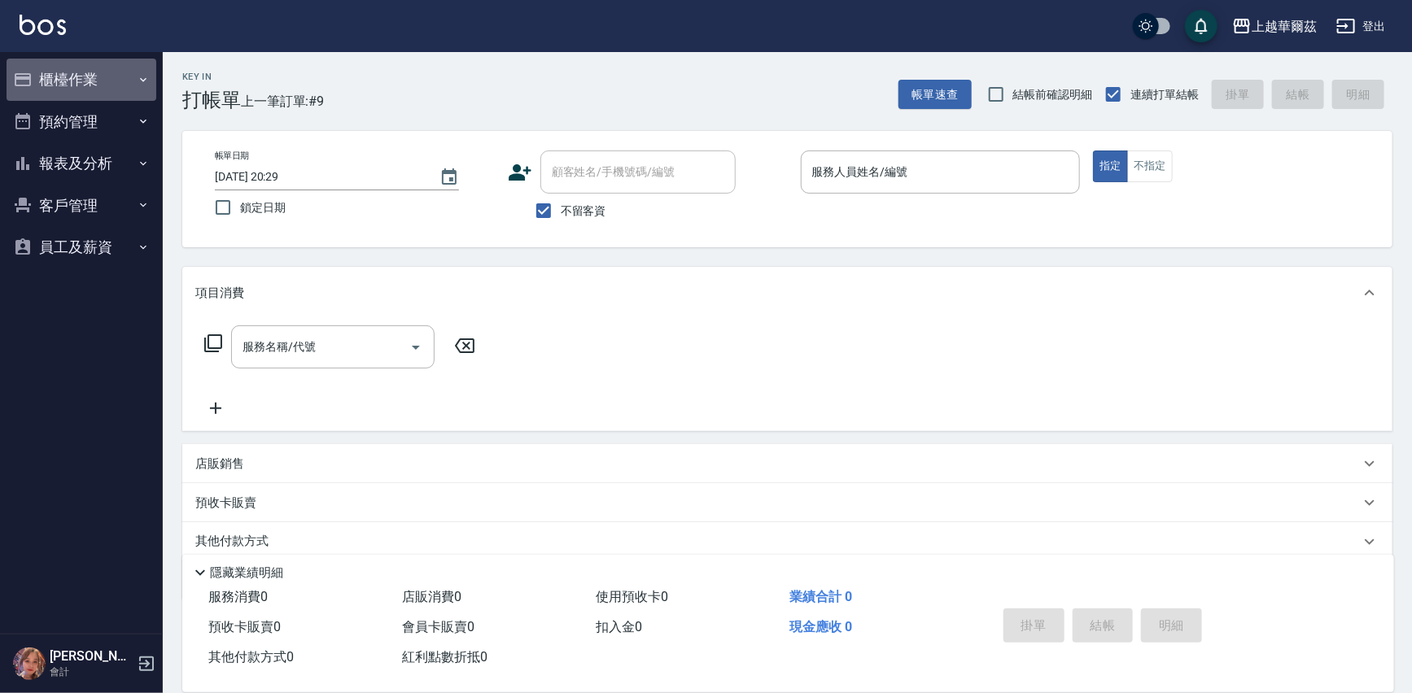
click at [92, 73] on button "櫃檯作業" at bounding box center [82, 80] width 150 height 42
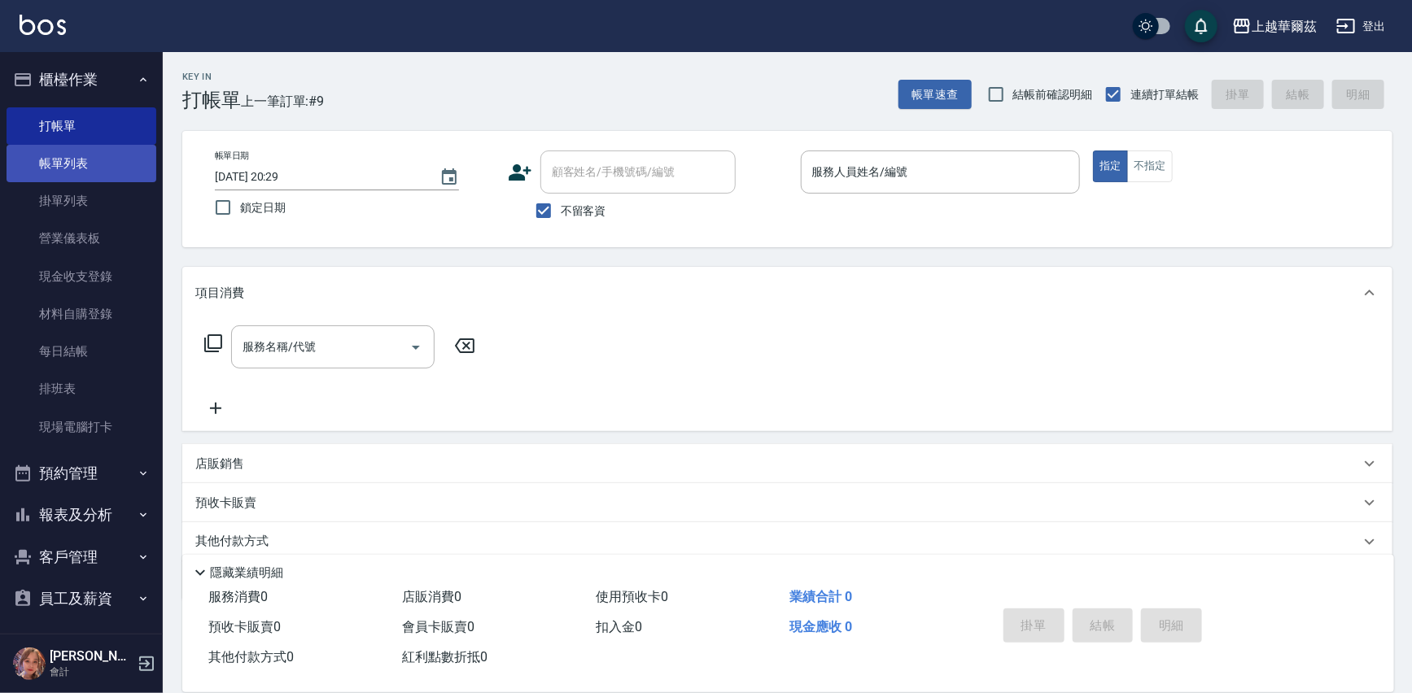
click at [93, 170] on link "帳單列表" at bounding box center [82, 163] width 150 height 37
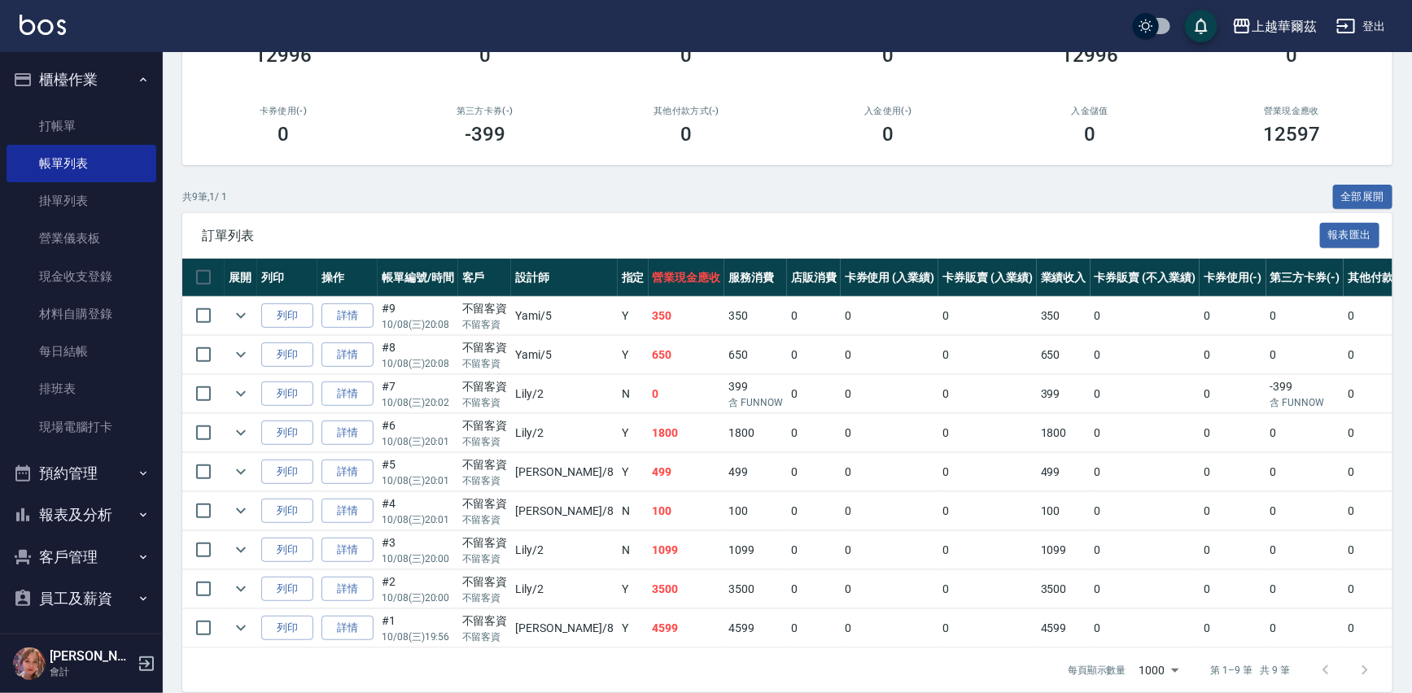
scroll to position [222, 0]
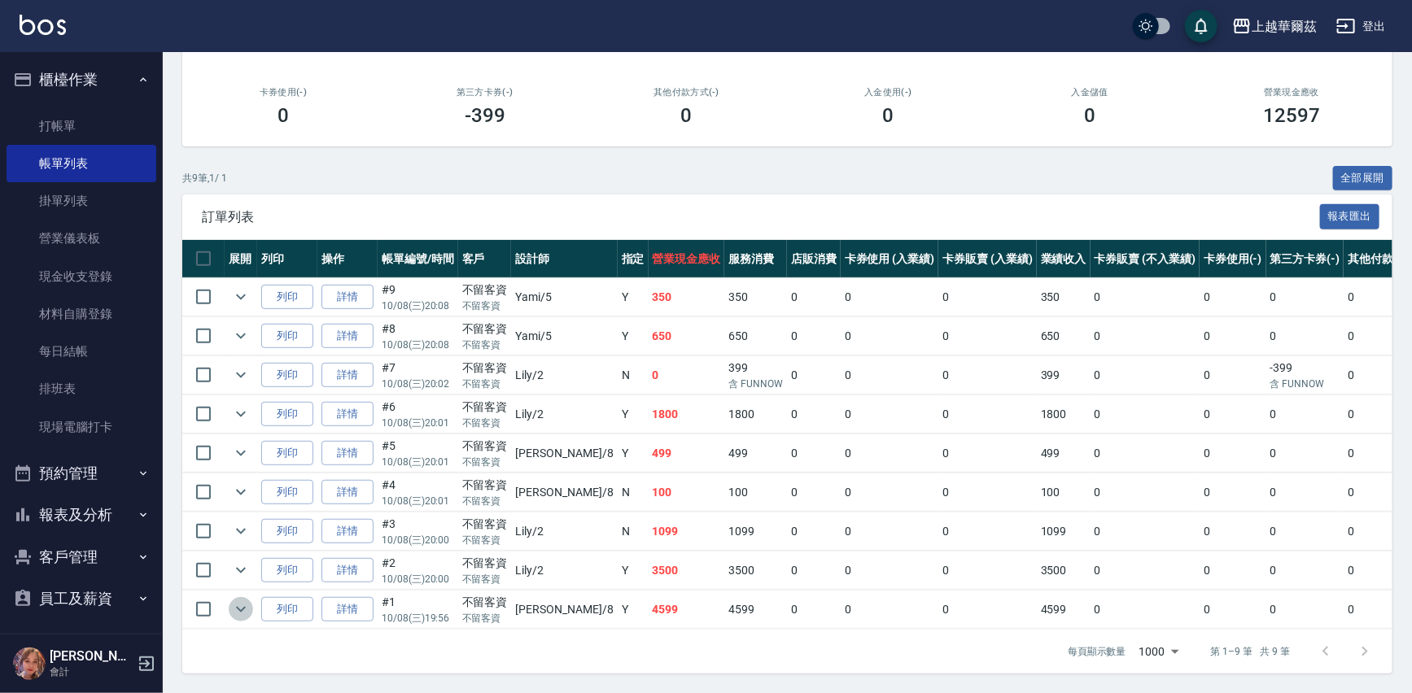
click at [239, 607] on icon "expand row" at bounding box center [241, 610] width 10 height 6
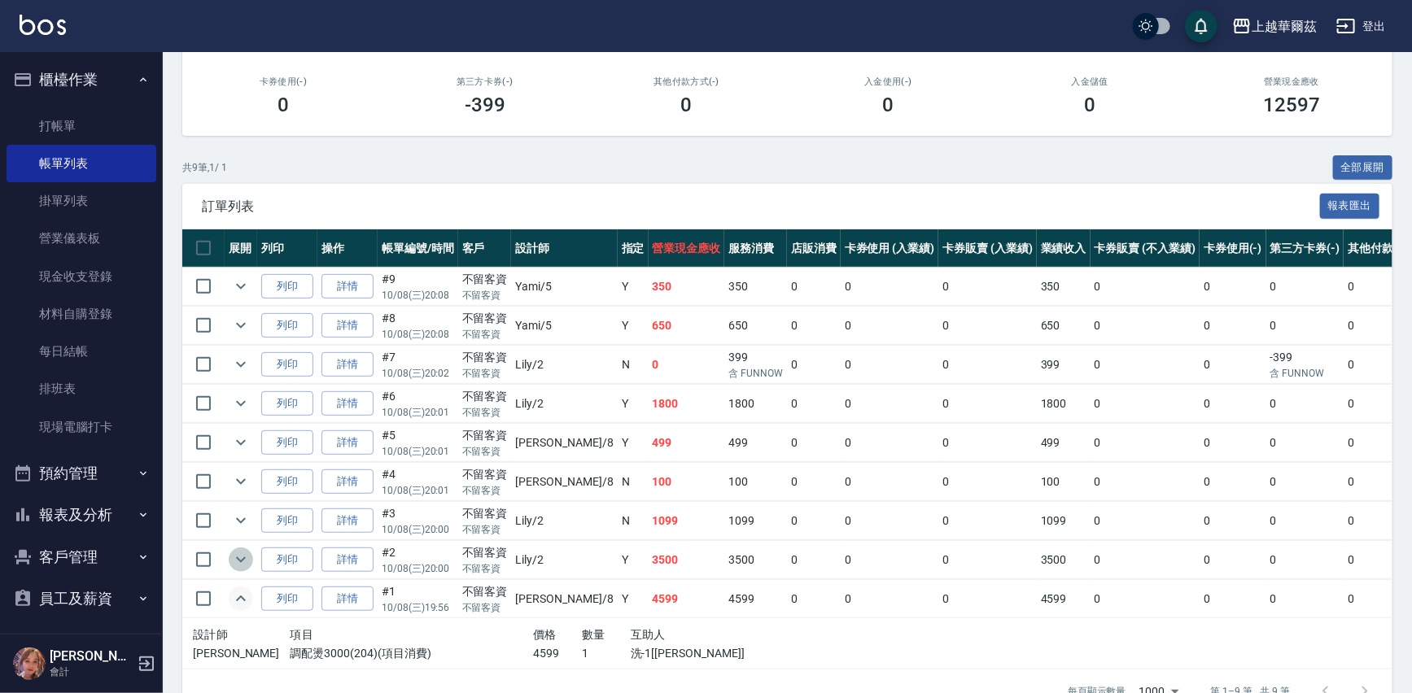
click at [245, 557] on icon "expand row" at bounding box center [241, 560] width 20 height 20
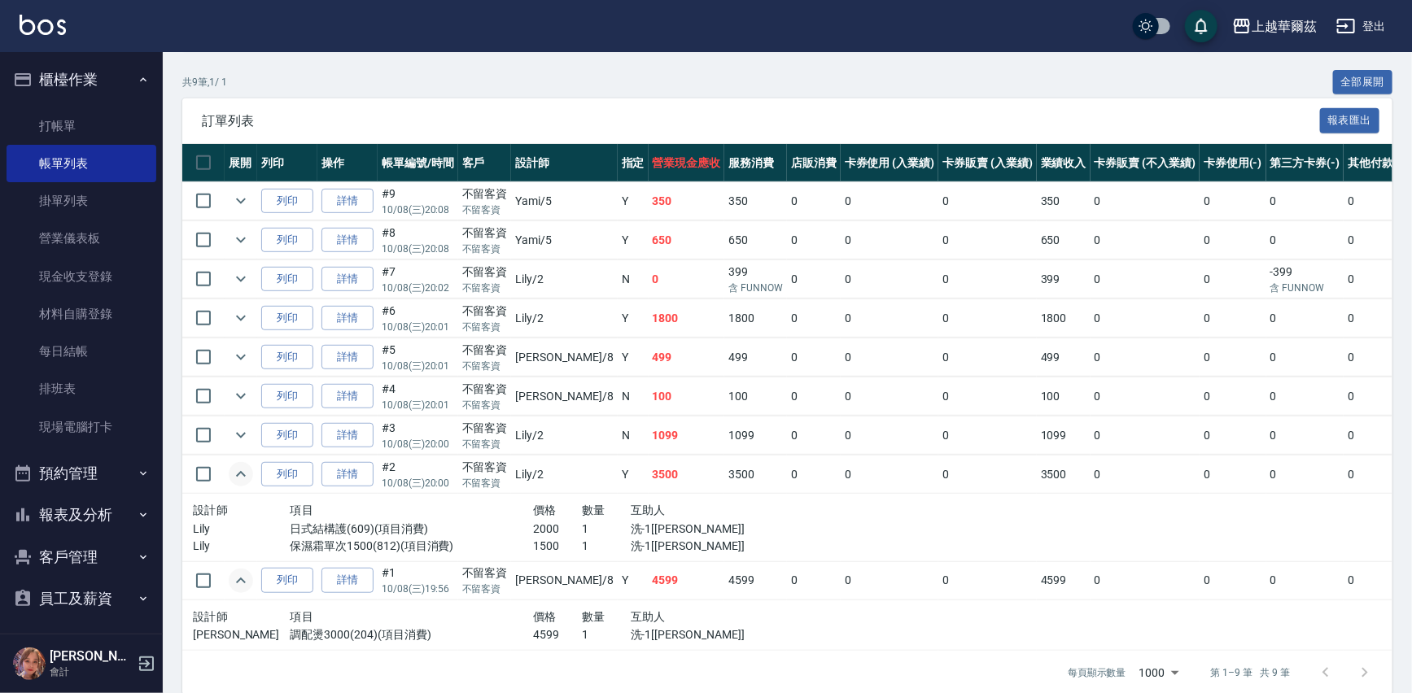
scroll to position [339, 0]
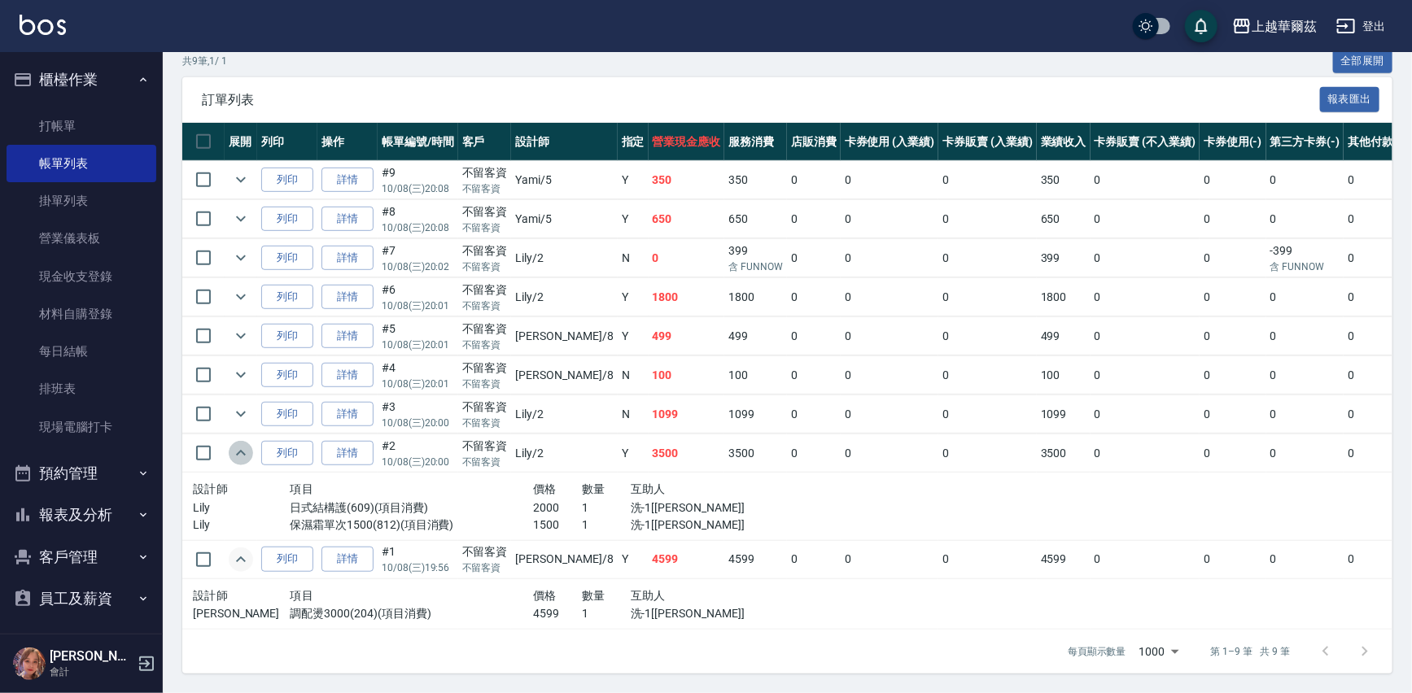
click at [242, 450] on icon "expand row" at bounding box center [241, 453] width 10 height 6
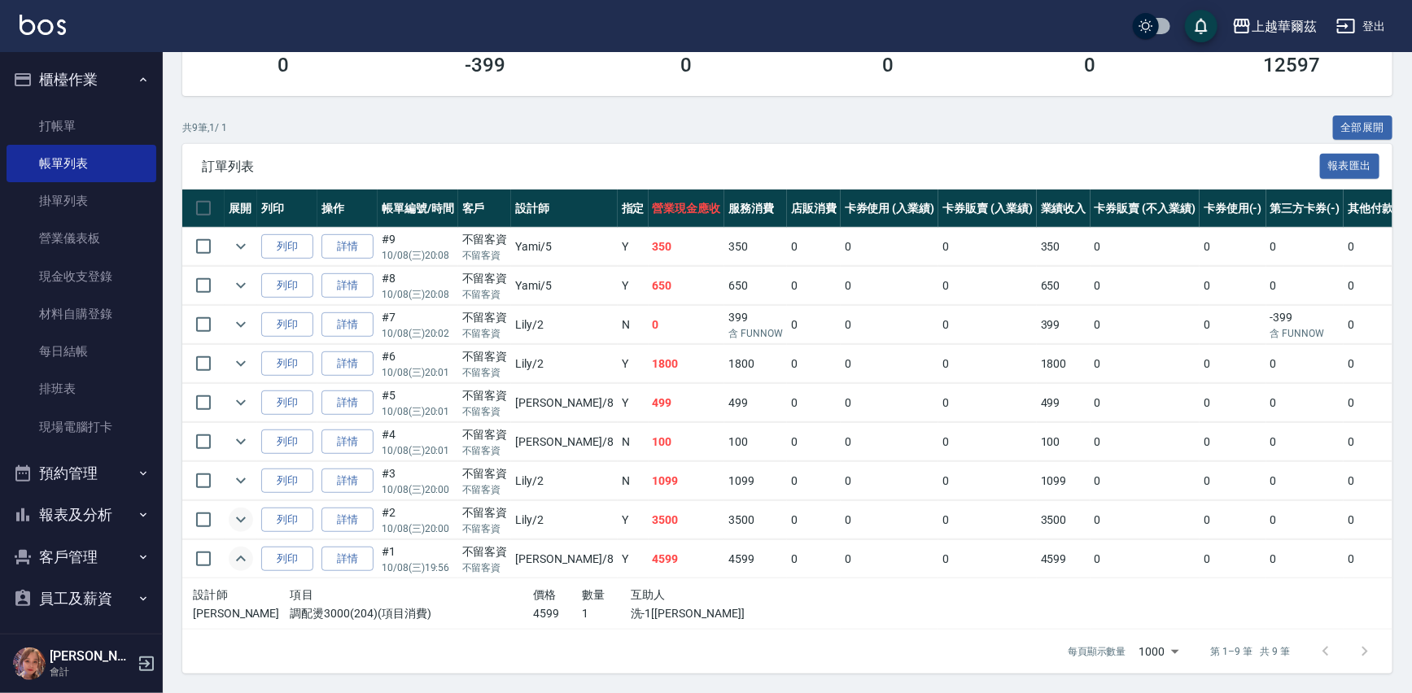
scroll to position [272, 0]
click at [245, 549] on icon "expand row" at bounding box center [241, 559] width 20 height 20
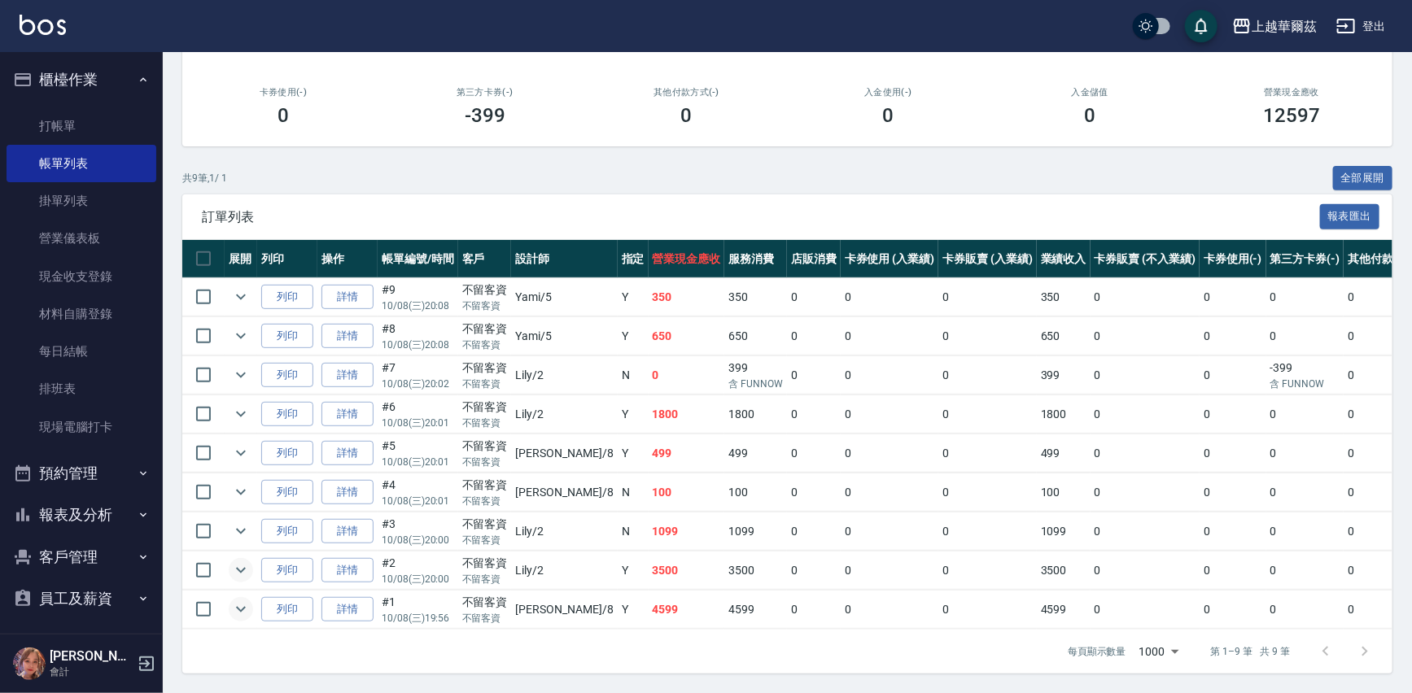
scroll to position [222, 0]
click at [86, 79] on button "櫃檯作業" at bounding box center [82, 80] width 150 height 42
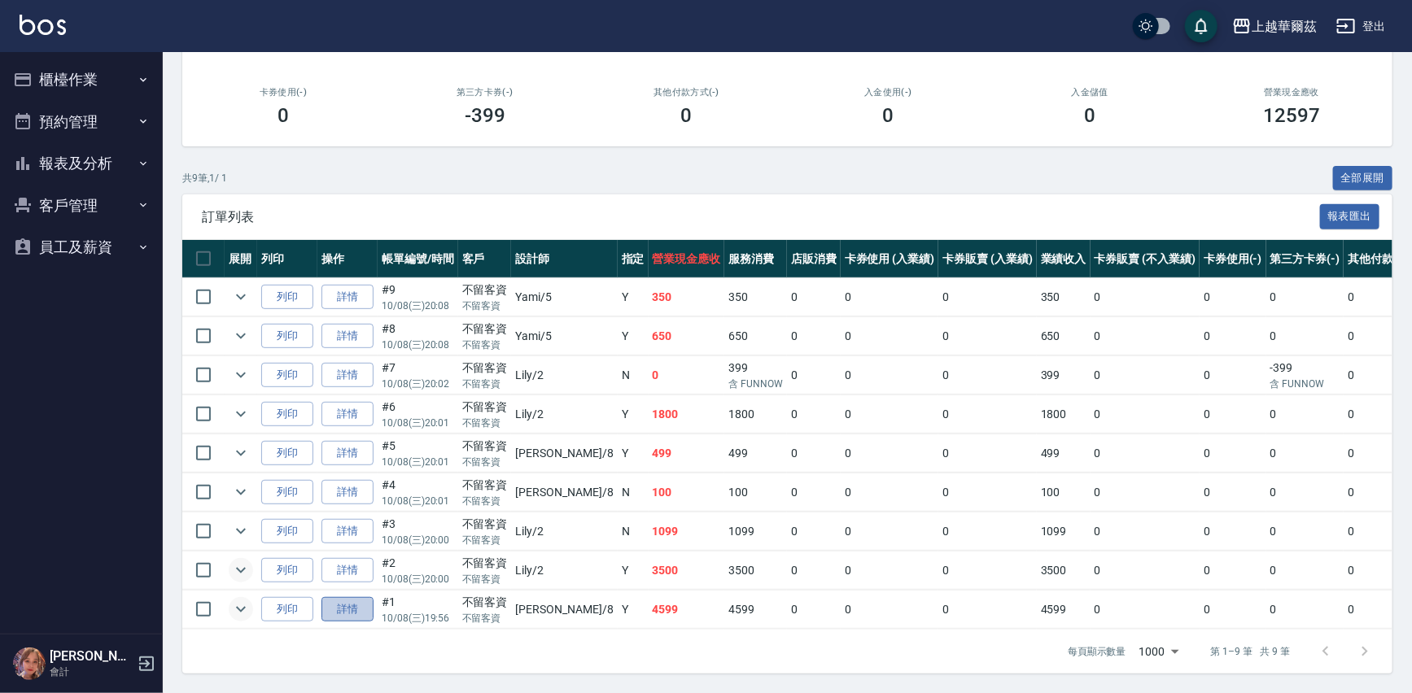
click at [340, 598] on link "詳情" at bounding box center [347, 609] width 52 height 25
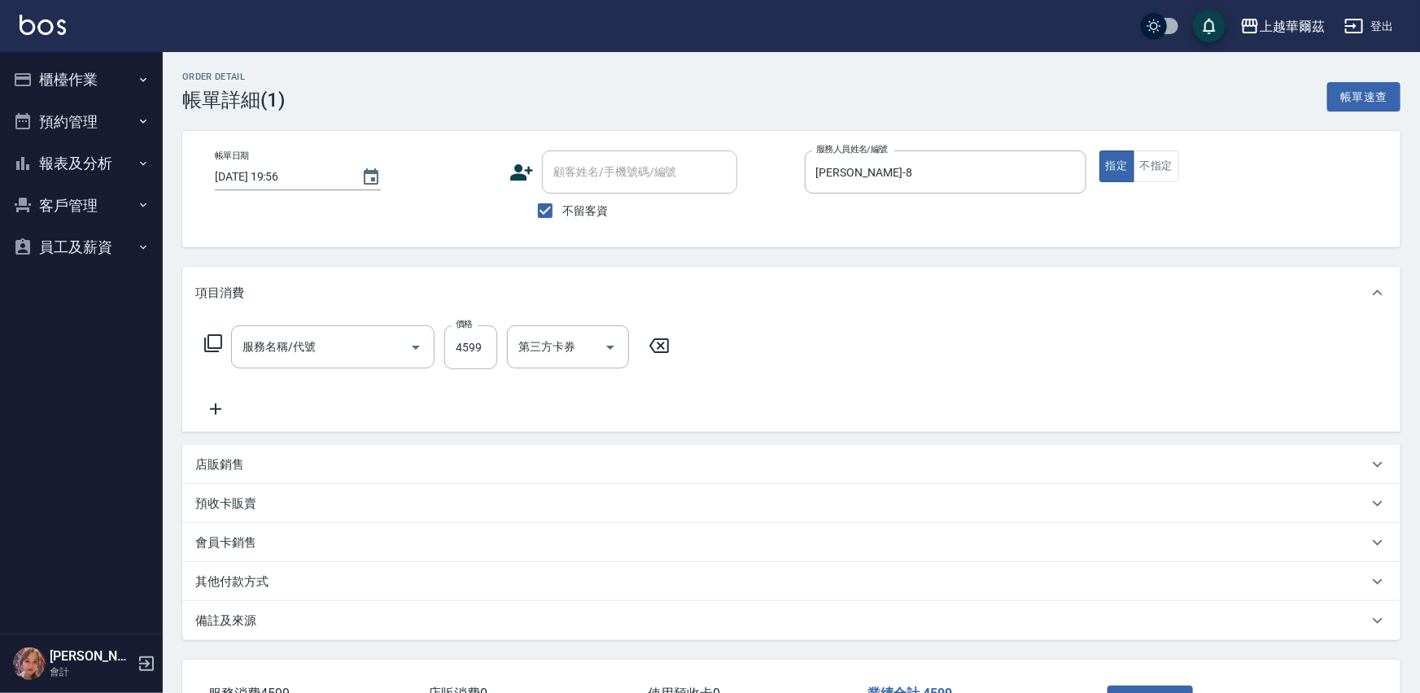
type input "[DATE] 19:56"
checkbox input "true"
type input "[PERSON_NAME]-8"
type input "調配燙3000(204)"
click at [370, 349] on input "調配燙3000(204)" at bounding box center [309, 347] width 143 height 28
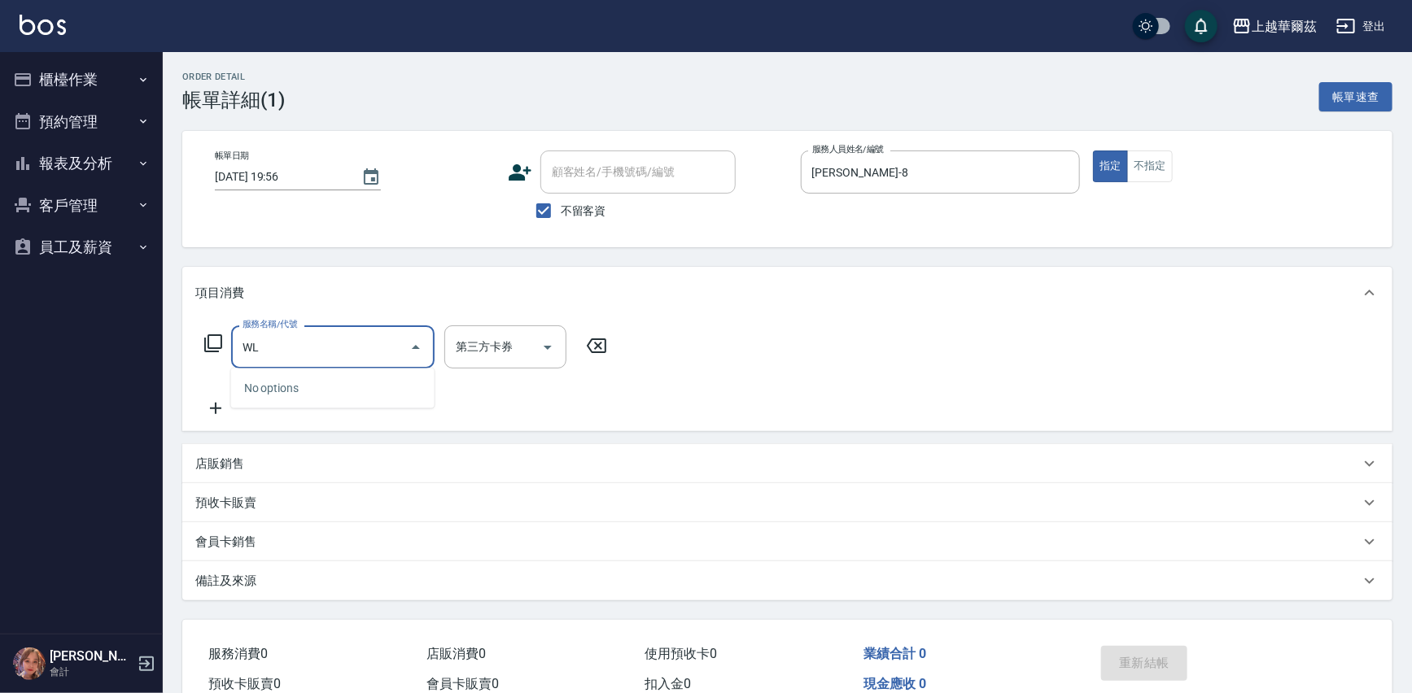
type input "W"
type input "套"
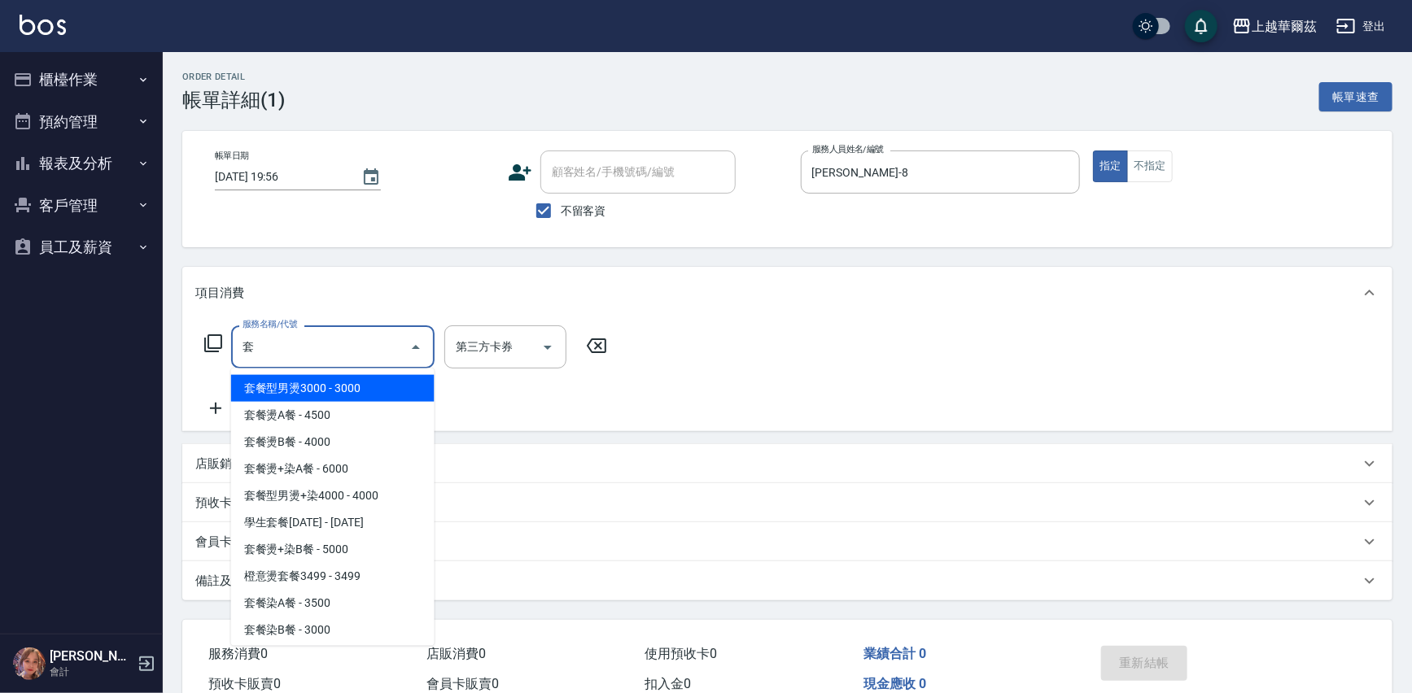
click at [340, 343] on input "套" at bounding box center [320, 347] width 164 height 28
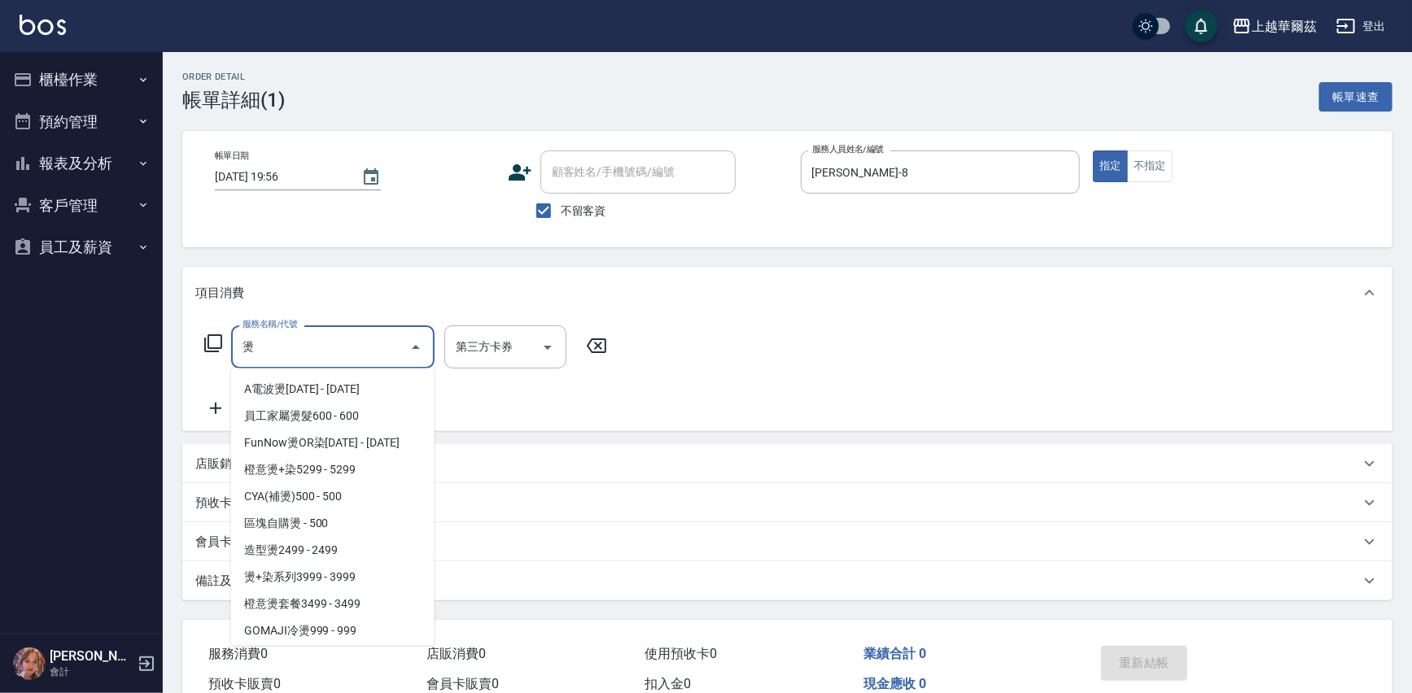
scroll to position [474, 0]
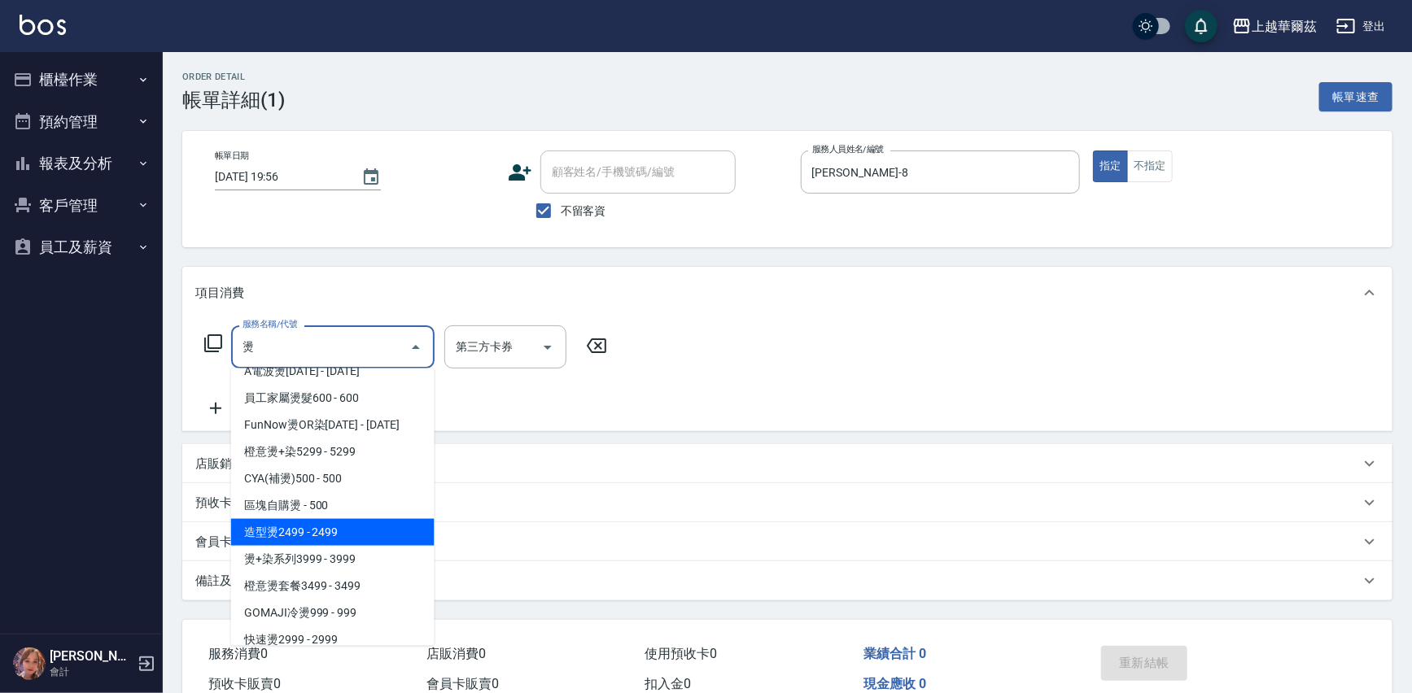
click at [313, 532] on span "造型燙2499 - 2499" at bounding box center [332, 532] width 203 height 27
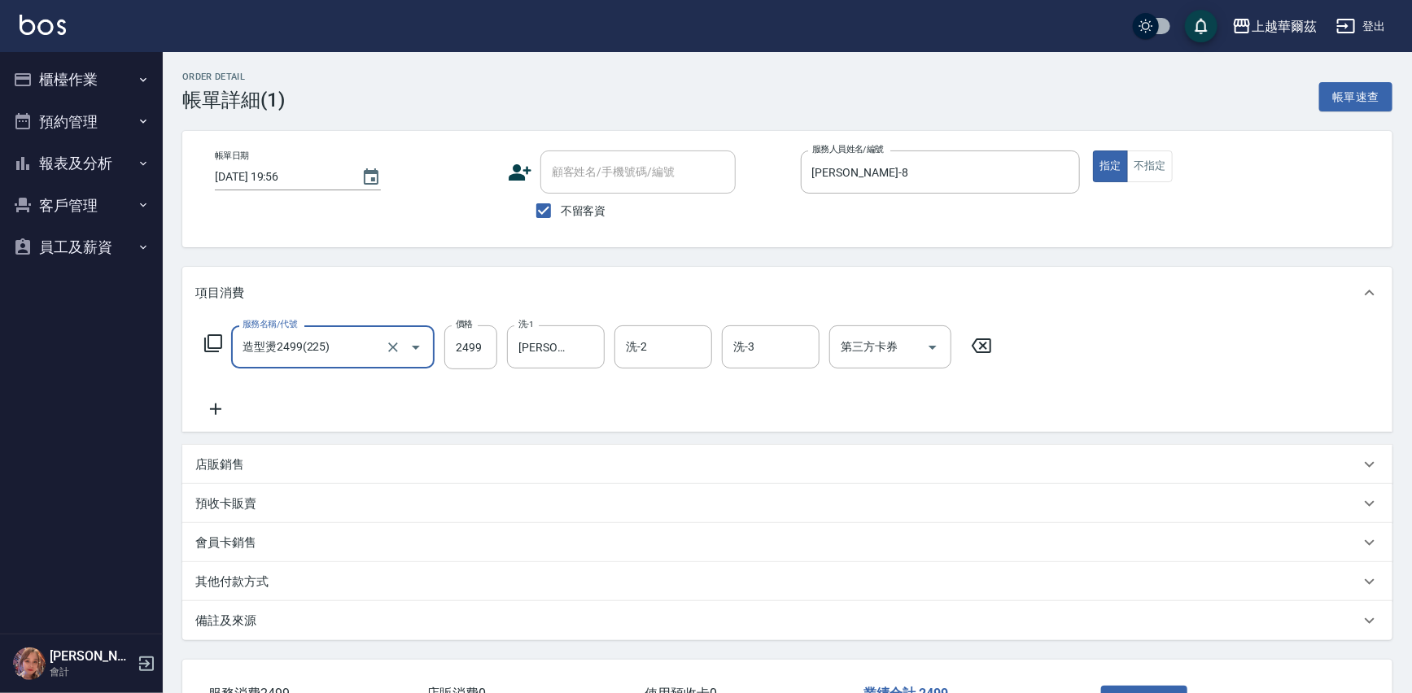
type input "造型燙2499(225)"
click at [217, 413] on icon at bounding box center [215, 409] width 41 height 20
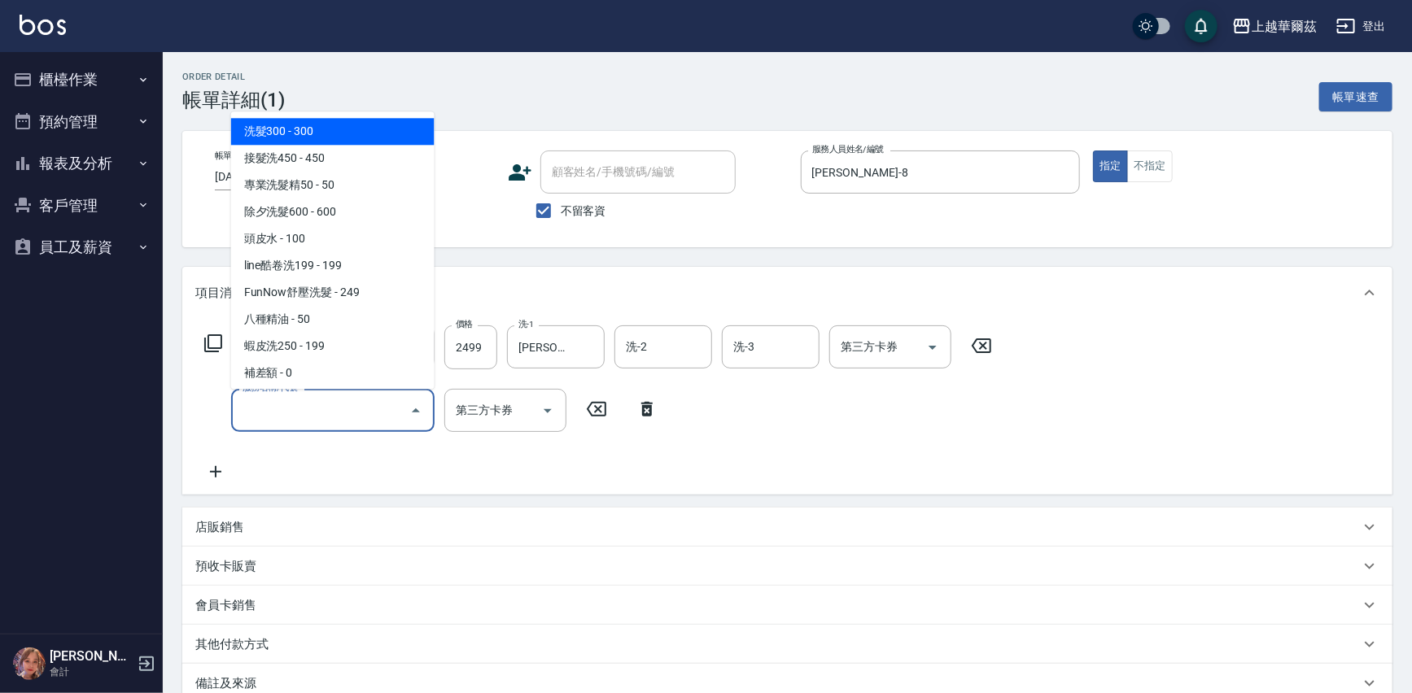
click at [299, 408] on input "服務名稱/代號" at bounding box center [320, 410] width 164 height 28
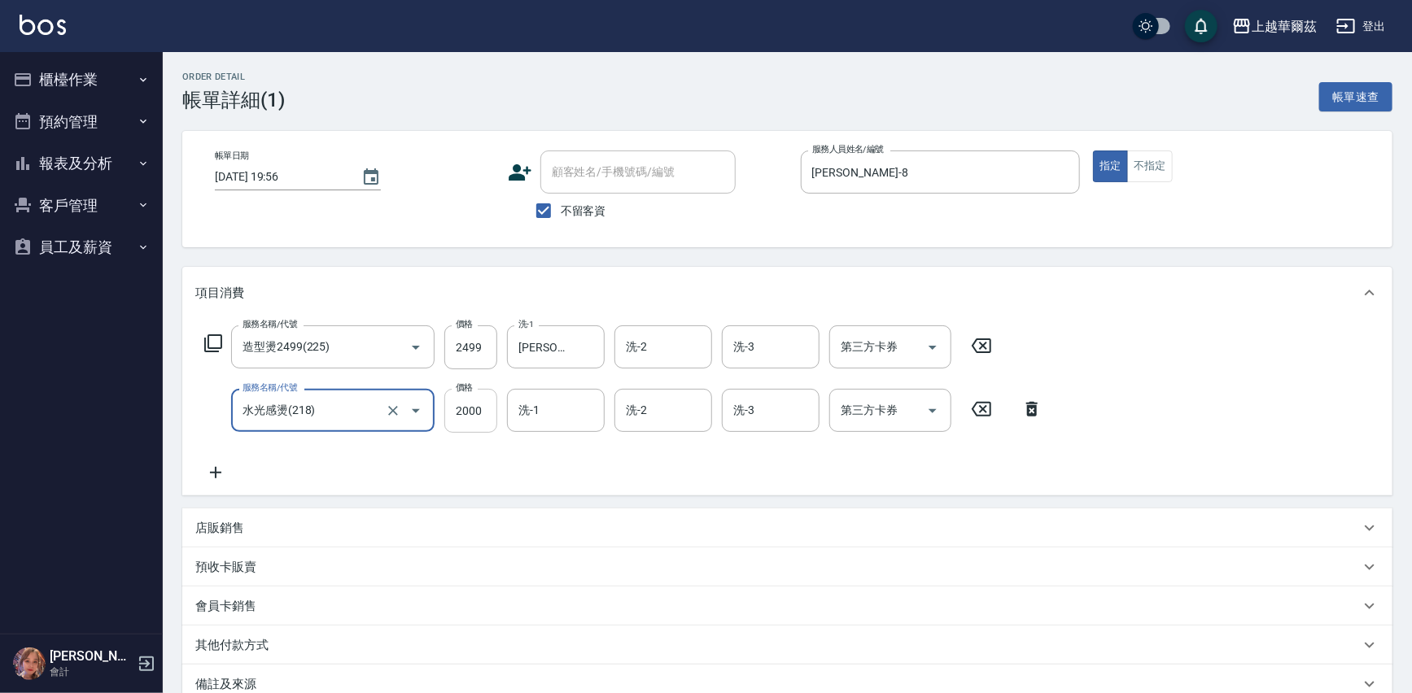
type input "水光感燙(218)"
click at [464, 416] on input "2000" at bounding box center [470, 411] width 53 height 44
type input "4599"
click at [460, 346] on input "2499" at bounding box center [470, 347] width 53 height 44
type input "4599"
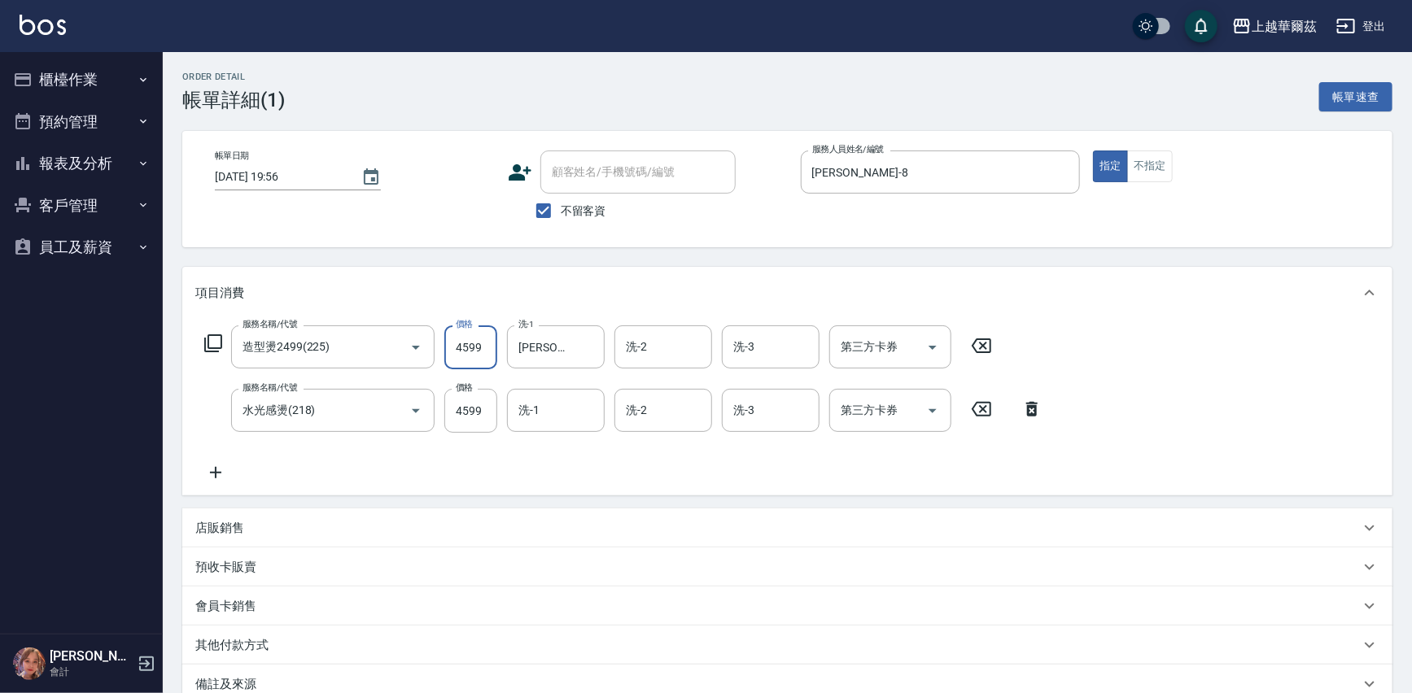
click at [1238, 351] on div "服務名稱/代號 造型燙2499(225) 服務名稱/代號 價格 4599 價格 洗-1 Tina-8 洗-1 洗-2 洗-2 洗-3 洗-3 第三方卡券 第三…" at bounding box center [787, 407] width 1210 height 177
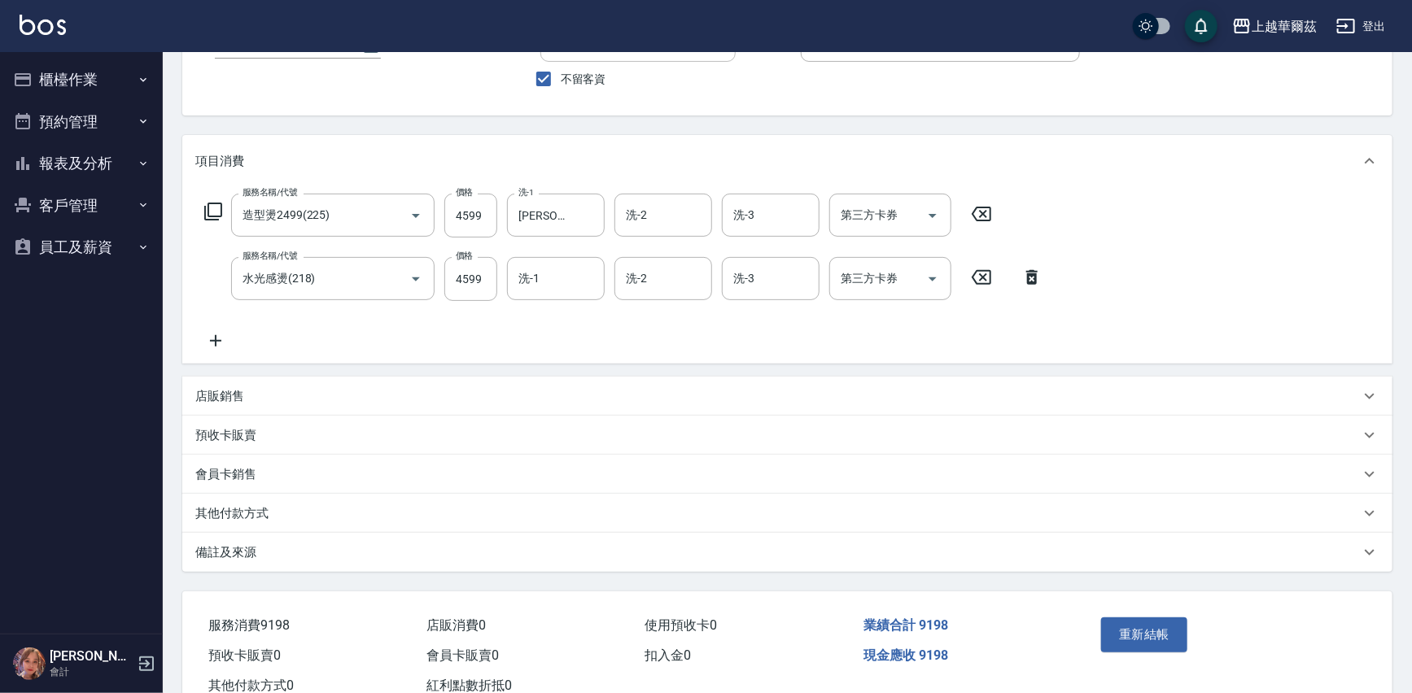
scroll to position [183, 0]
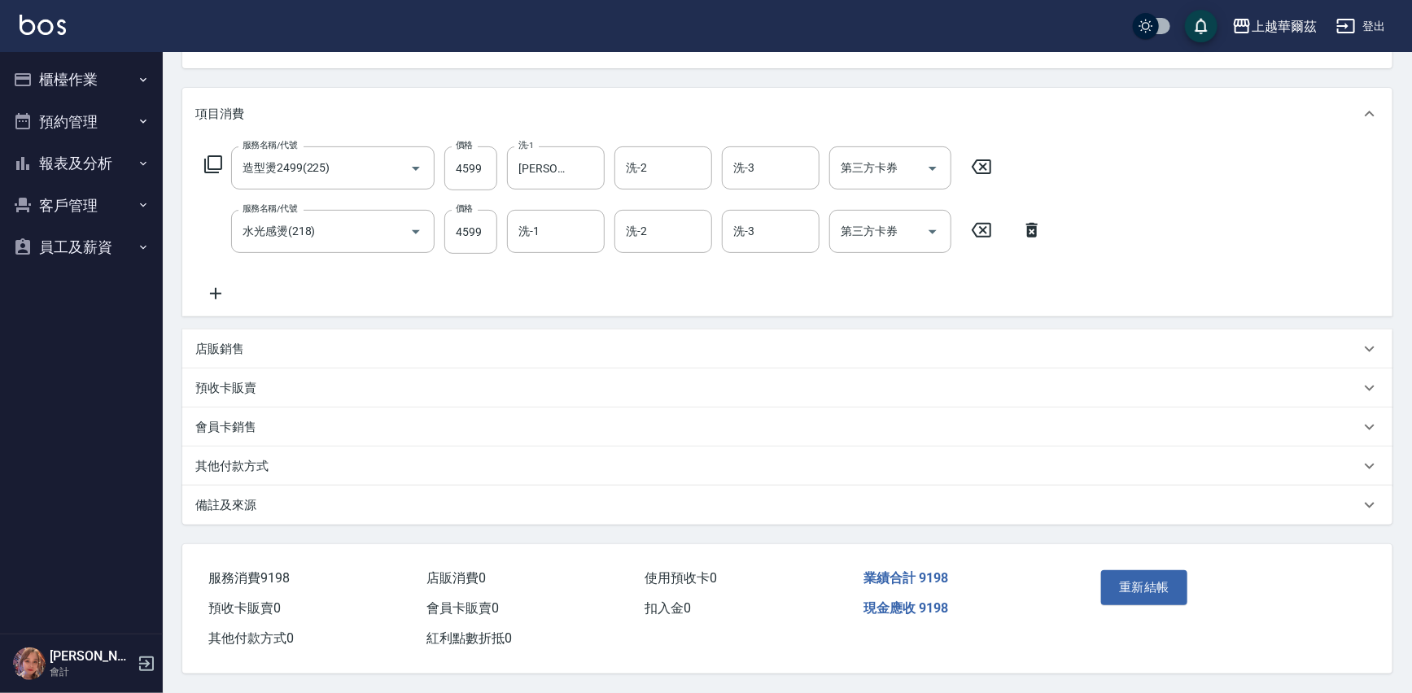
click at [1166, 590] on button "重新結帳" at bounding box center [1144, 587] width 86 height 34
click at [68, 162] on button "報表及分析" at bounding box center [82, 163] width 150 height 42
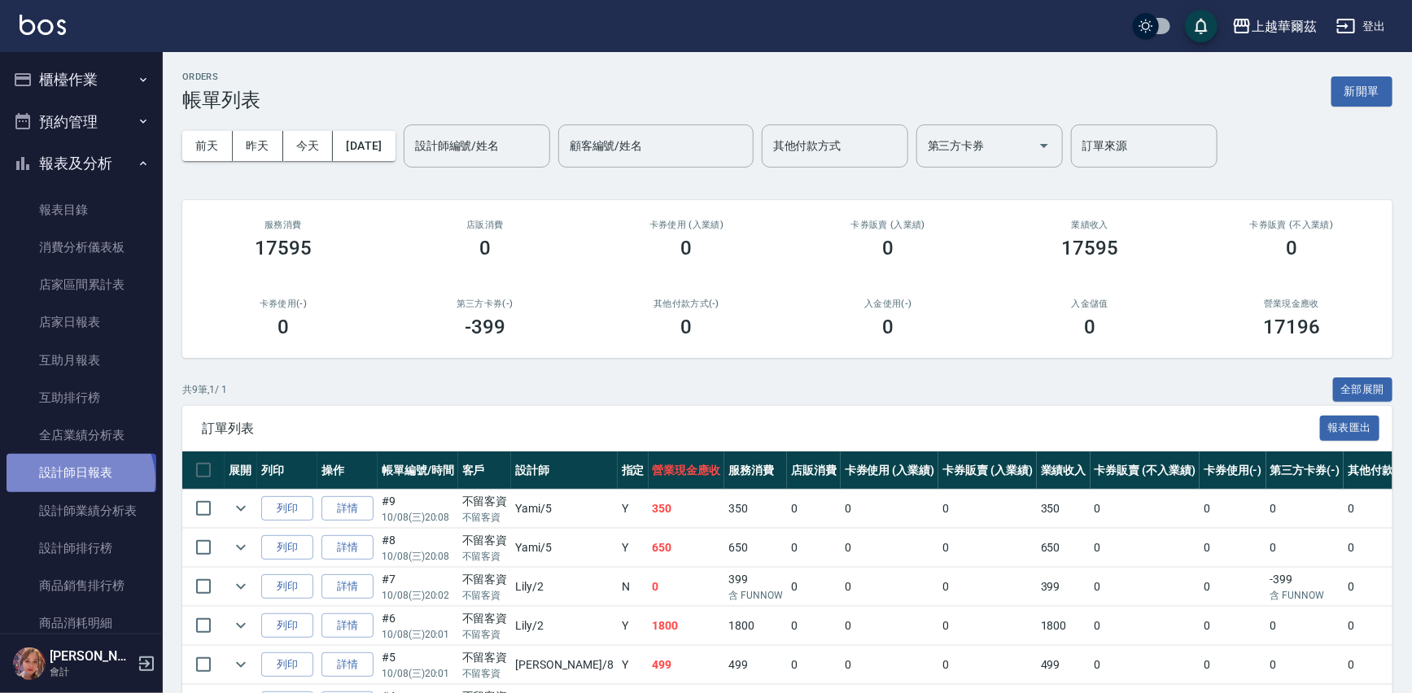
click at [78, 480] on link "設計師日報表" at bounding box center [82, 472] width 150 height 37
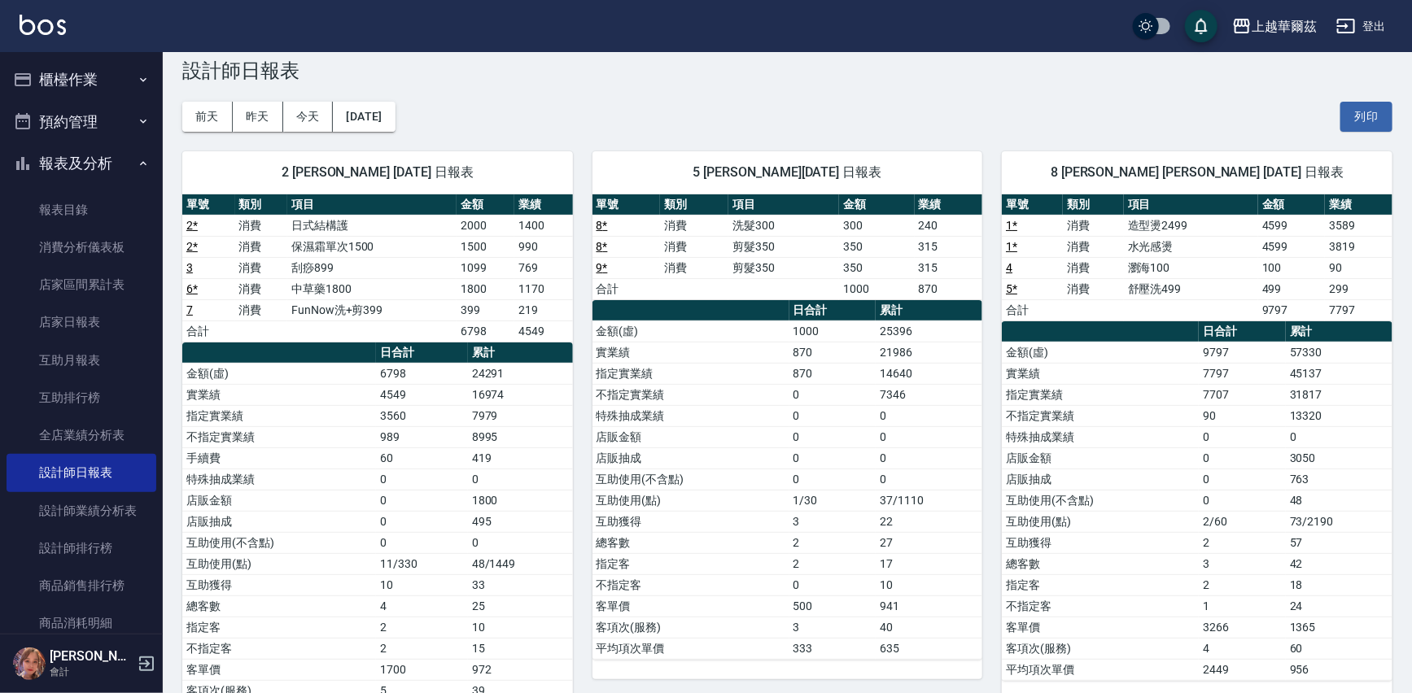
scroll to position [33, 0]
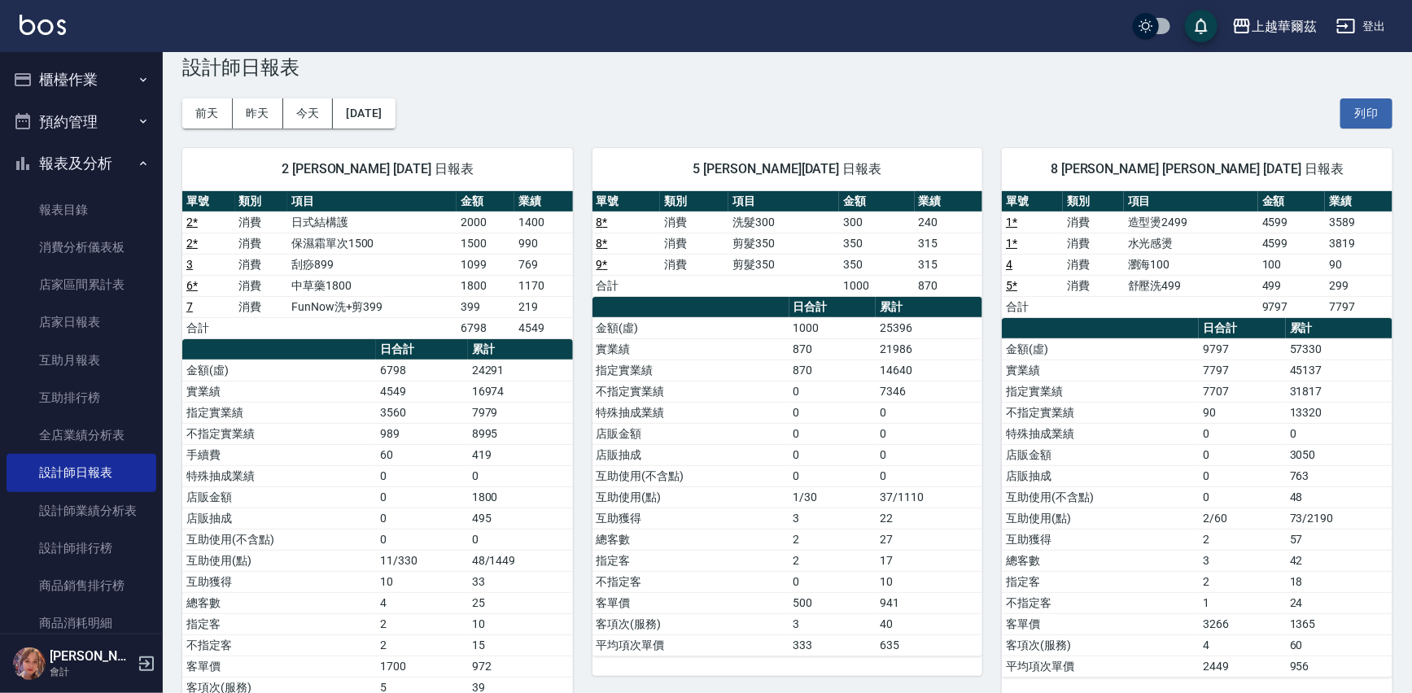
click at [1009, 216] on link "1 *" at bounding box center [1011, 222] width 11 height 13
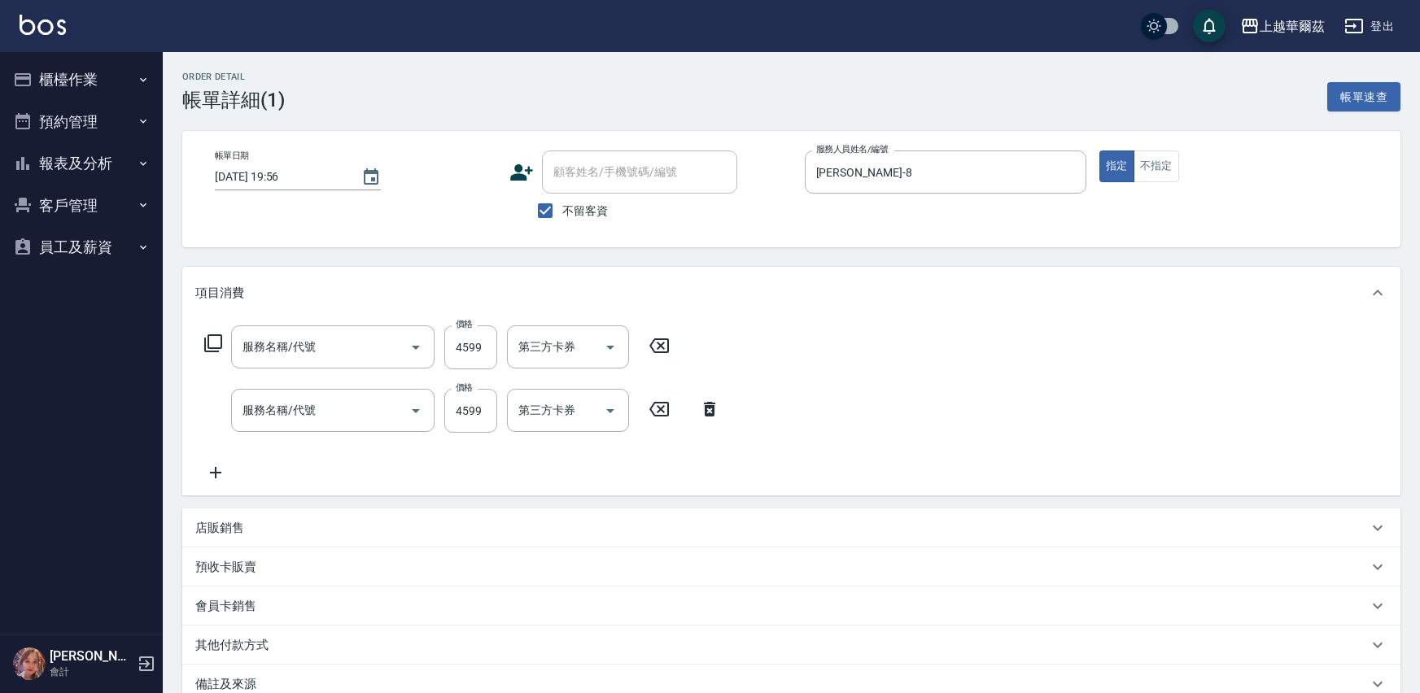
type input "水光感燙(218)"
type input "造型燙2499(225)"
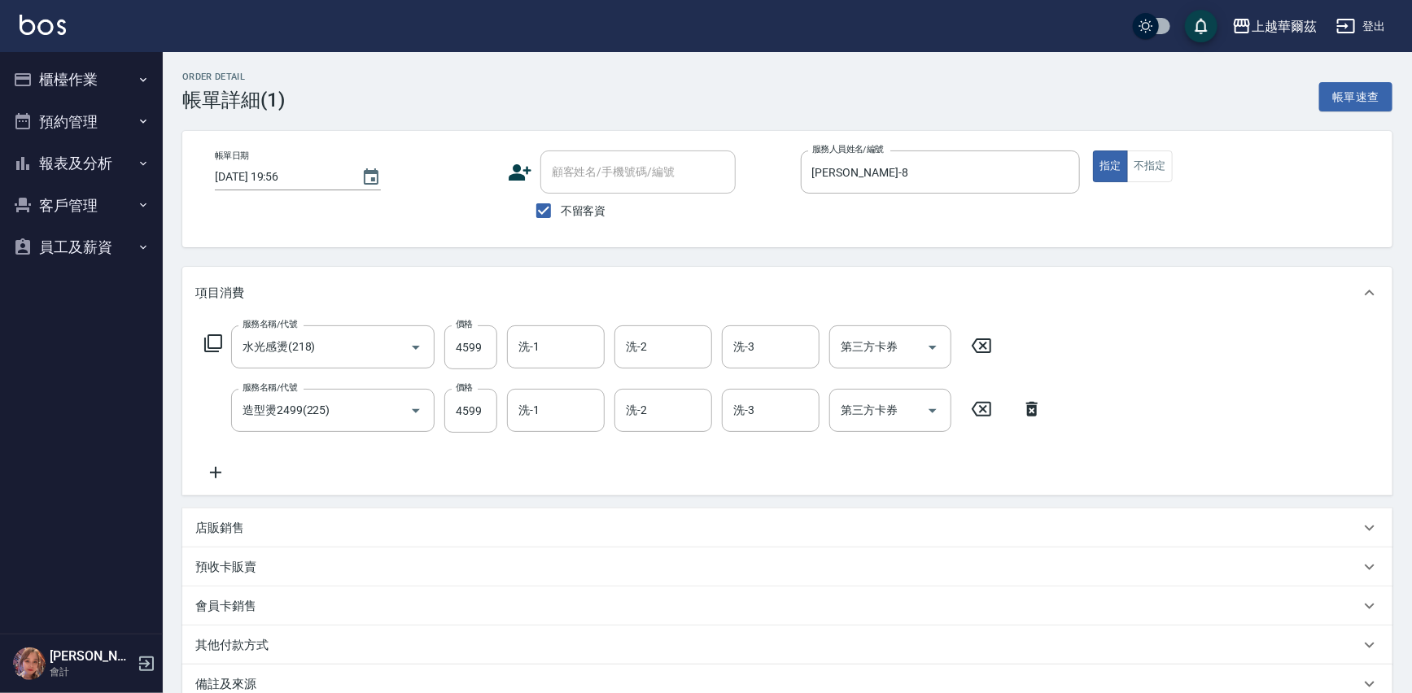
click at [217, 468] on icon at bounding box center [215, 473] width 41 height 20
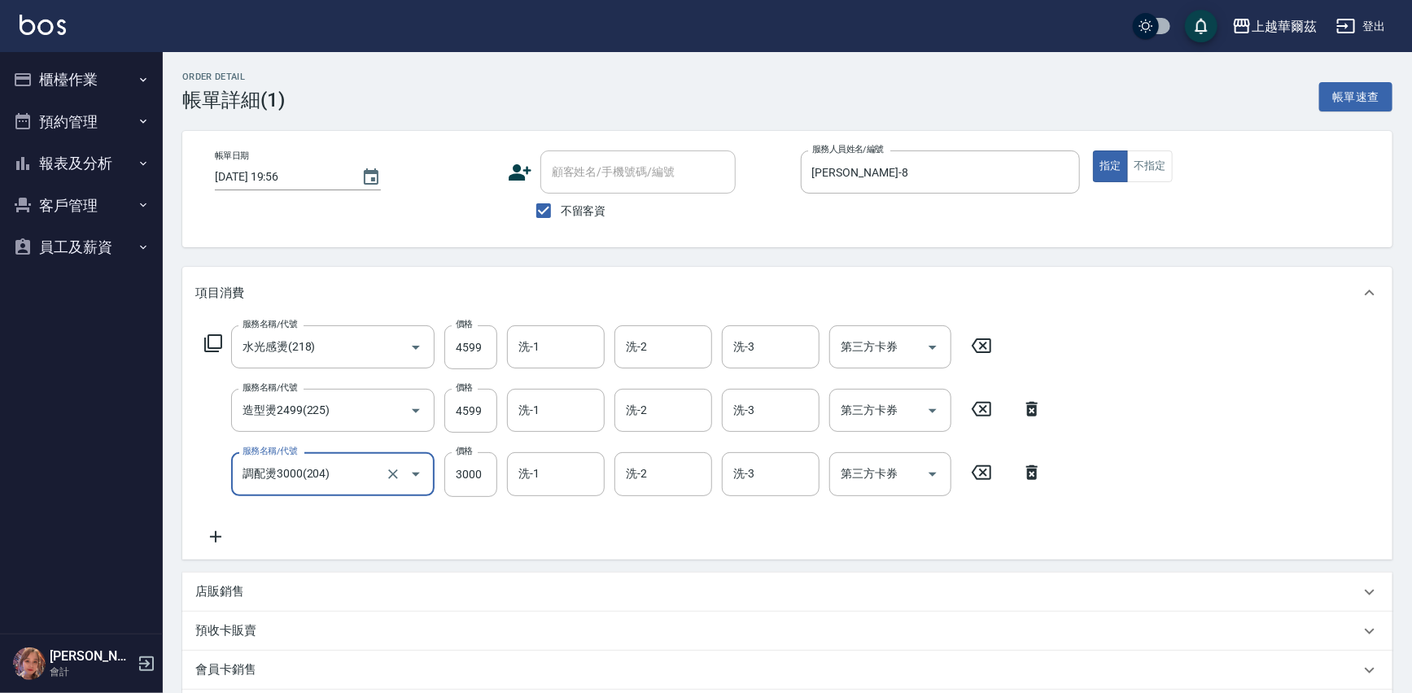
type input "調配燙3000(204)"
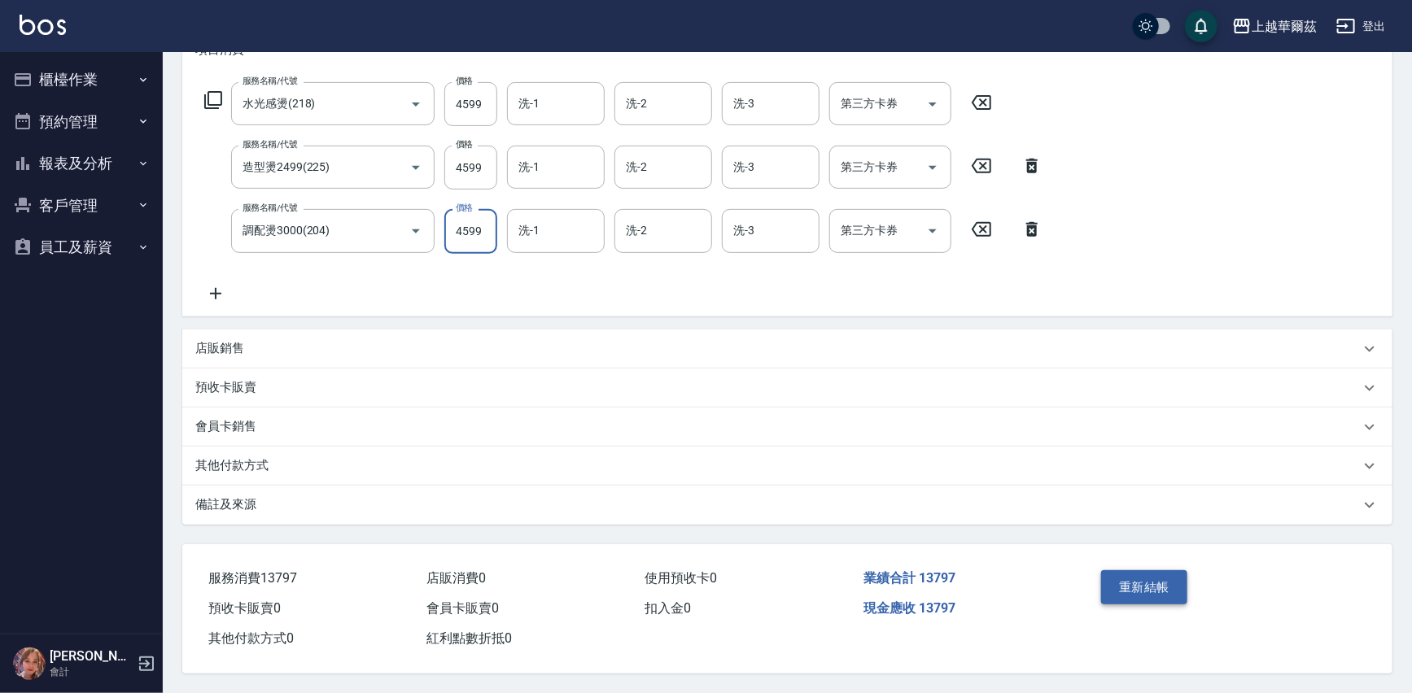
type input "4599"
click at [1161, 570] on button "重新結帳" at bounding box center [1144, 587] width 86 height 34
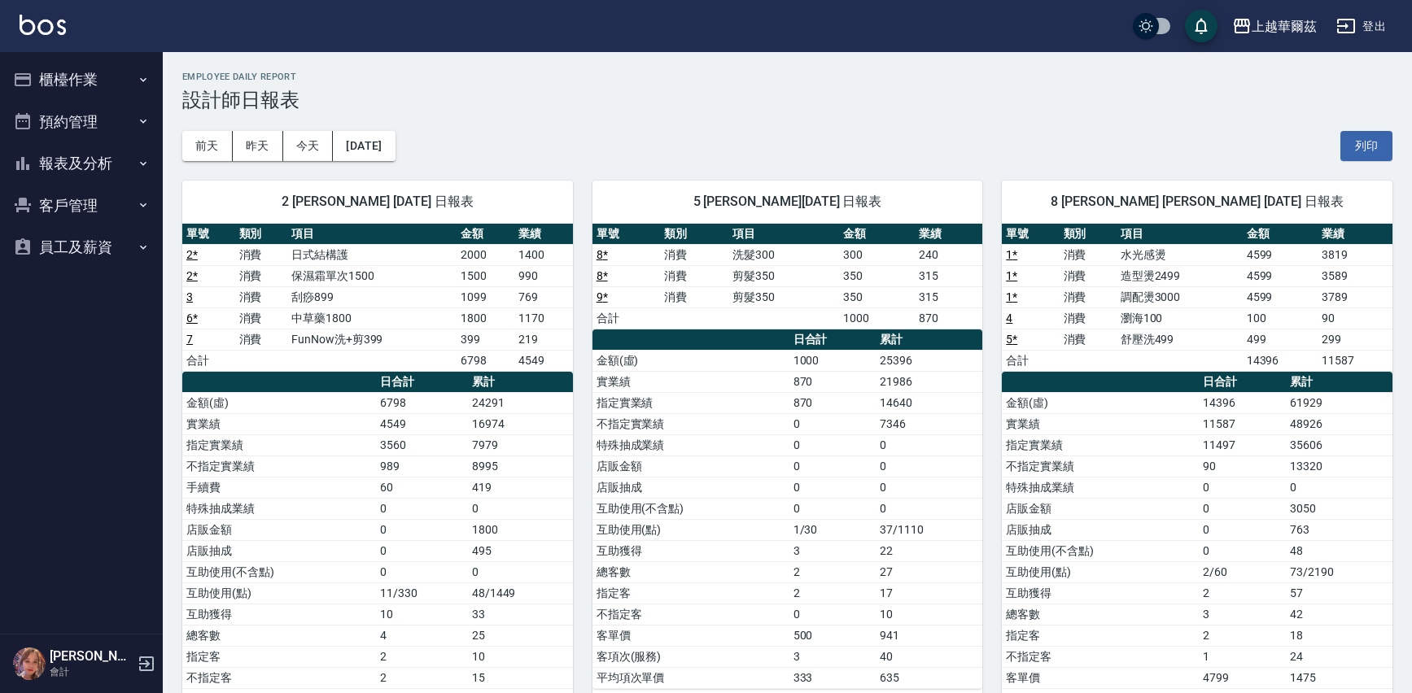
scroll to position [33, 0]
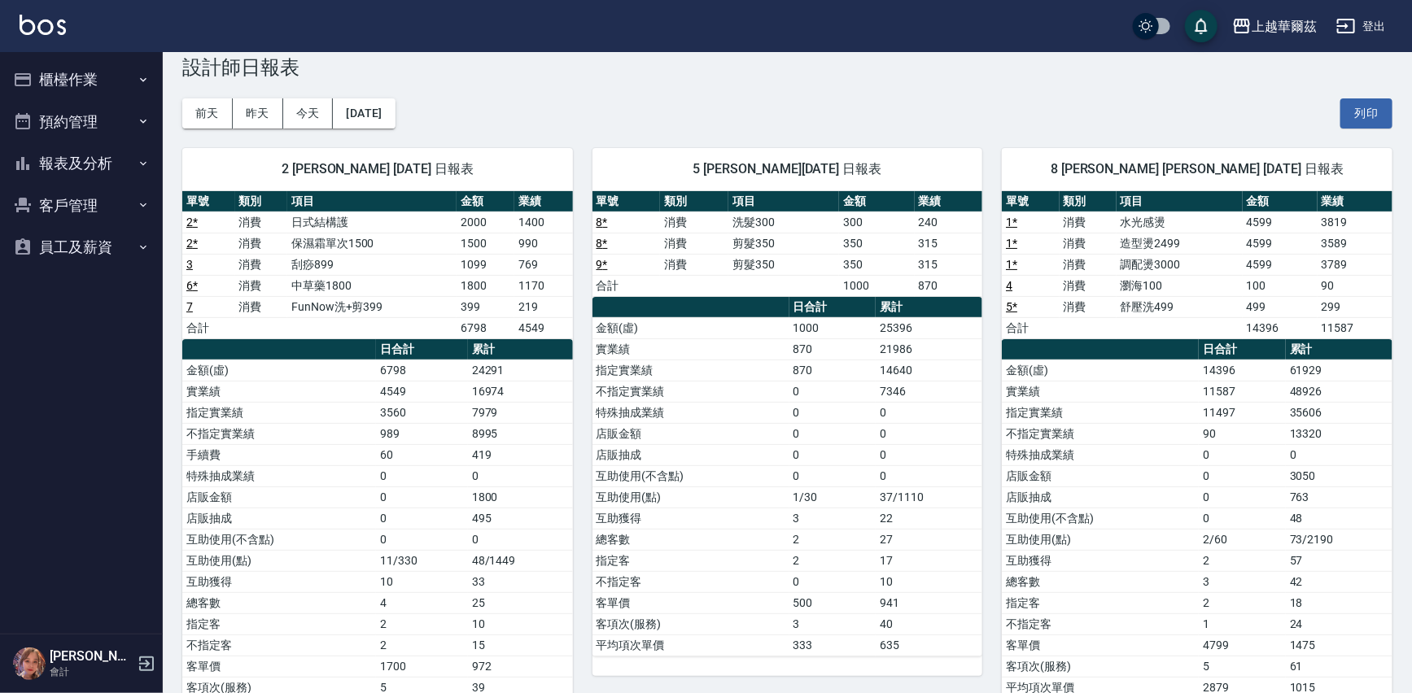
click at [1013, 241] on link "1 *" at bounding box center [1011, 243] width 11 height 13
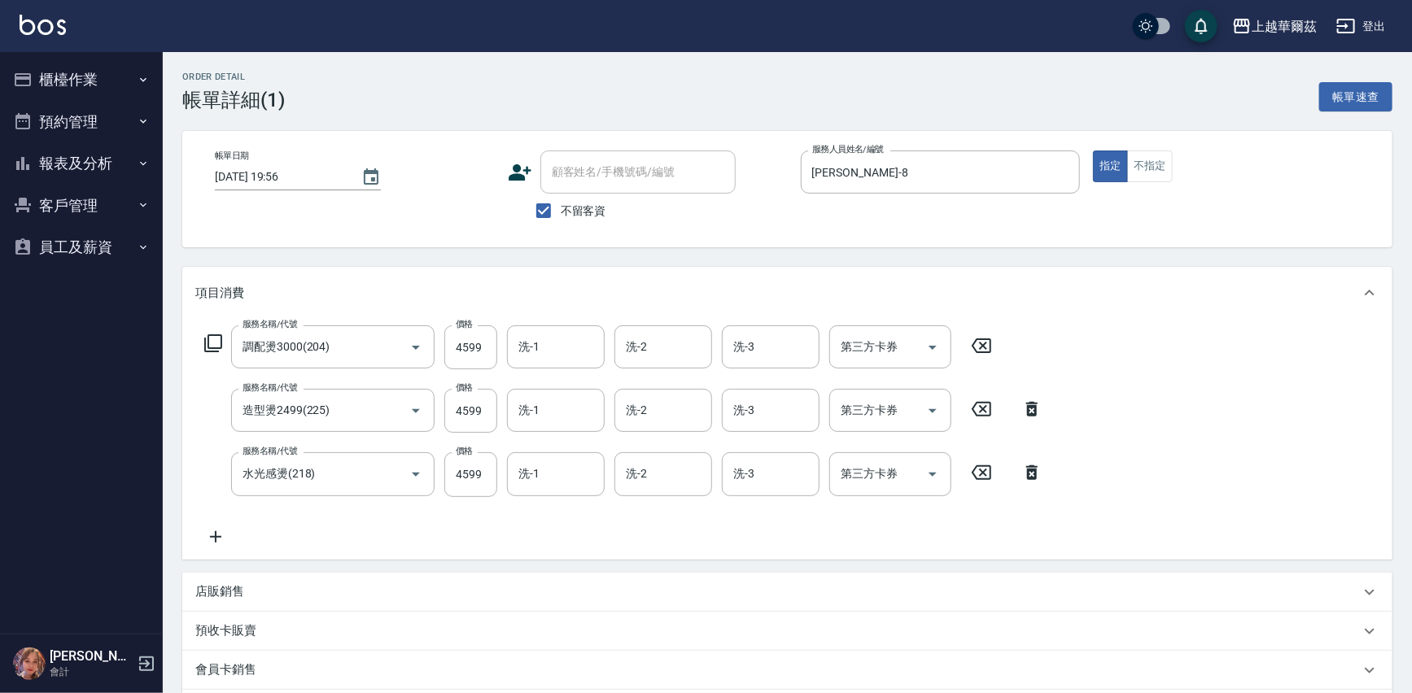
click at [1039, 408] on icon at bounding box center [1031, 409] width 41 height 20
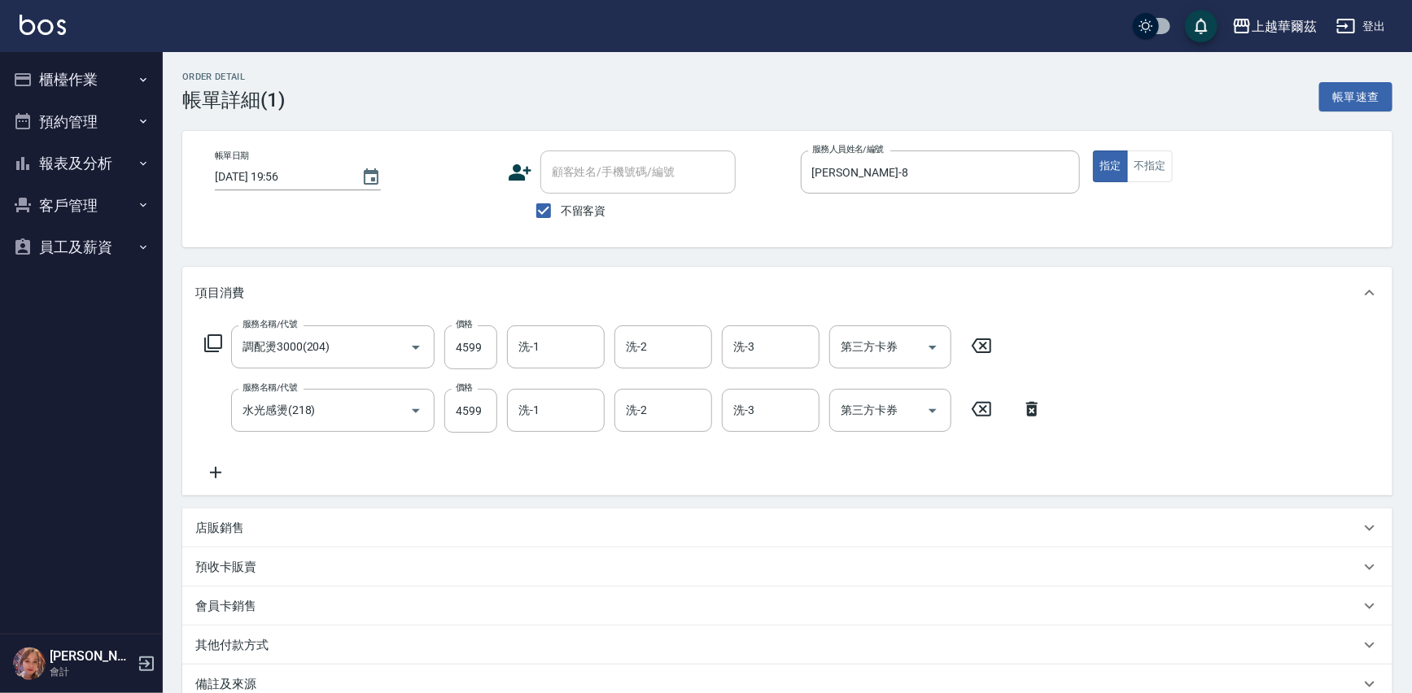
click at [984, 342] on icon at bounding box center [981, 346] width 41 height 20
click at [541, 414] on input "洗-1" at bounding box center [555, 409] width 83 height 28
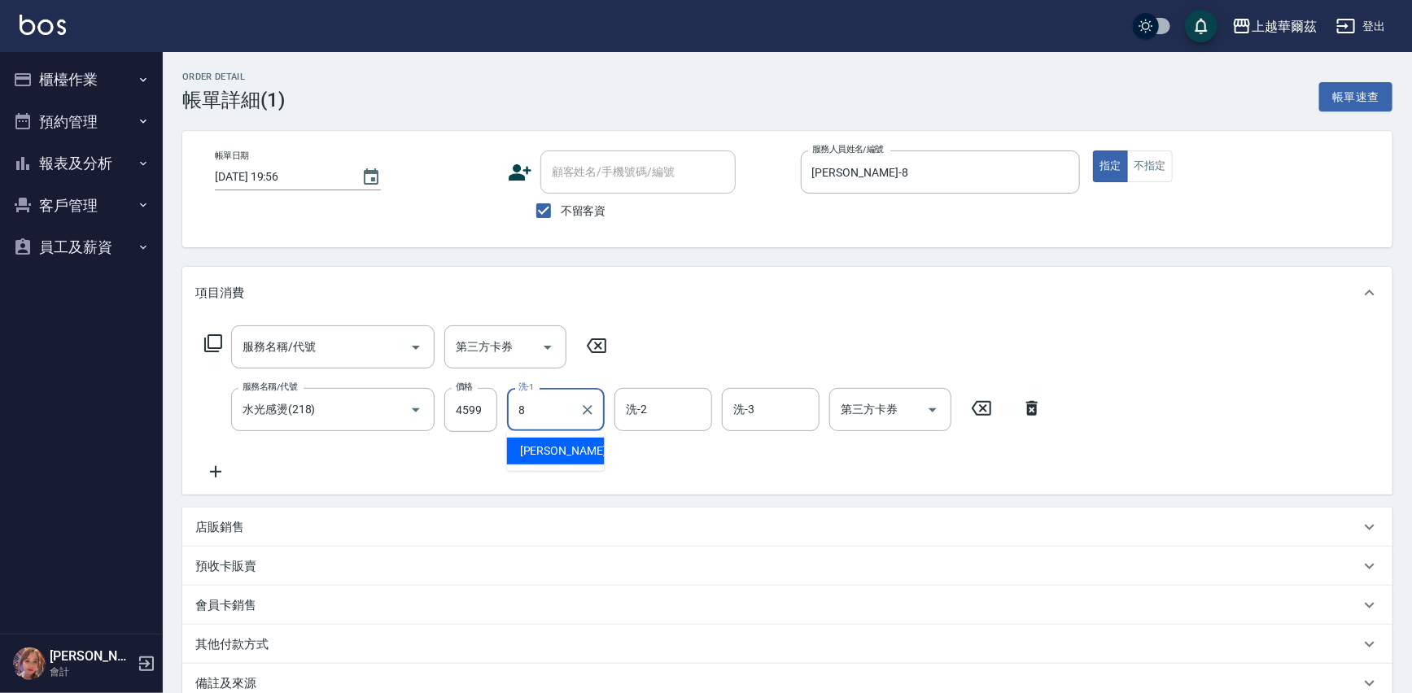
type input "[PERSON_NAME]-8"
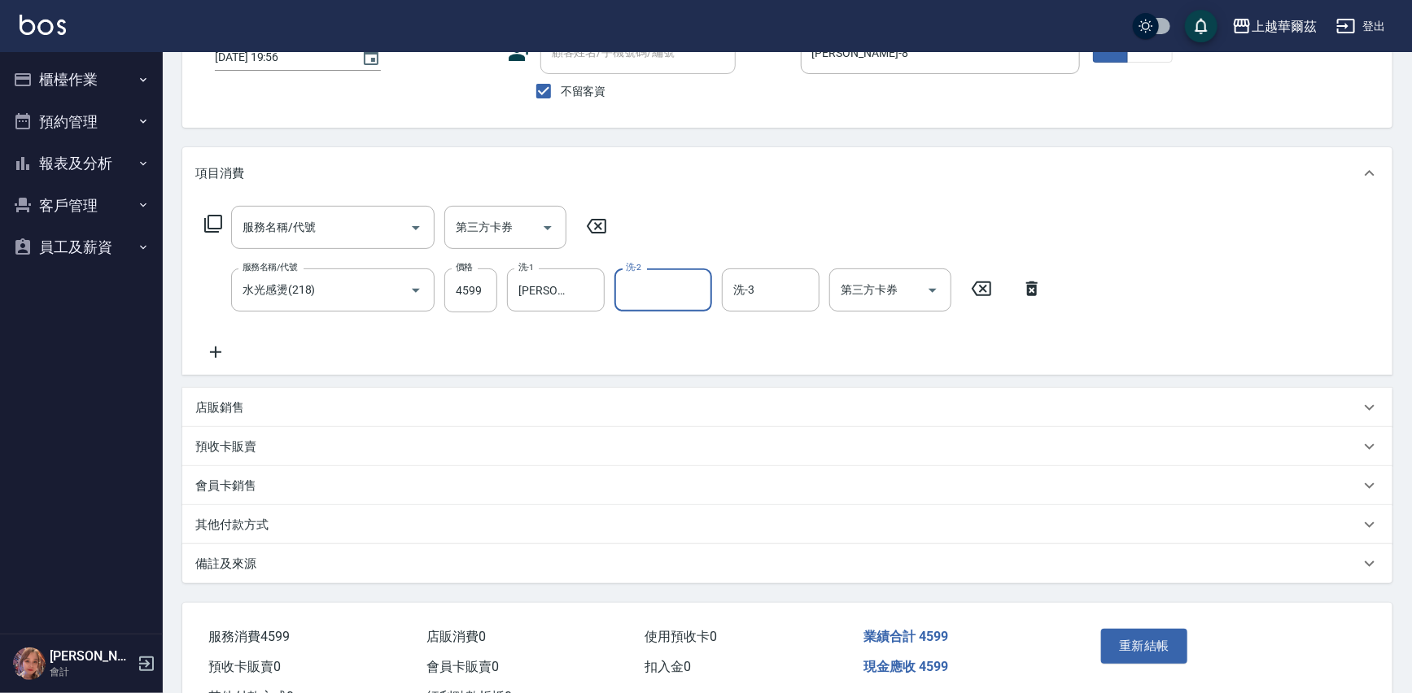
scroll to position [182, 0]
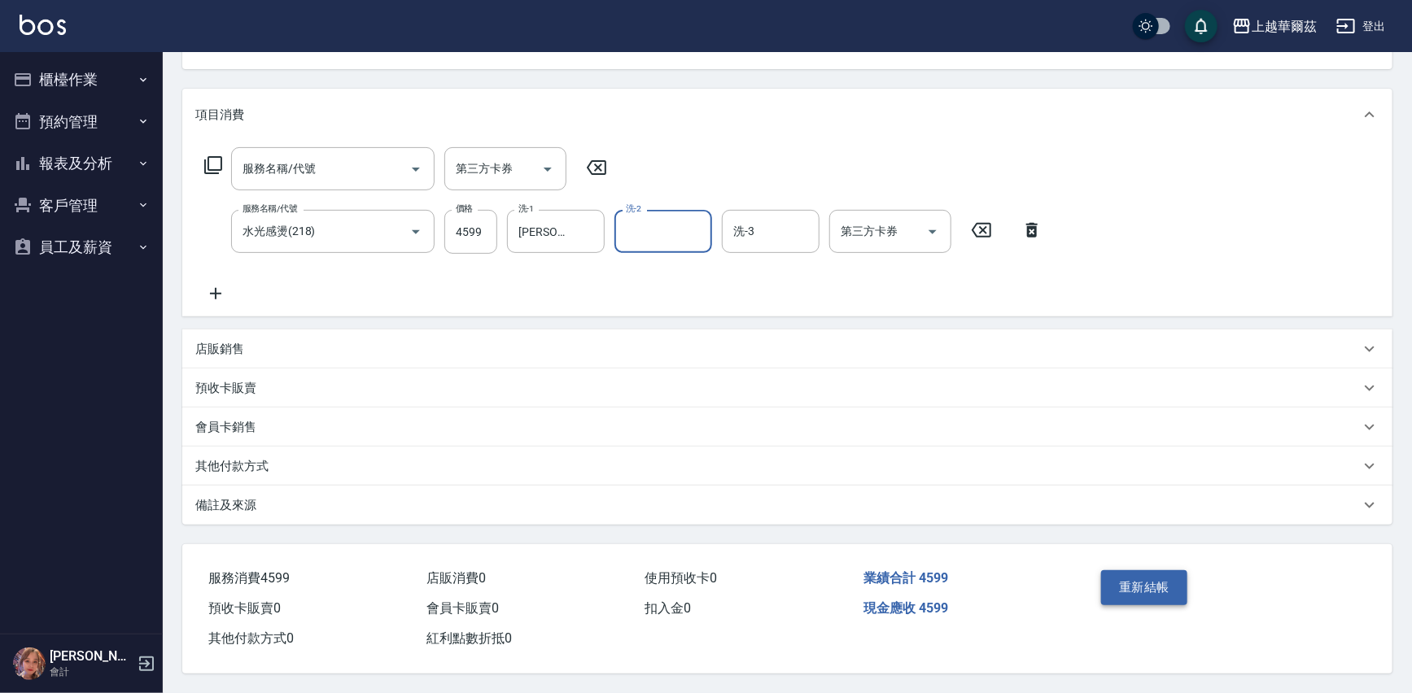
click at [1127, 571] on button "重新結帳" at bounding box center [1144, 587] width 86 height 34
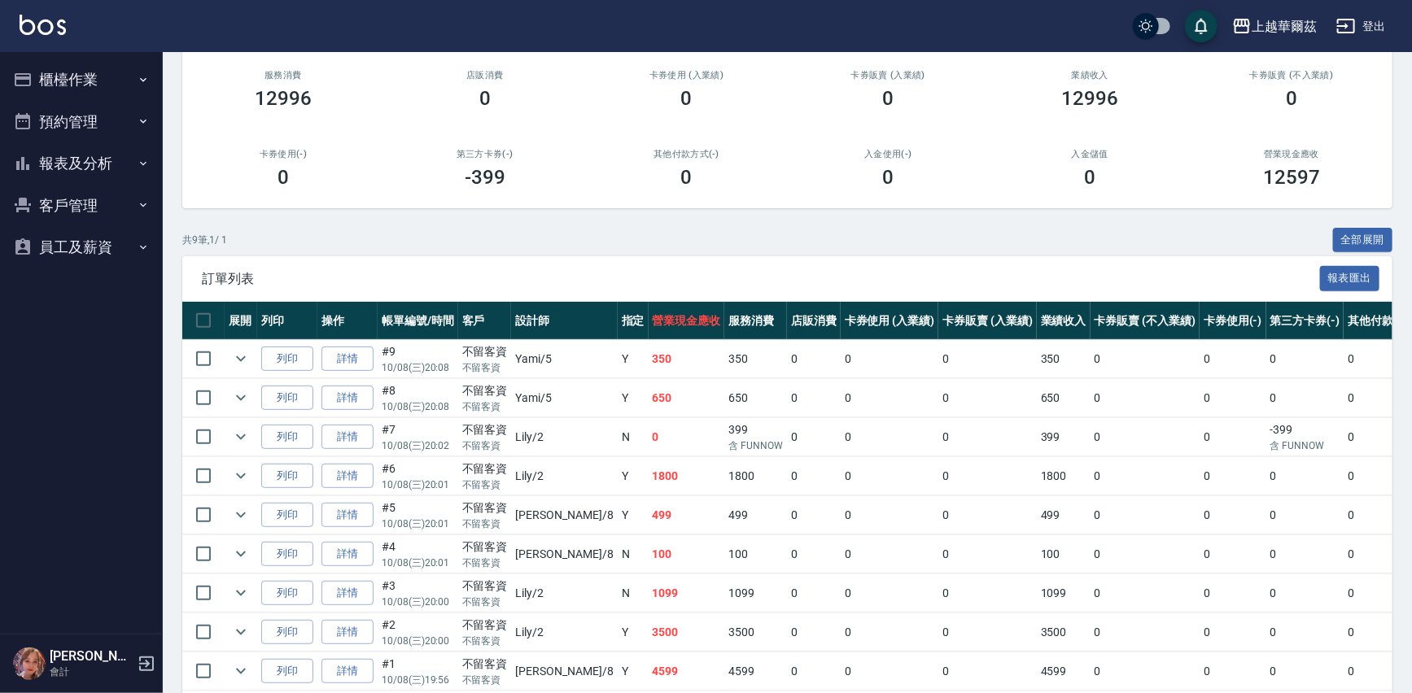
scroll to position [222, 0]
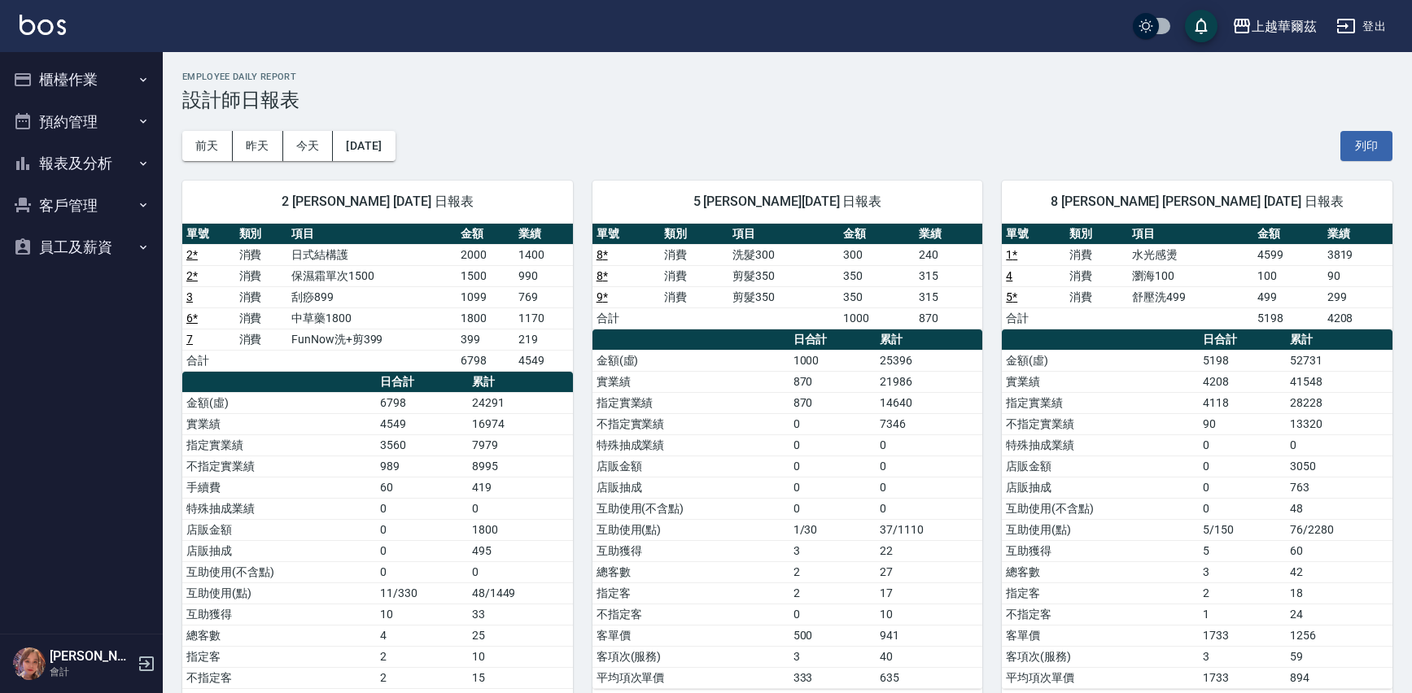
scroll to position [33, 0]
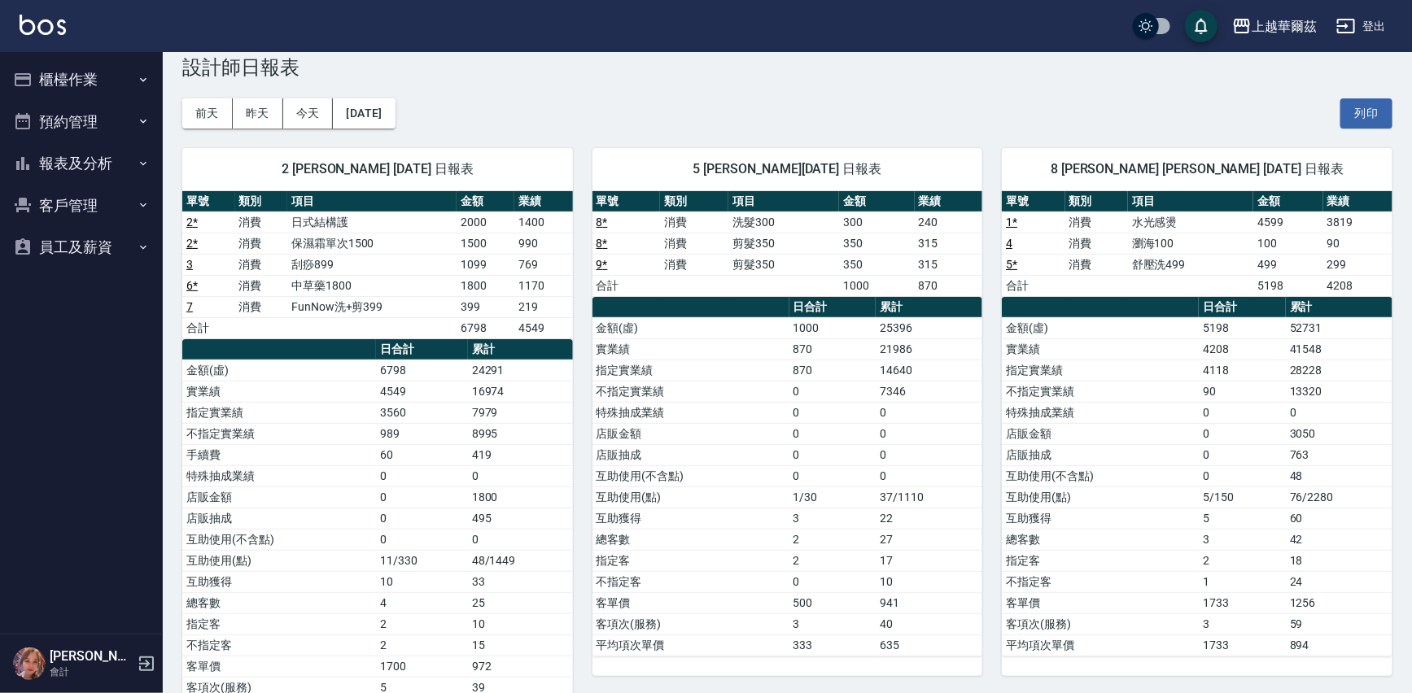
click at [213, 103] on button "前天" at bounding box center [207, 113] width 50 height 30
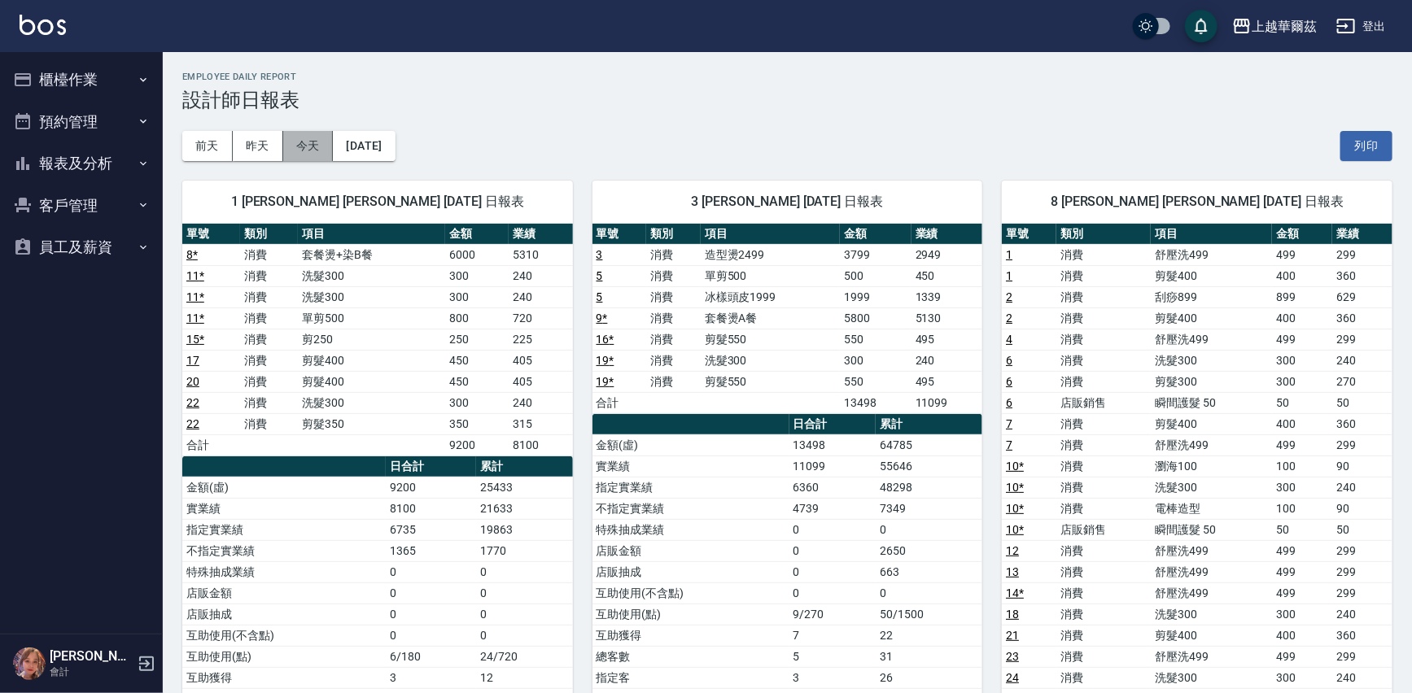
click at [306, 144] on button "今天" at bounding box center [308, 146] width 50 height 30
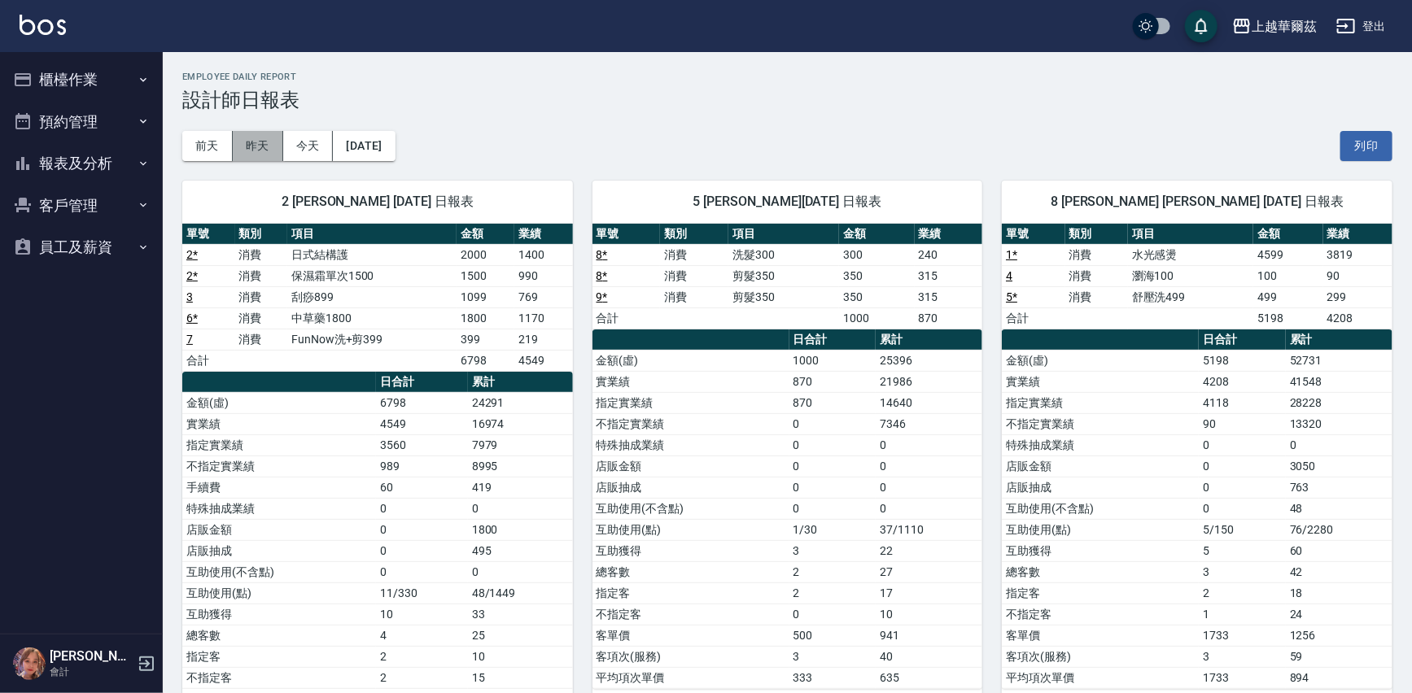
click at [246, 144] on button "昨天" at bounding box center [258, 146] width 50 height 30
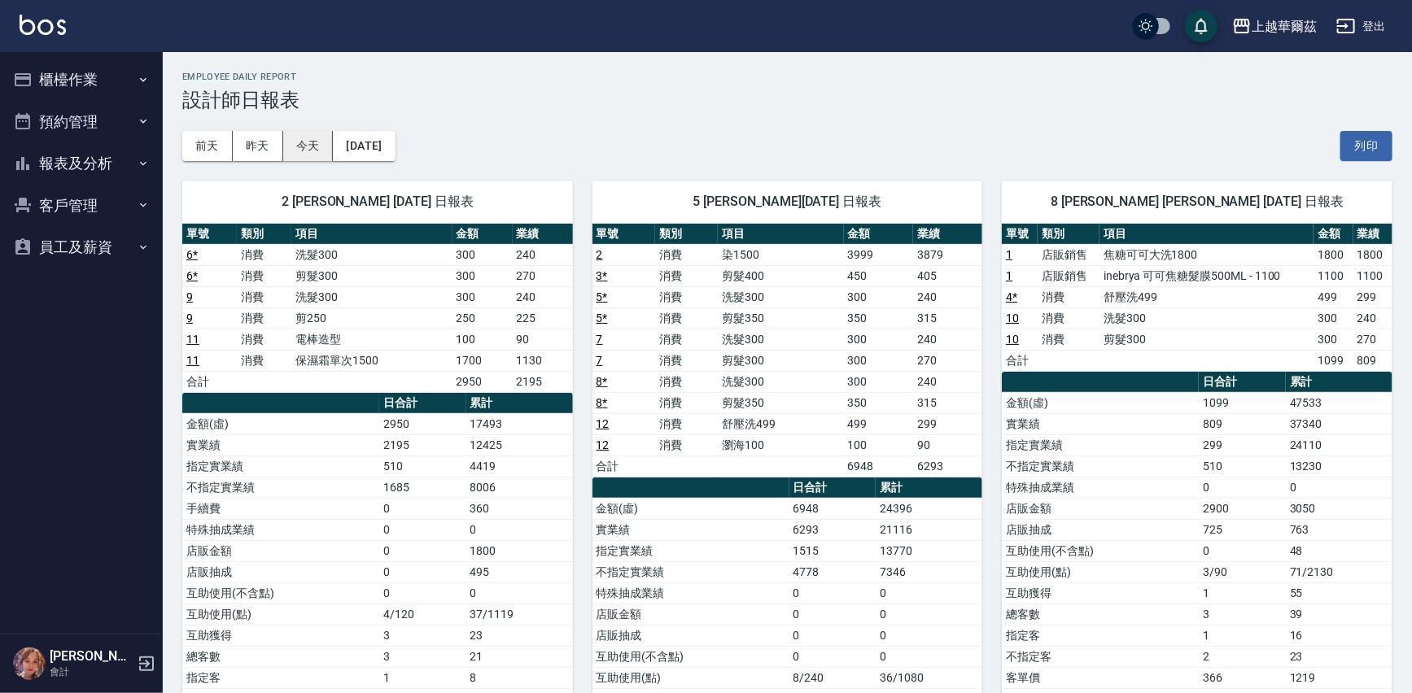
click at [316, 140] on button "今天" at bounding box center [308, 146] width 50 height 30
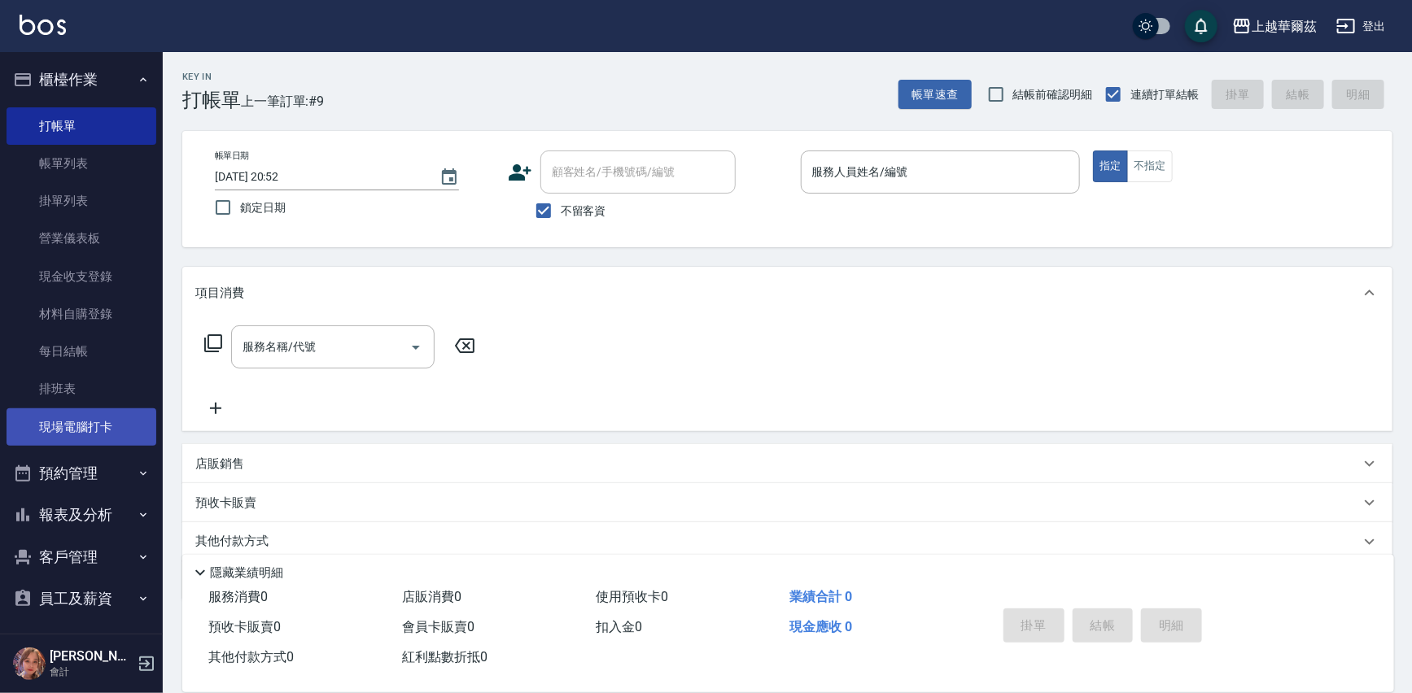
click at [77, 433] on link "現場電腦打卡" at bounding box center [82, 426] width 150 height 37
